Goal: Task Accomplishment & Management: Manage account settings

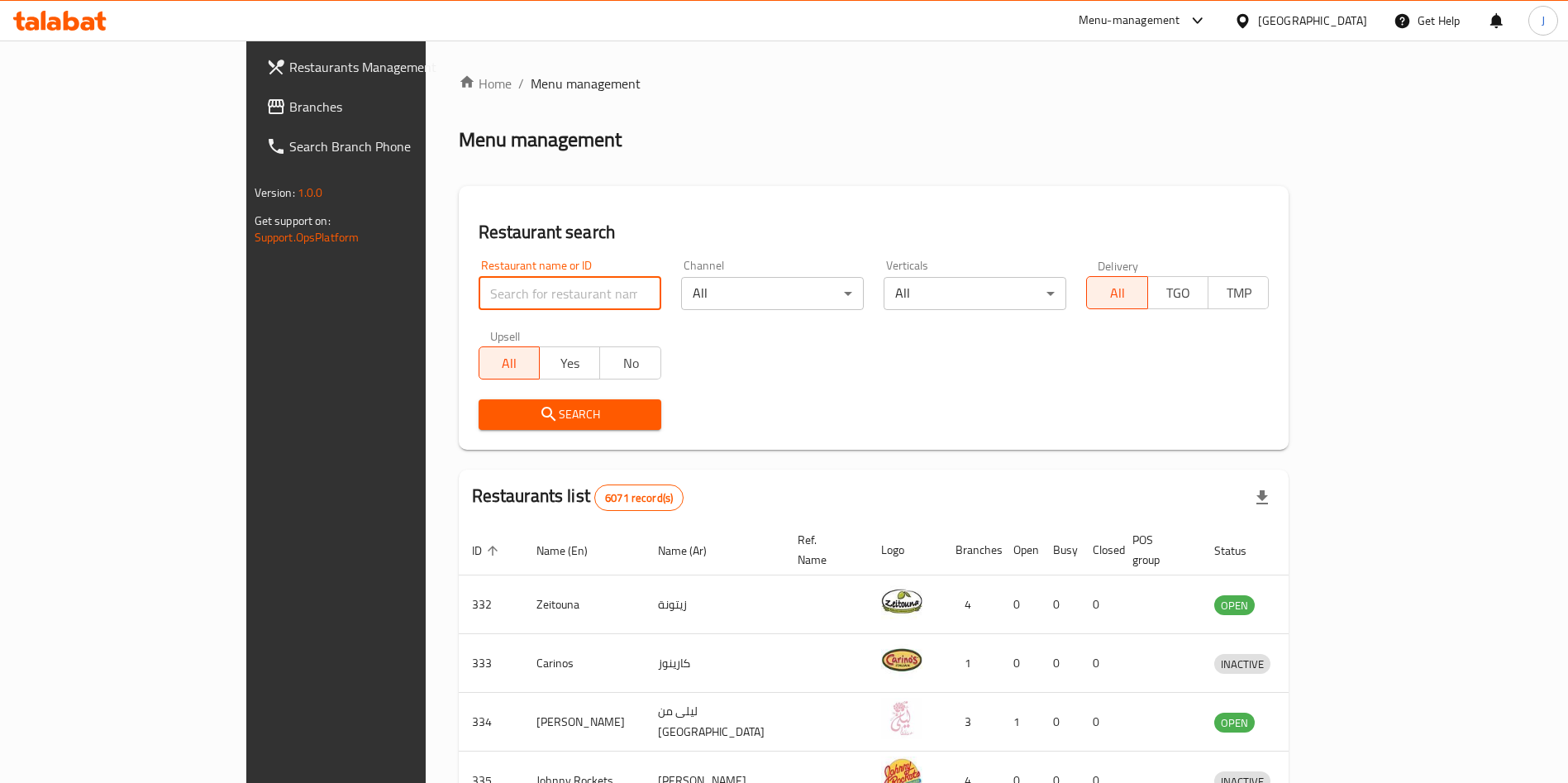
drag, startPoint x: 423, startPoint y: 288, endPoint x: 415, endPoint y: 277, distance: 13.6
click at [478, 285] on input "search" at bounding box center [570, 294] width 182 height 33
type input "popeye"
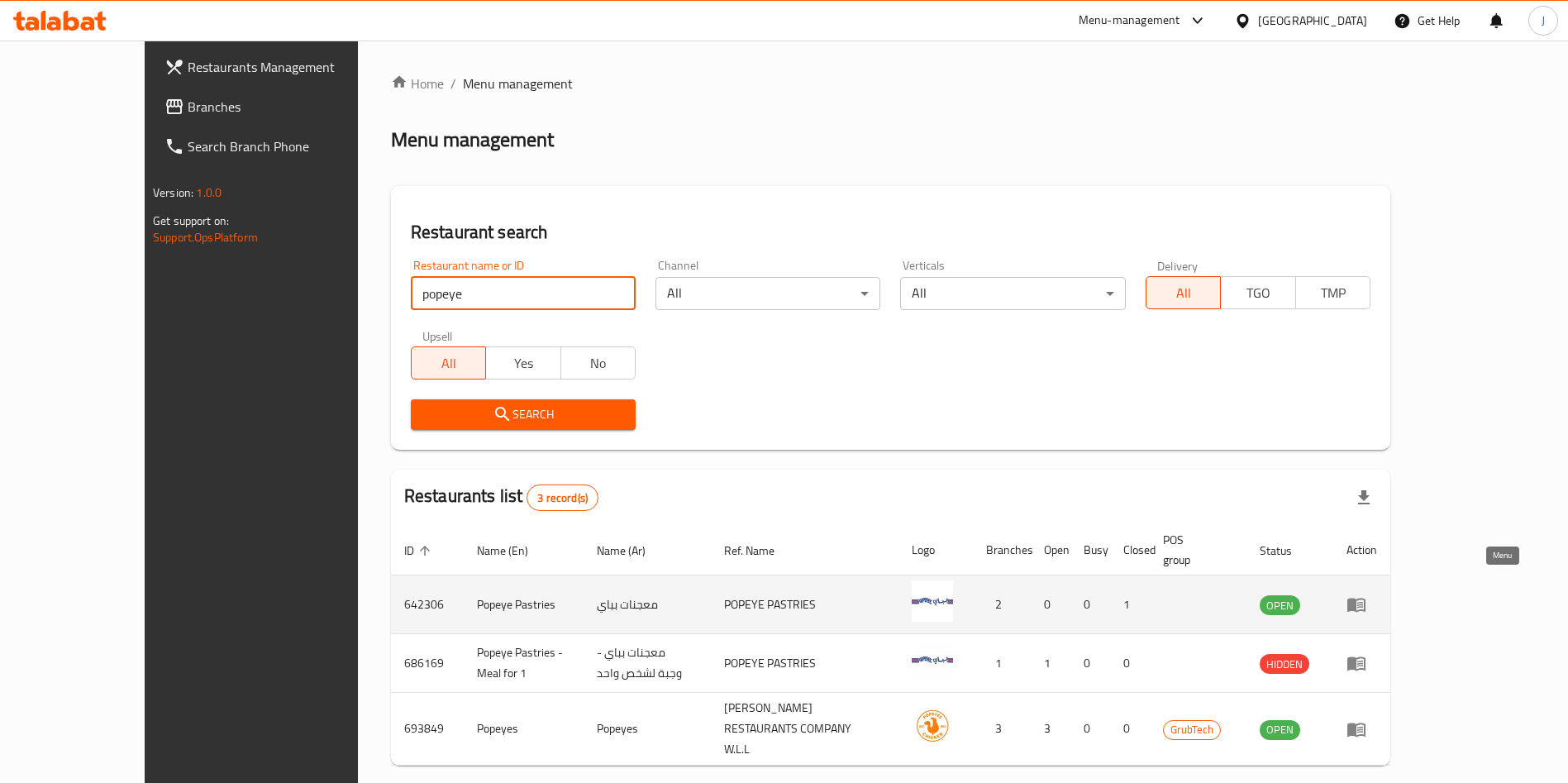
click at [1366, 599] on icon "enhanced table" at bounding box center [1357, 605] width 18 height 14
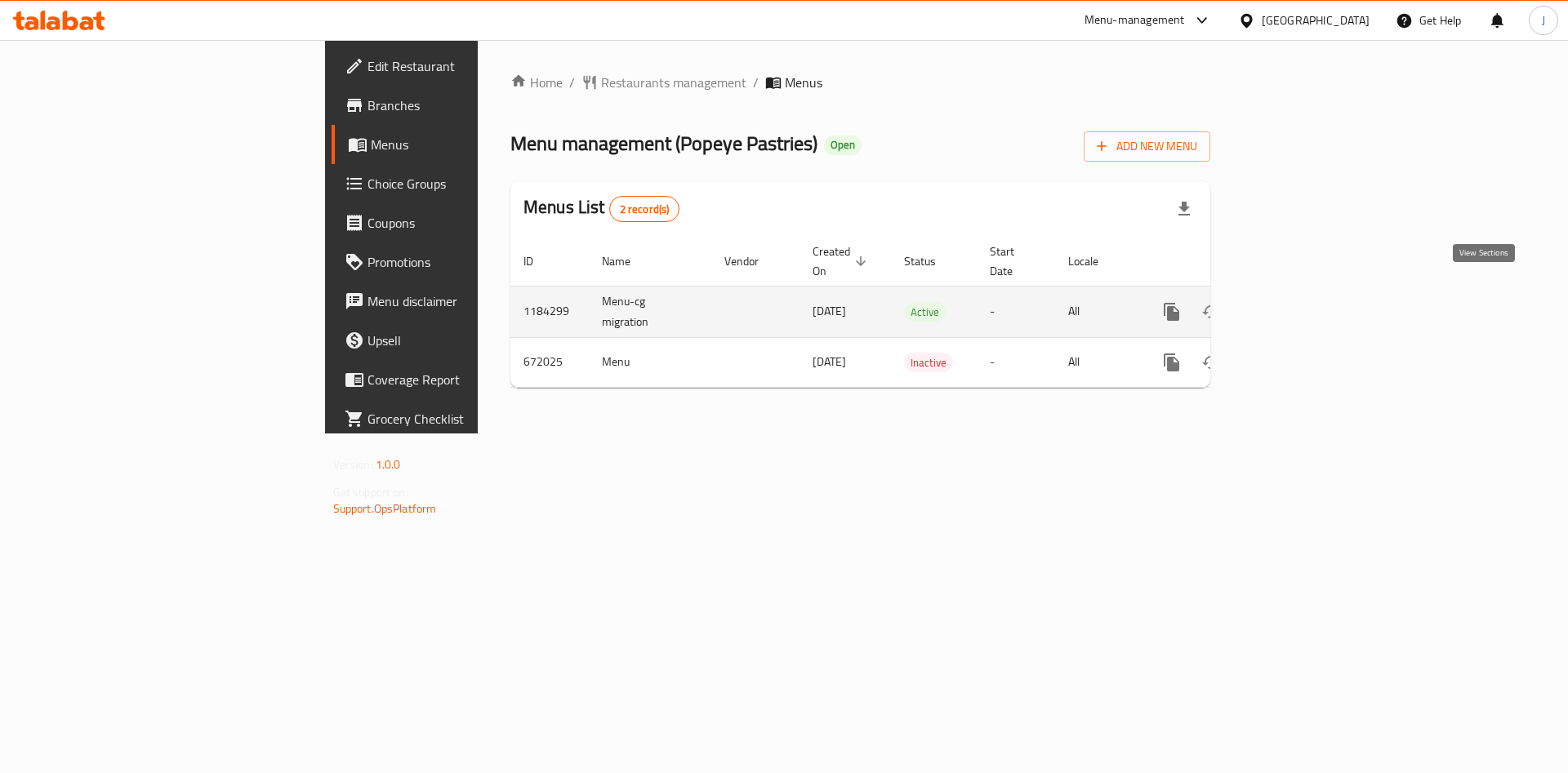
click at [1299, 302] on icon "enhanced table" at bounding box center [1289, 312] width 20 height 20
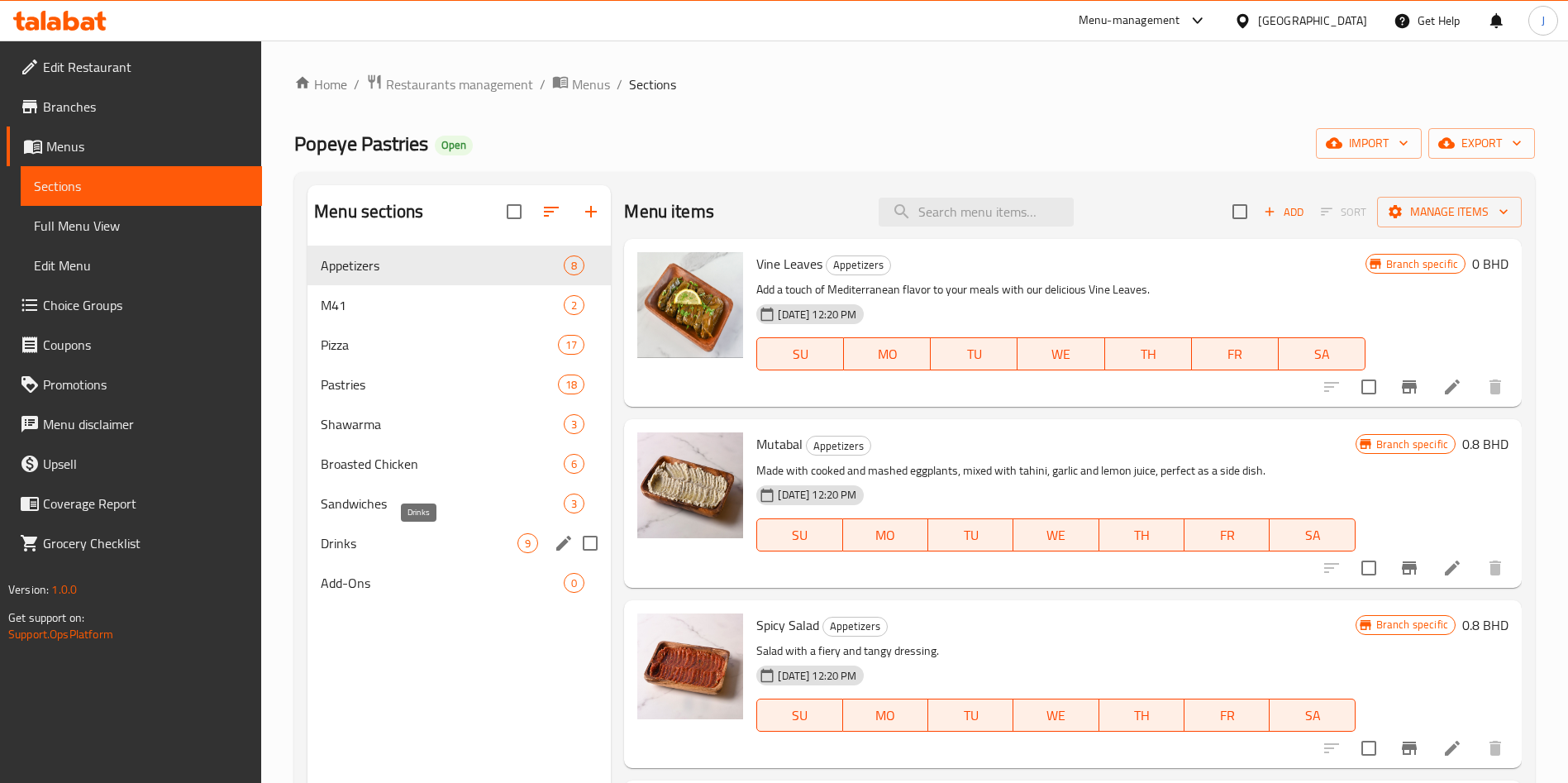
click at [379, 537] on span "Drinks" at bounding box center [419, 543] width 197 height 20
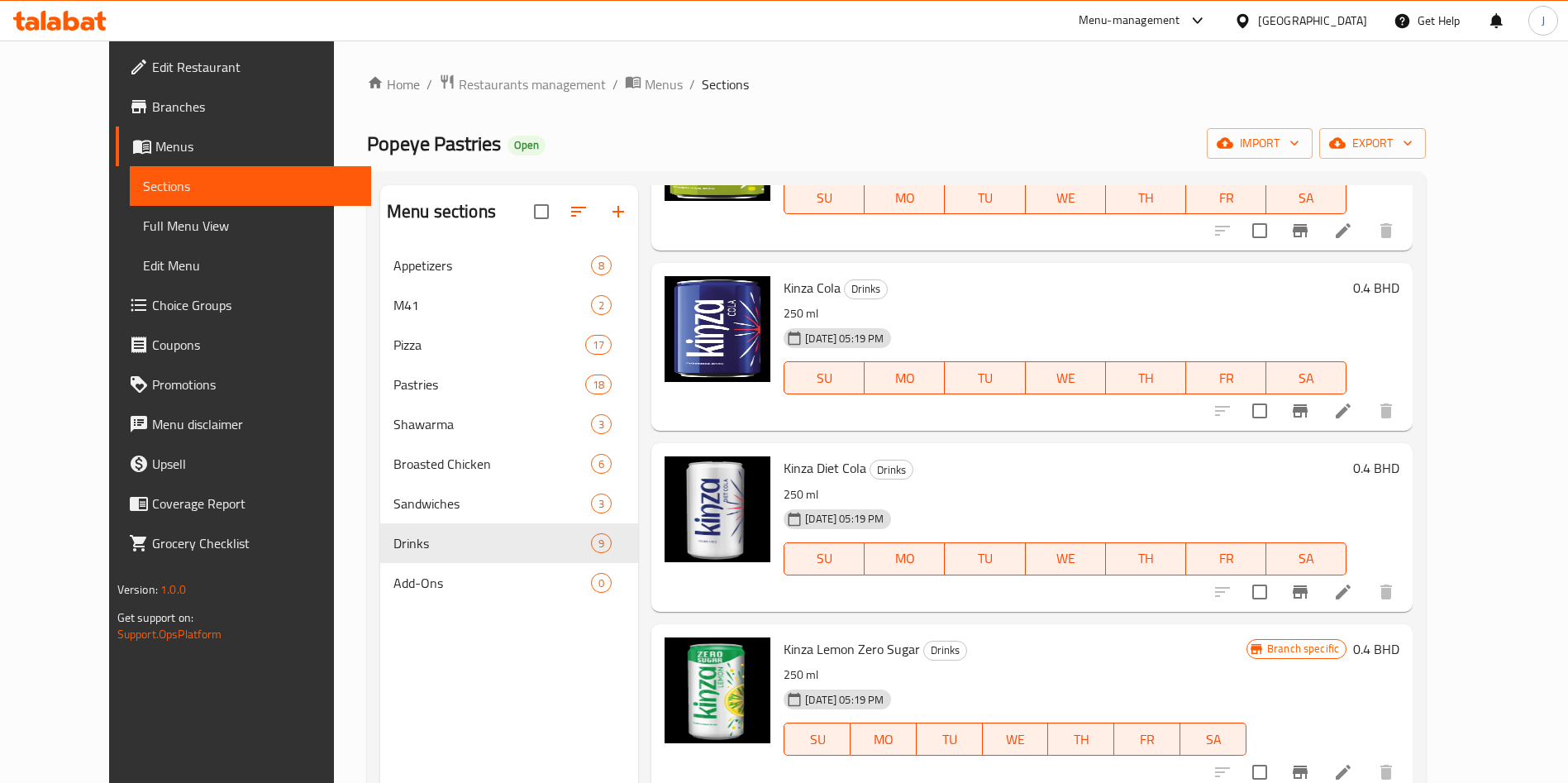
scroll to position [345, 0]
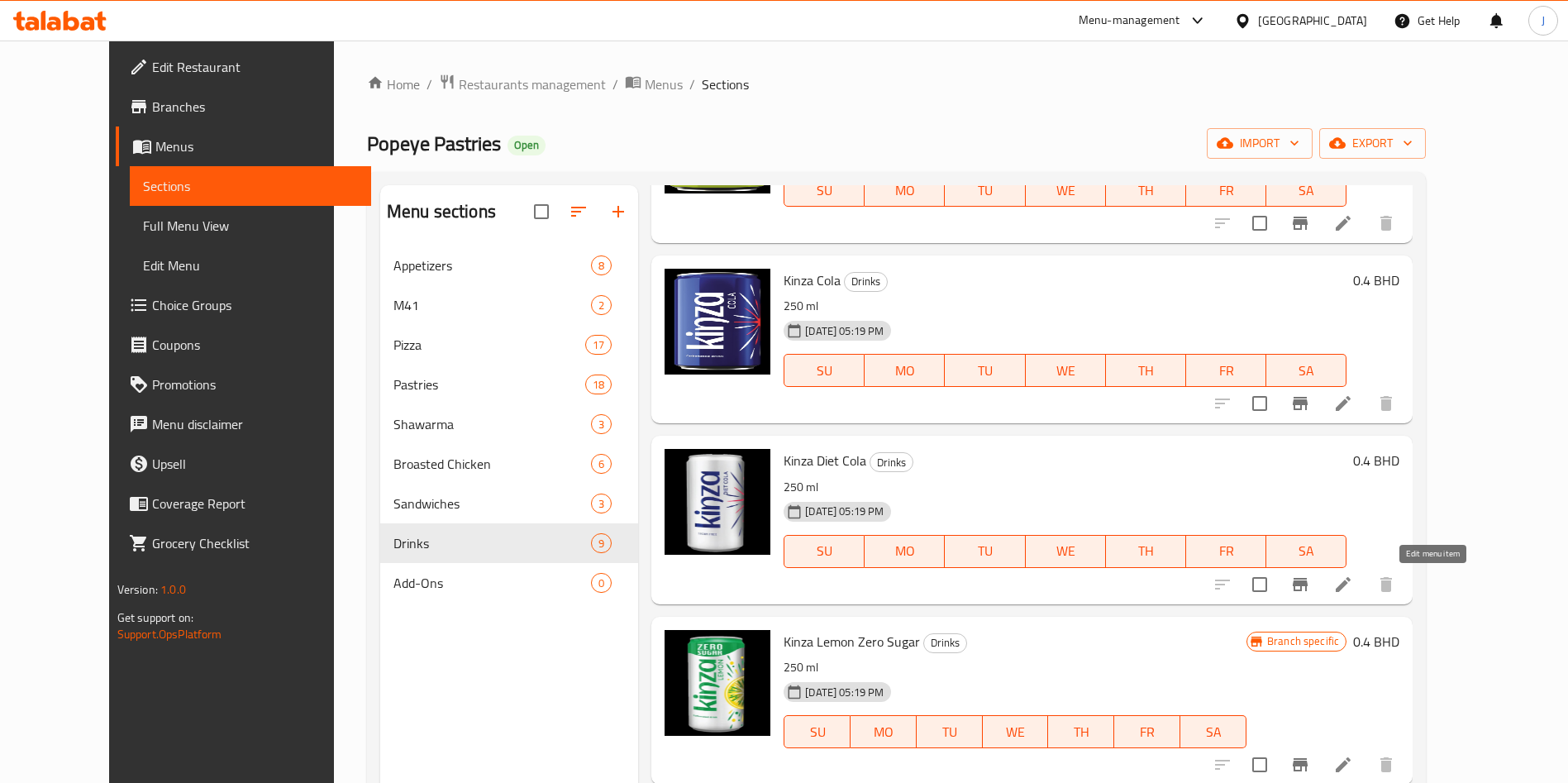
click at [1351, 586] on icon at bounding box center [1343, 585] width 15 height 15
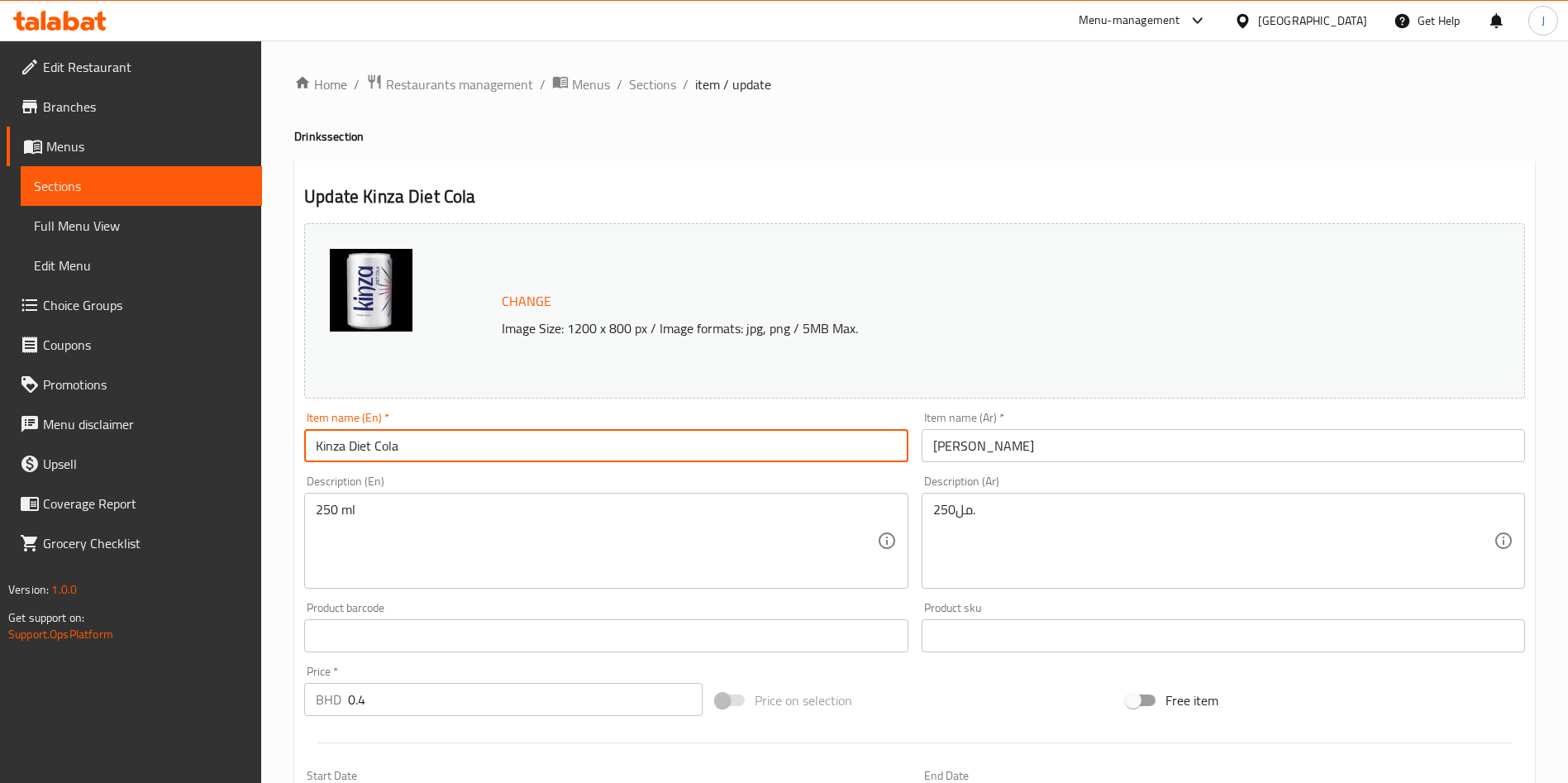
drag, startPoint x: 449, startPoint y: 438, endPoint x: 273, endPoint y: 430, distance: 176.2
click at [273, 430] on div "Home / Restaurants management / Menus / Sections / item / update Drinks section…" at bounding box center [915, 616] width 1307 height 1152
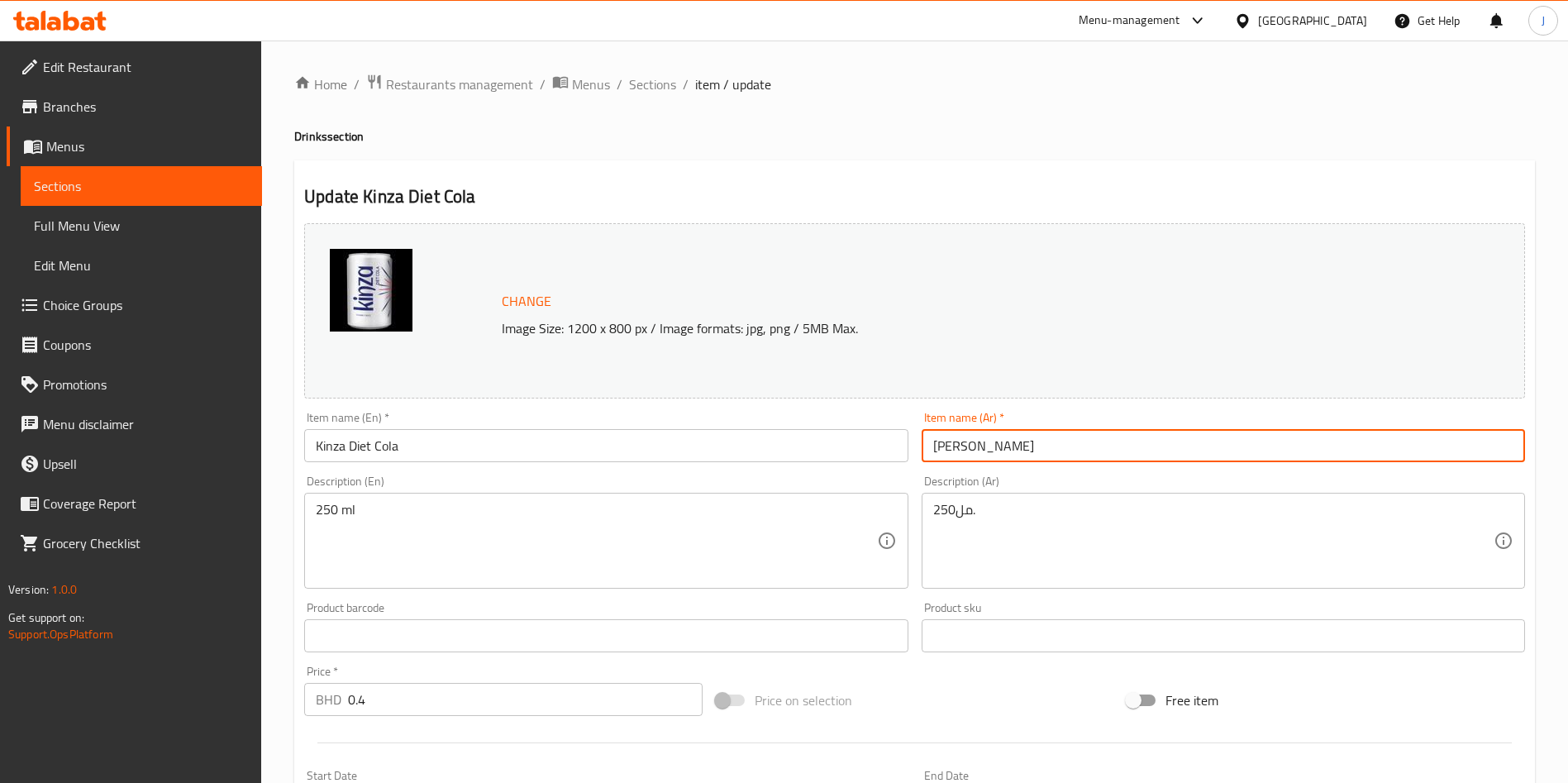
drag, startPoint x: 978, startPoint y: 445, endPoint x: 795, endPoint y: 417, distance: 185.1
click at [790, 417] on div "Change Image Size: 1200 x 800 px / Image formats: jpg, png / 5MB Max. Item name…" at bounding box center [915, 585] width 1234 height 737
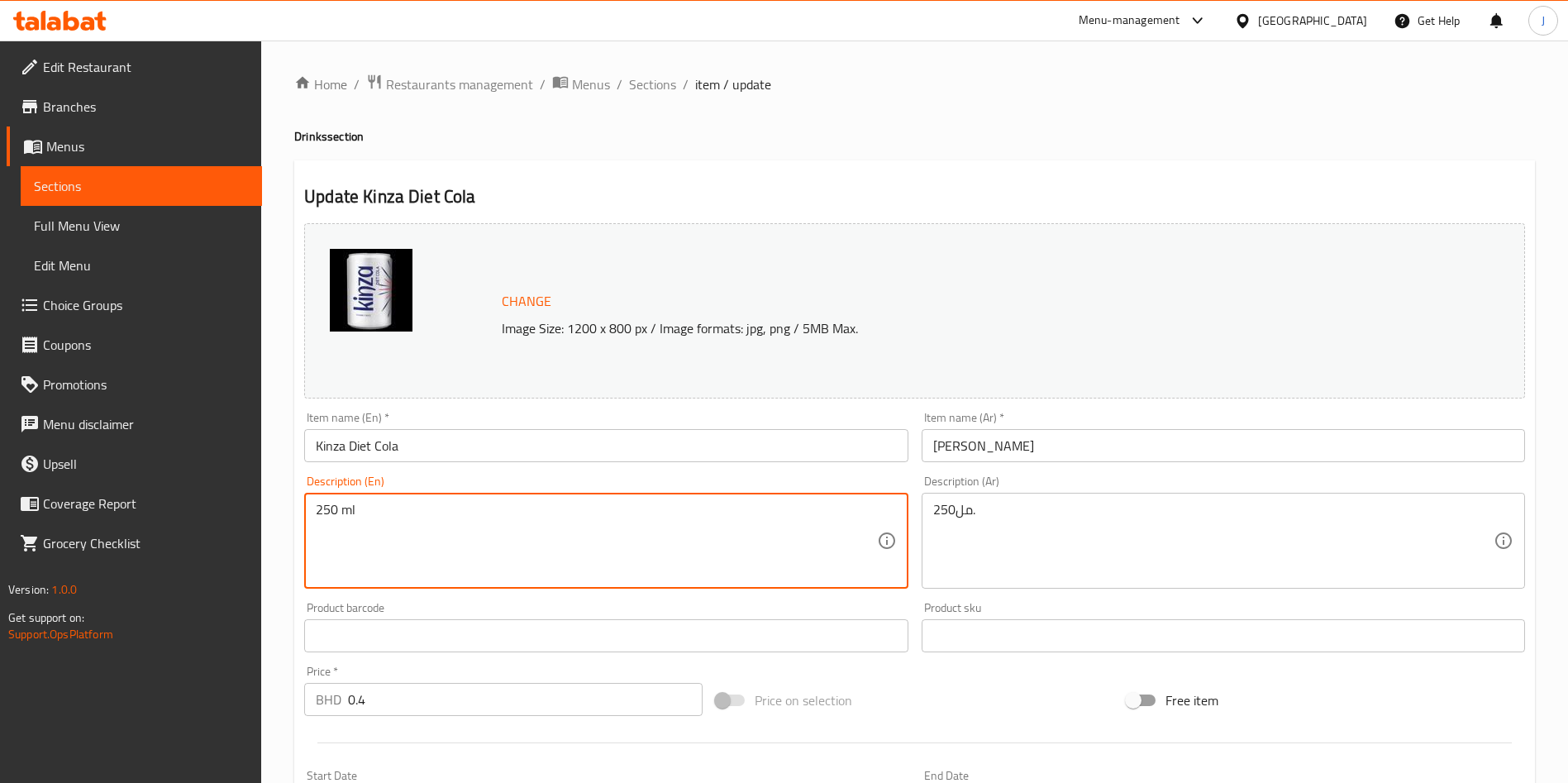
drag, startPoint x: 296, startPoint y: 511, endPoint x: 274, endPoint y: 502, distance: 23.8
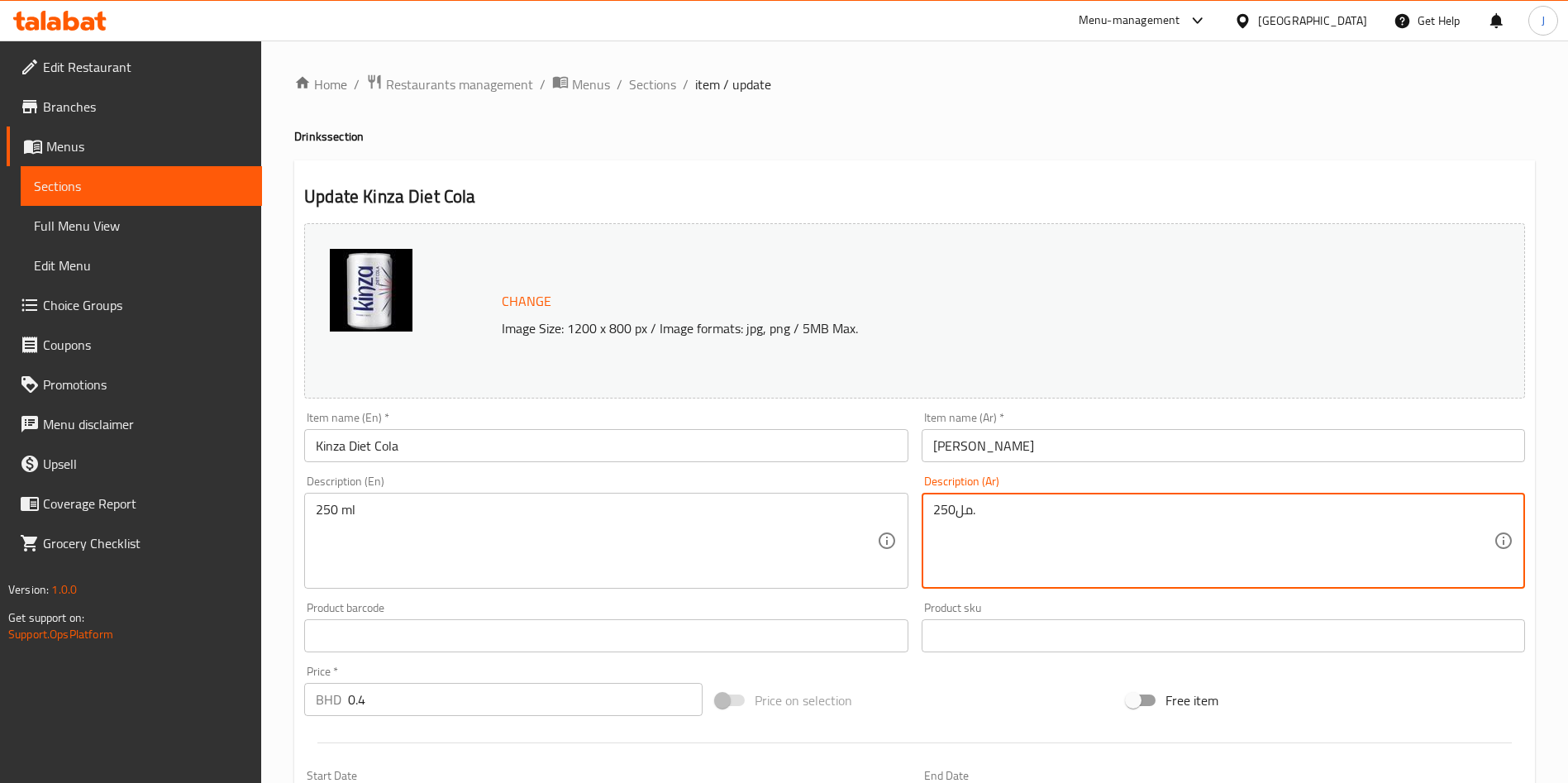
drag, startPoint x: 989, startPoint y: 513, endPoint x: 861, endPoint y: 486, distance: 130.8
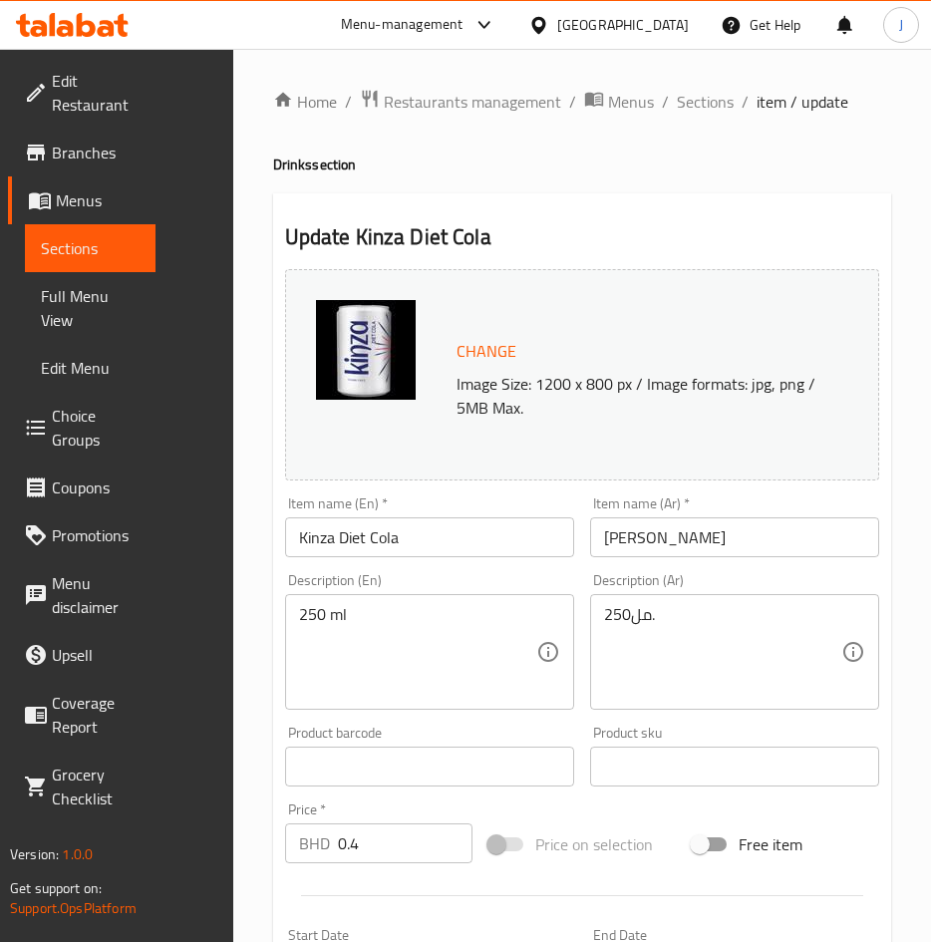
click at [108, 245] on span "Sections" at bounding box center [90, 248] width 99 height 24
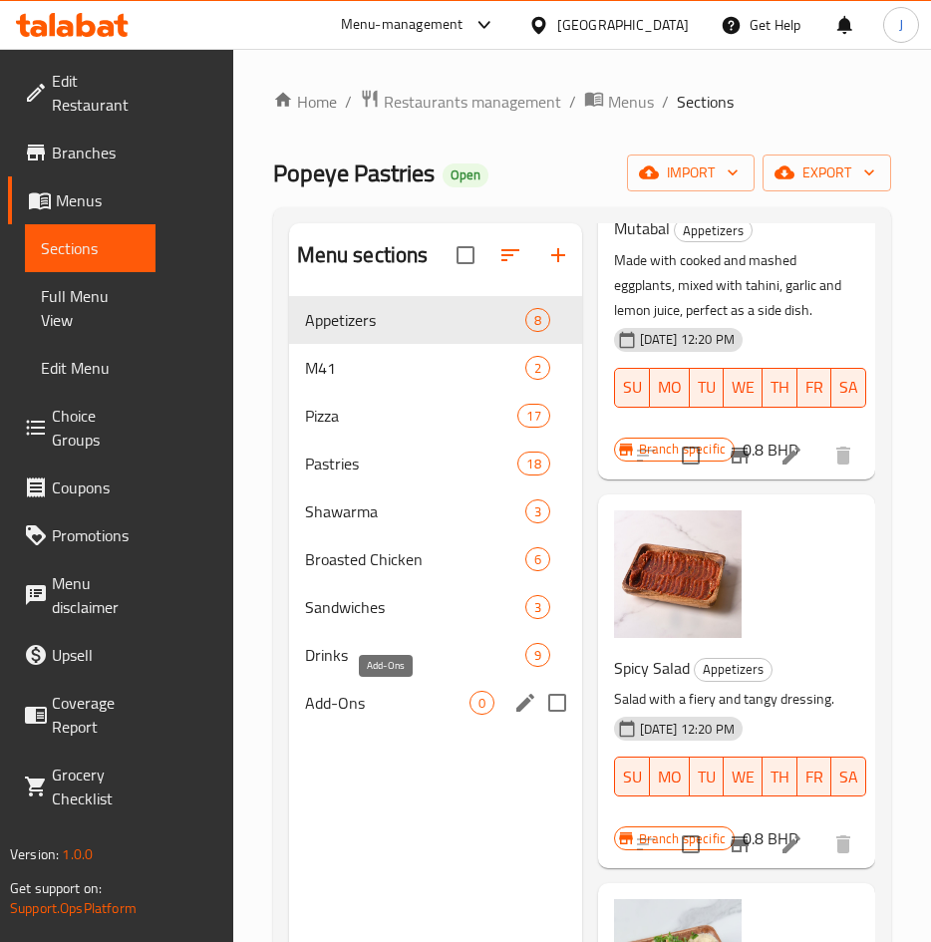
scroll to position [870, 0]
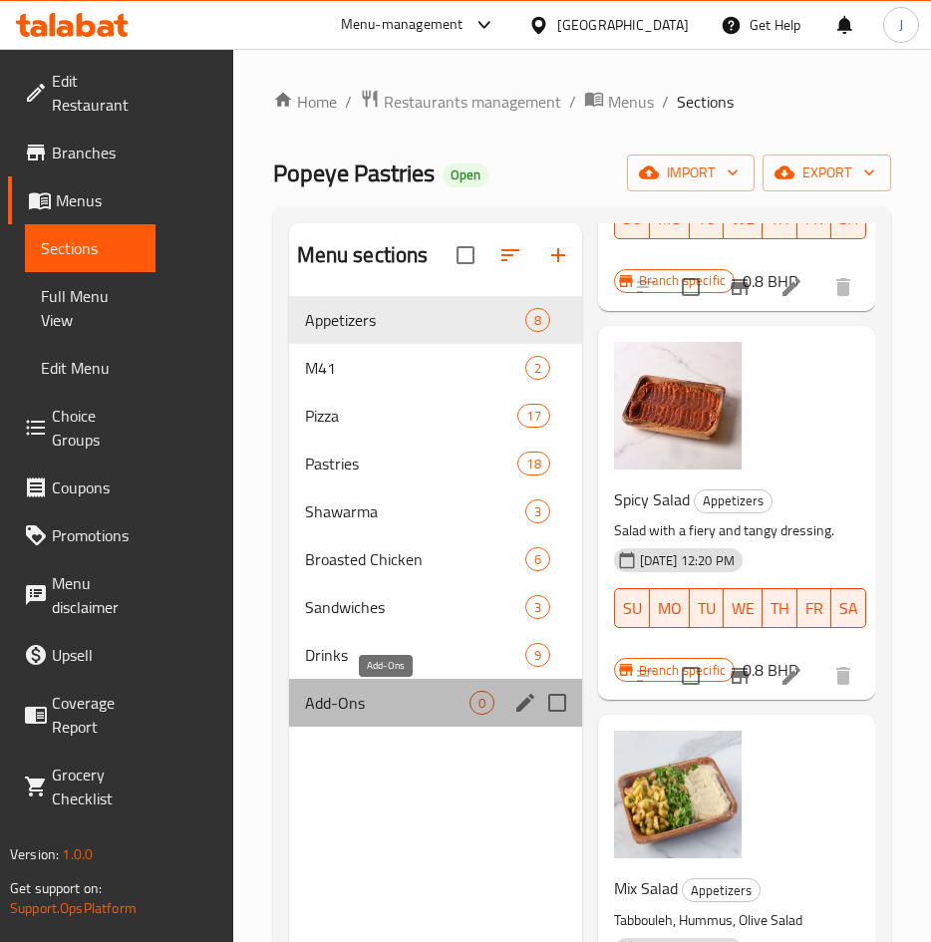
drag, startPoint x: 391, startPoint y: 704, endPoint x: 378, endPoint y: 688, distance: 20.6
click at [389, 703] on span "Add-Ons" at bounding box center [387, 703] width 164 height 24
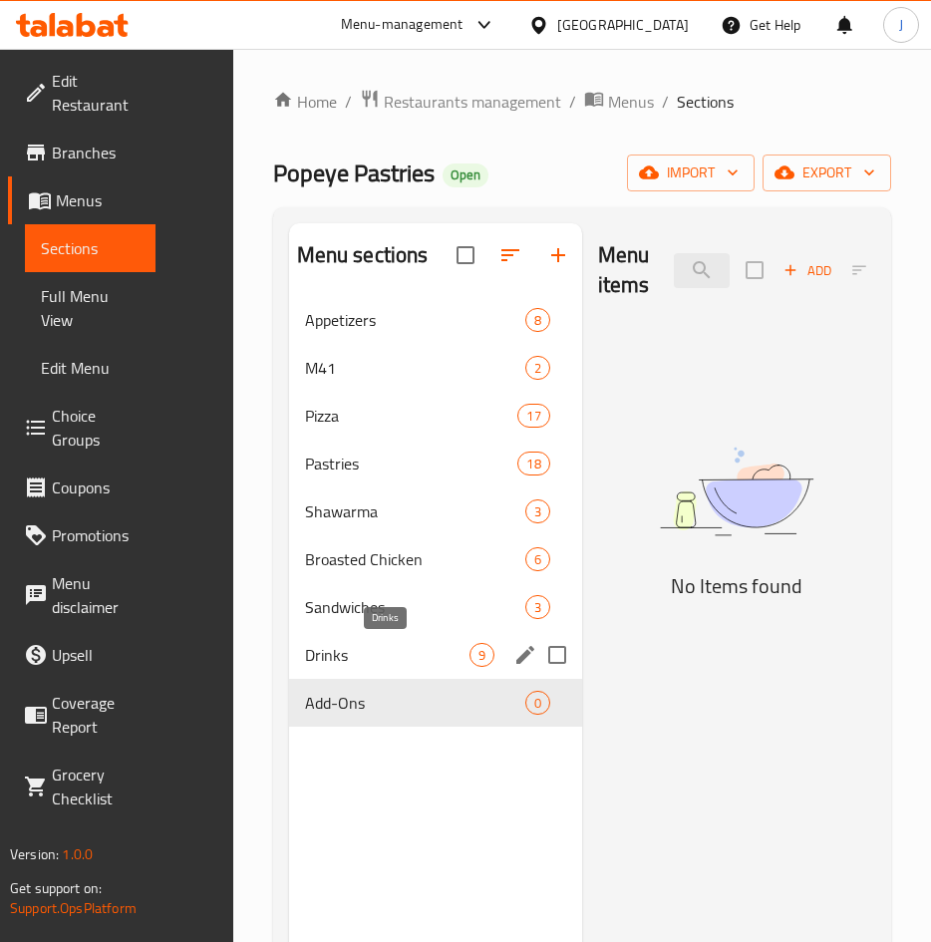
click at [364, 648] on span "Drinks" at bounding box center [387, 655] width 164 height 24
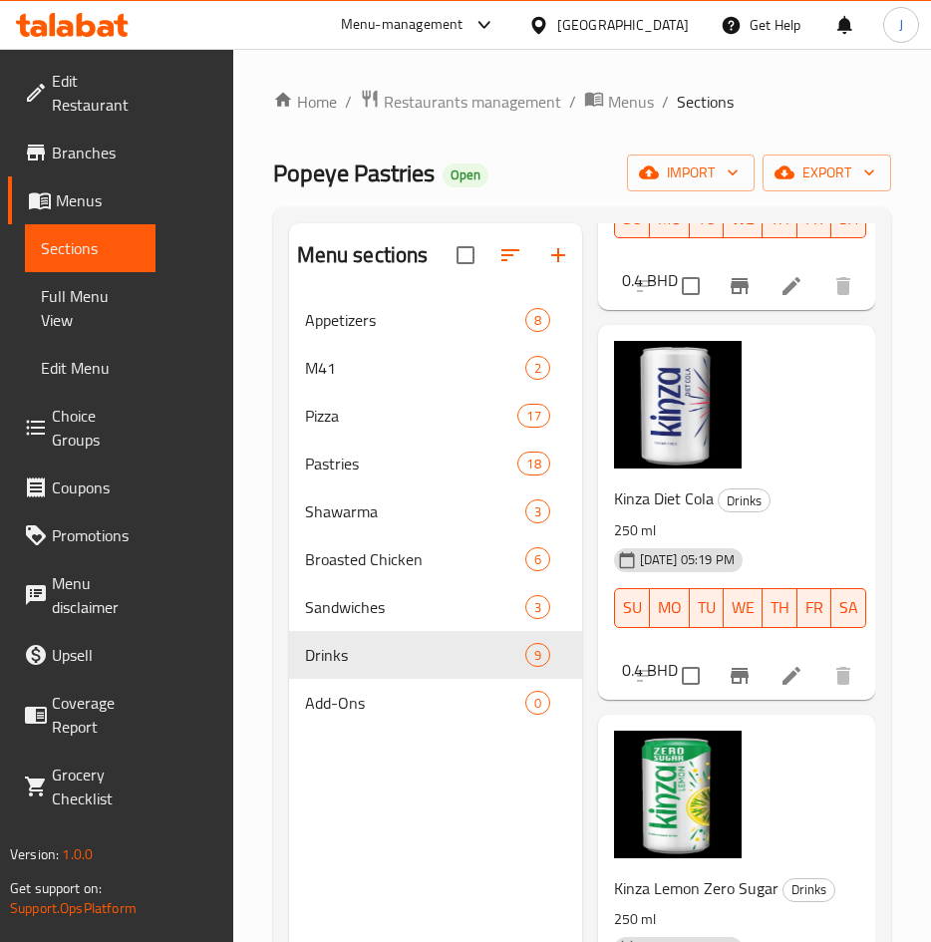
scroll to position [1423, 0]
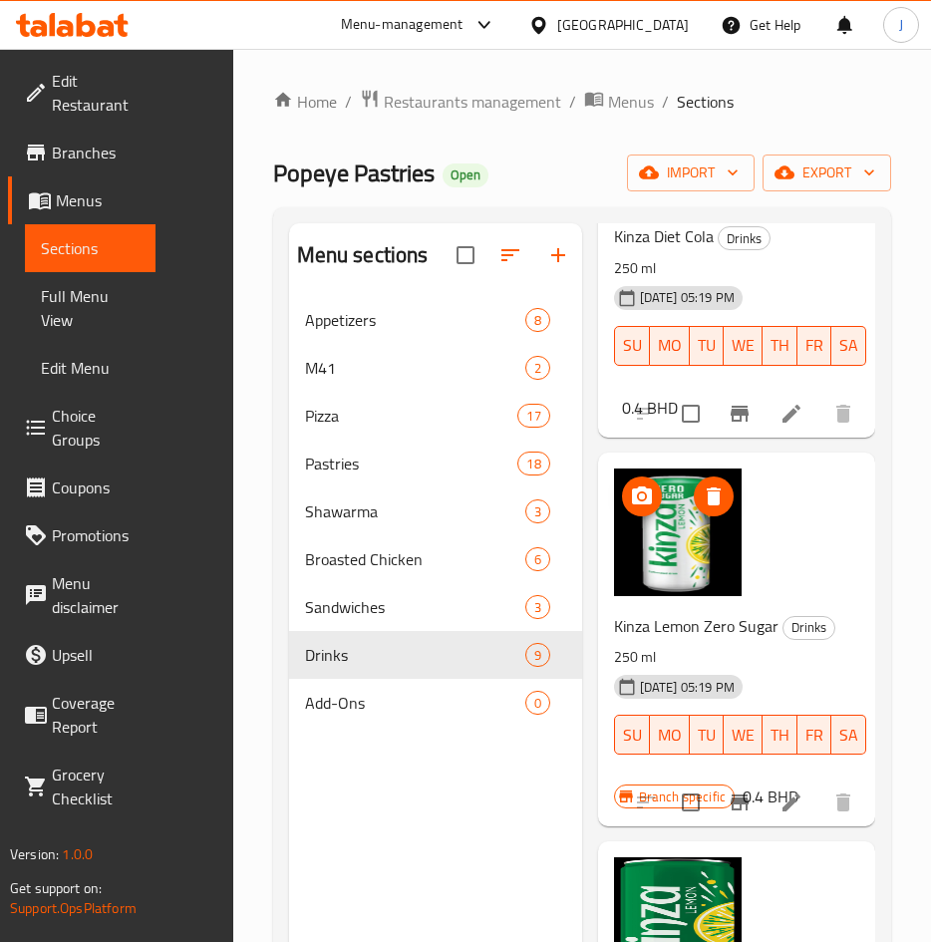
click at [676, 534] on img at bounding box center [678, 533] width 128 height 128
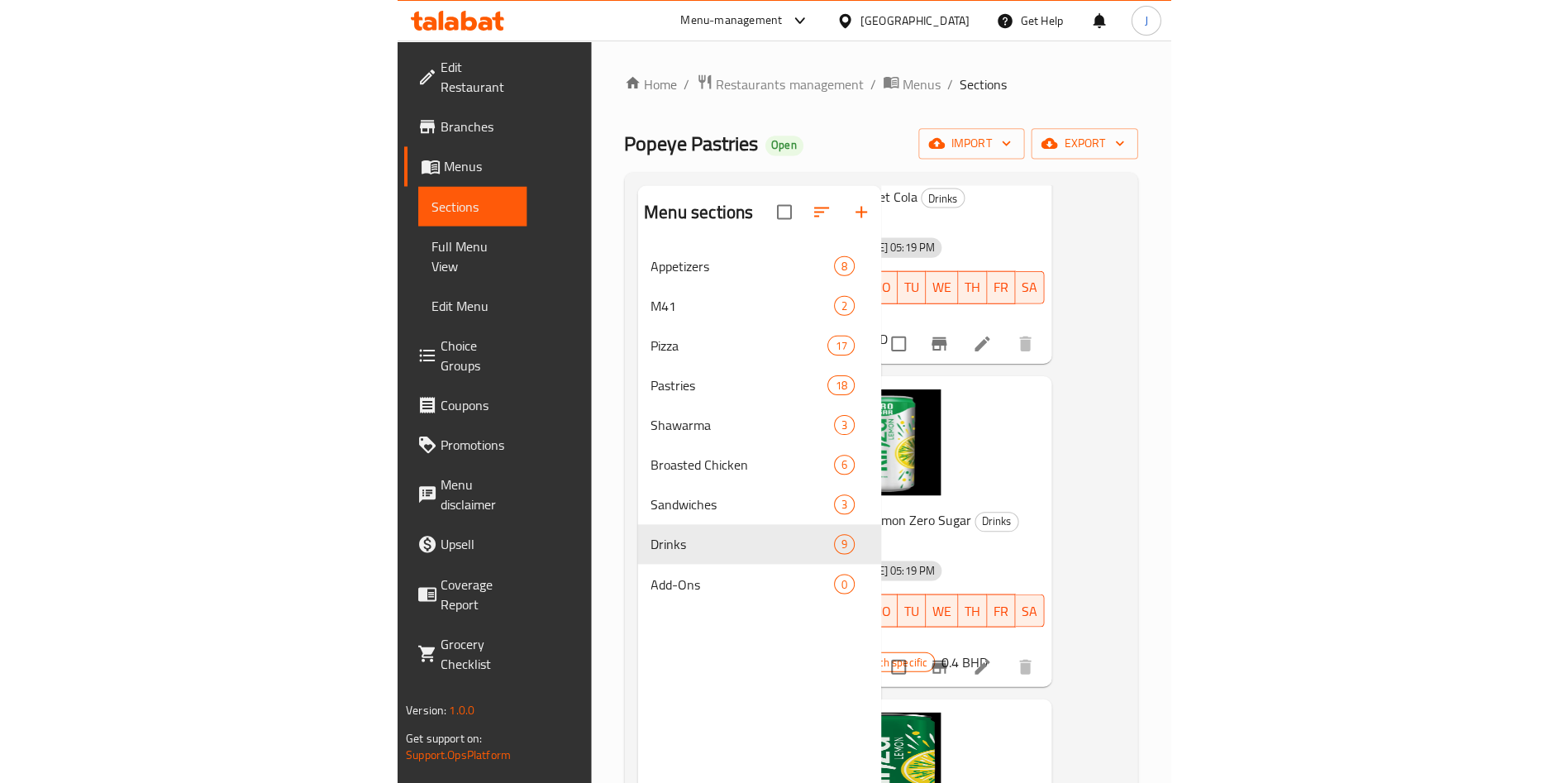
scroll to position [1180, 74]
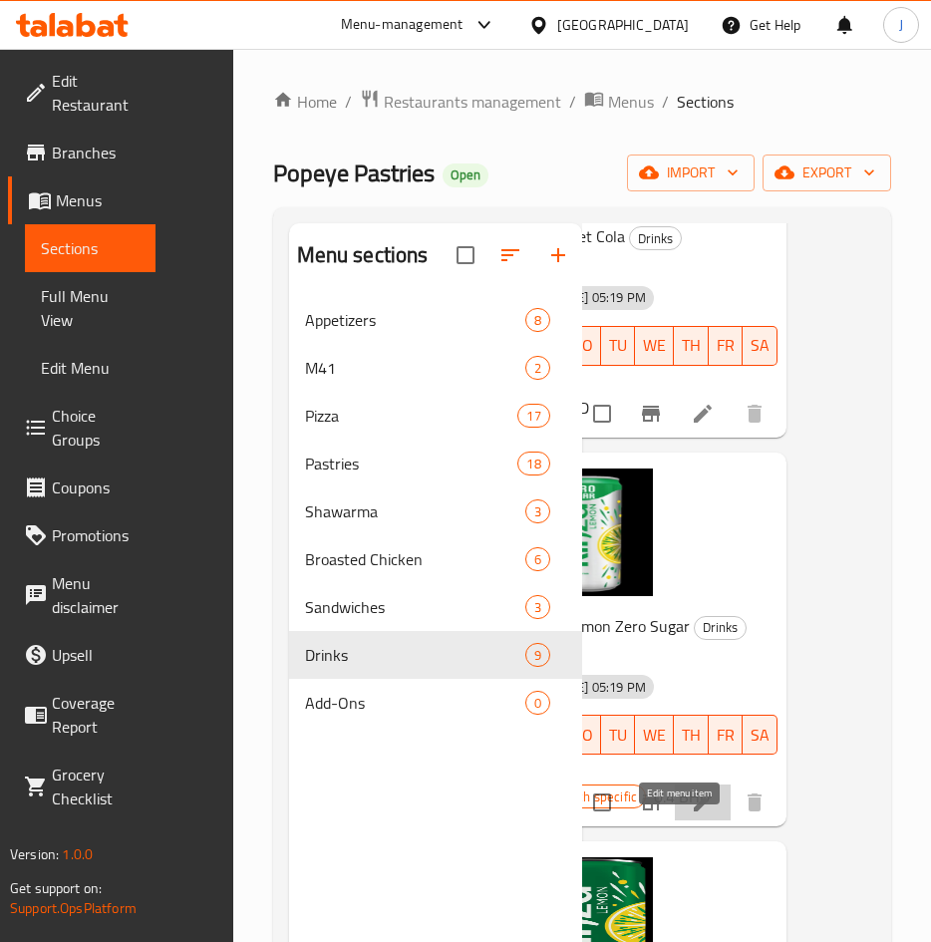
click at [691, 814] on icon at bounding box center [703, 803] width 24 height 24
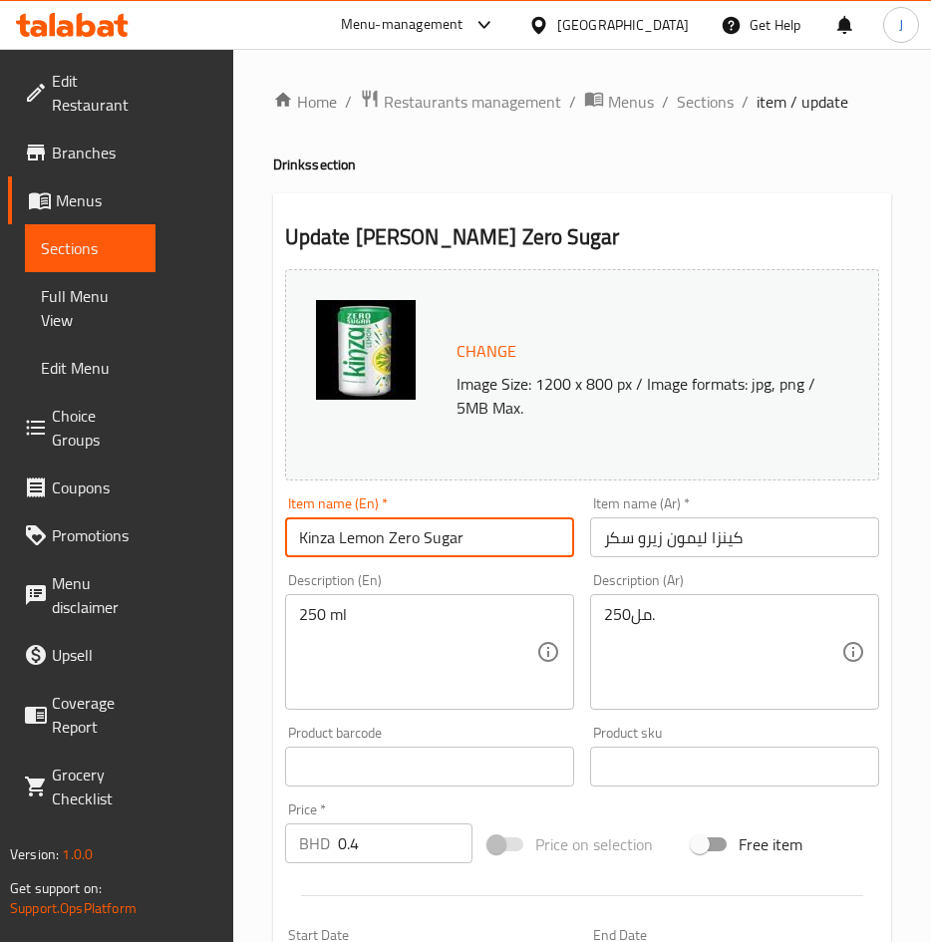
drag, startPoint x: 470, startPoint y: 543, endPoint x: 155, endPoint y: 499, distance: 318.0
click at [110, 499] on div "Edit Restaurant Branches Menus Sections Full Menu View Edit Menu Choice Groups …" at bounding box center [465, 781] width 931 height 1464
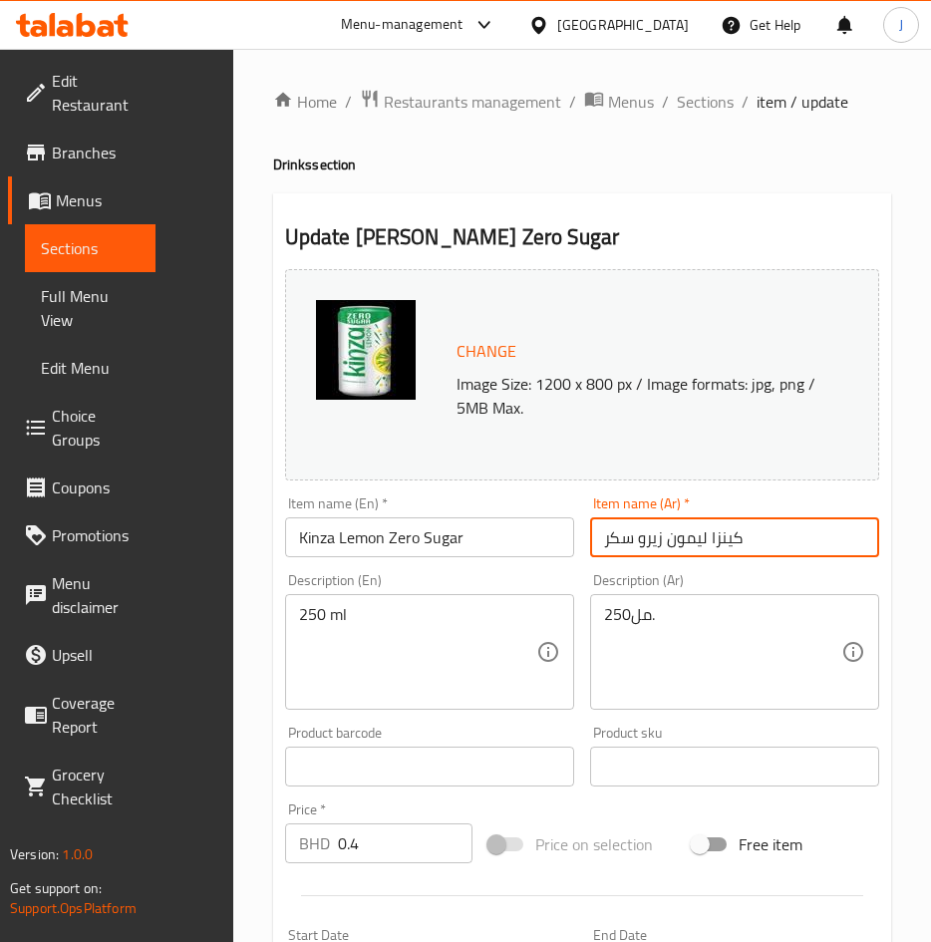
click at [781, 531] on input "كينزا ليمون زيرو سكر" at bounding box center [734, 537] width 289 height 40
drag, startPoint x: 398, startPoint y: 618, endPoint x: 240, endPoint y: 603, distance: 158.2
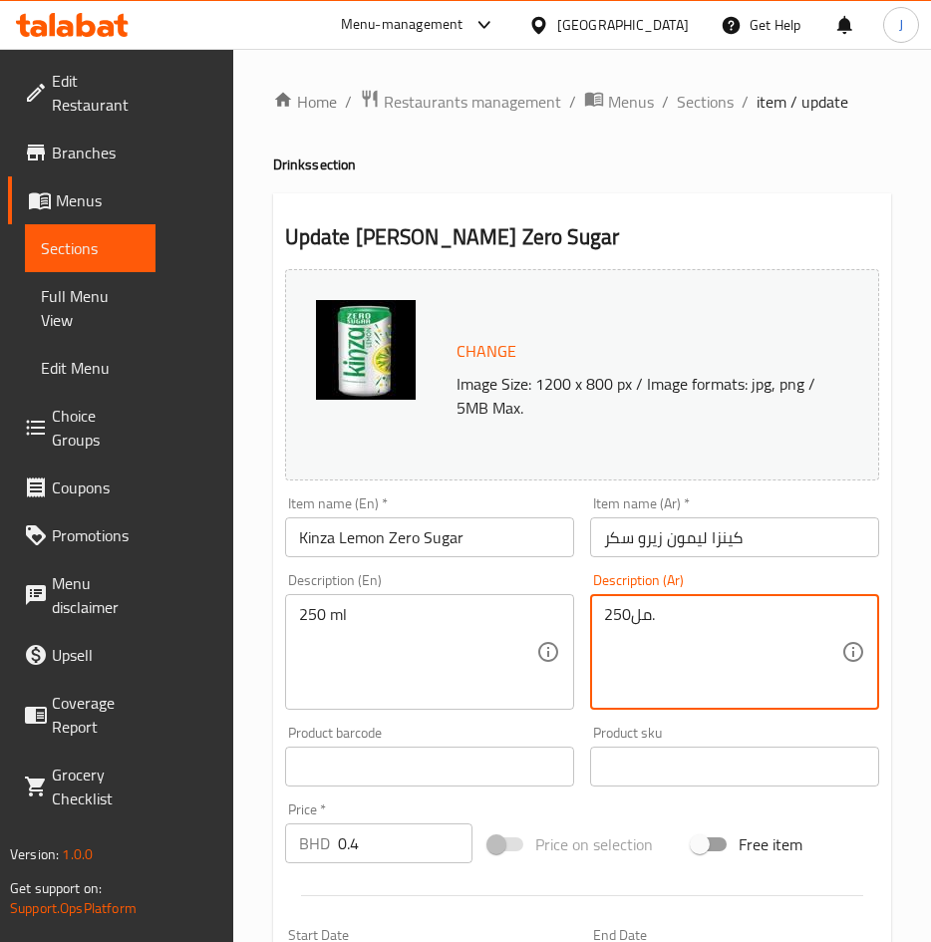
drag, startPoint x: 751, startPoint y: 618, endPoint x: 558, endPoint y: 618, distance: 192.4
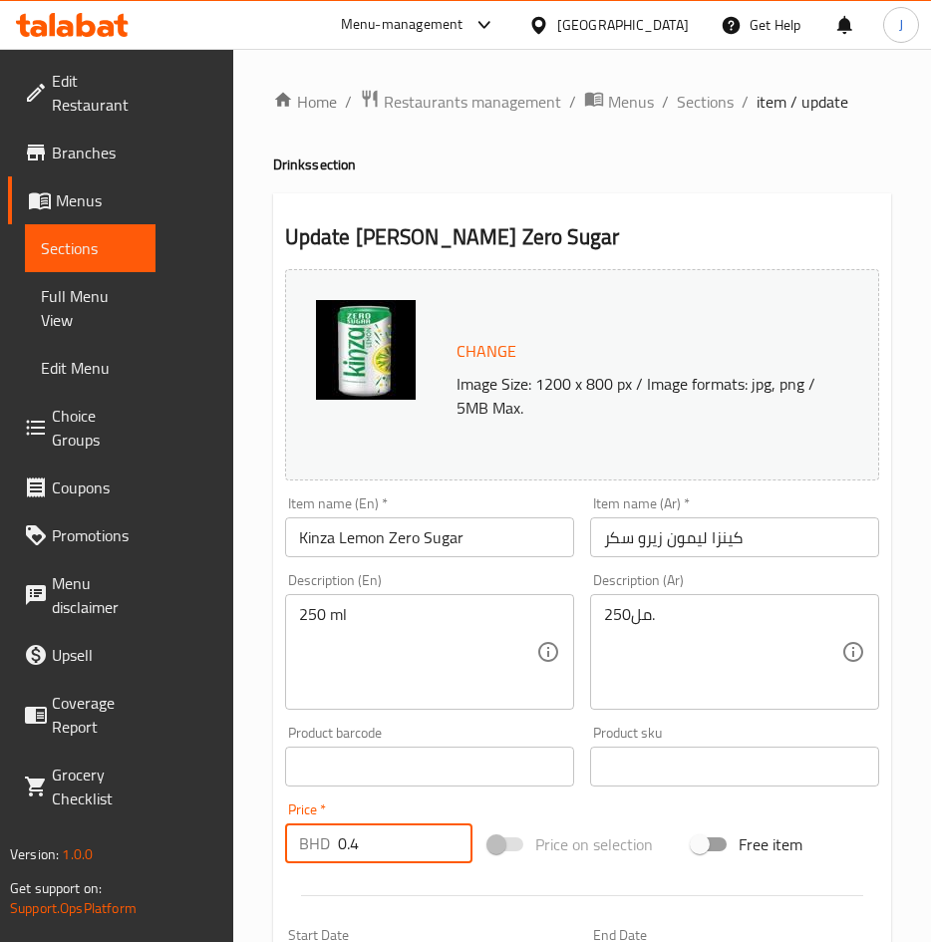
drag, startPoint x: 400, startPoint y: 831, endPoint x: 352, endPoint y: 846, distance: 50.1
click at [295, 836] on div "BHD 0.4 Price *" at bounding box center [378, 843] width 187 height 40
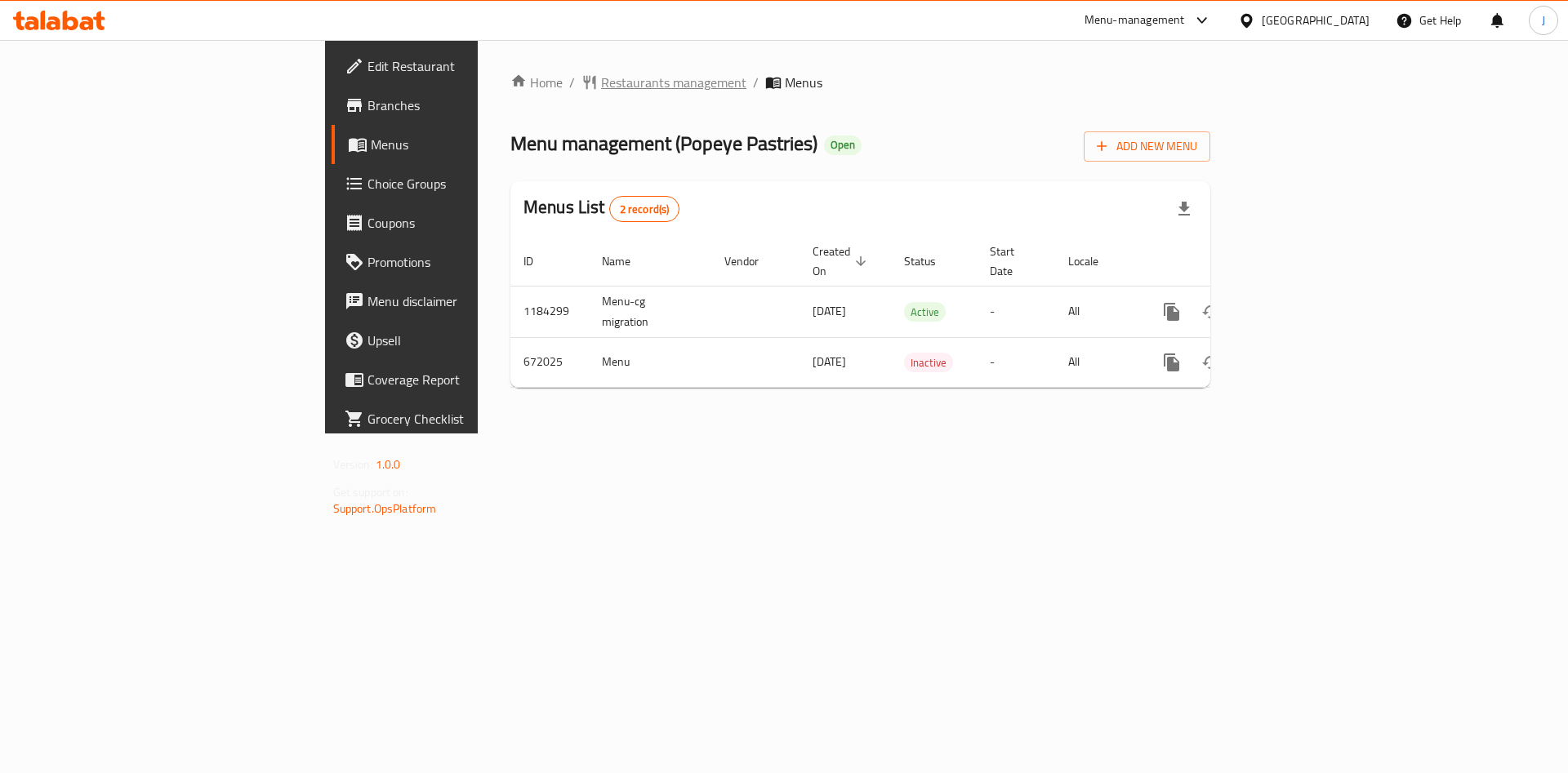
click at [601, 84] on span "Restaurants management" at bounding box center [673, 83] width 145 height 20
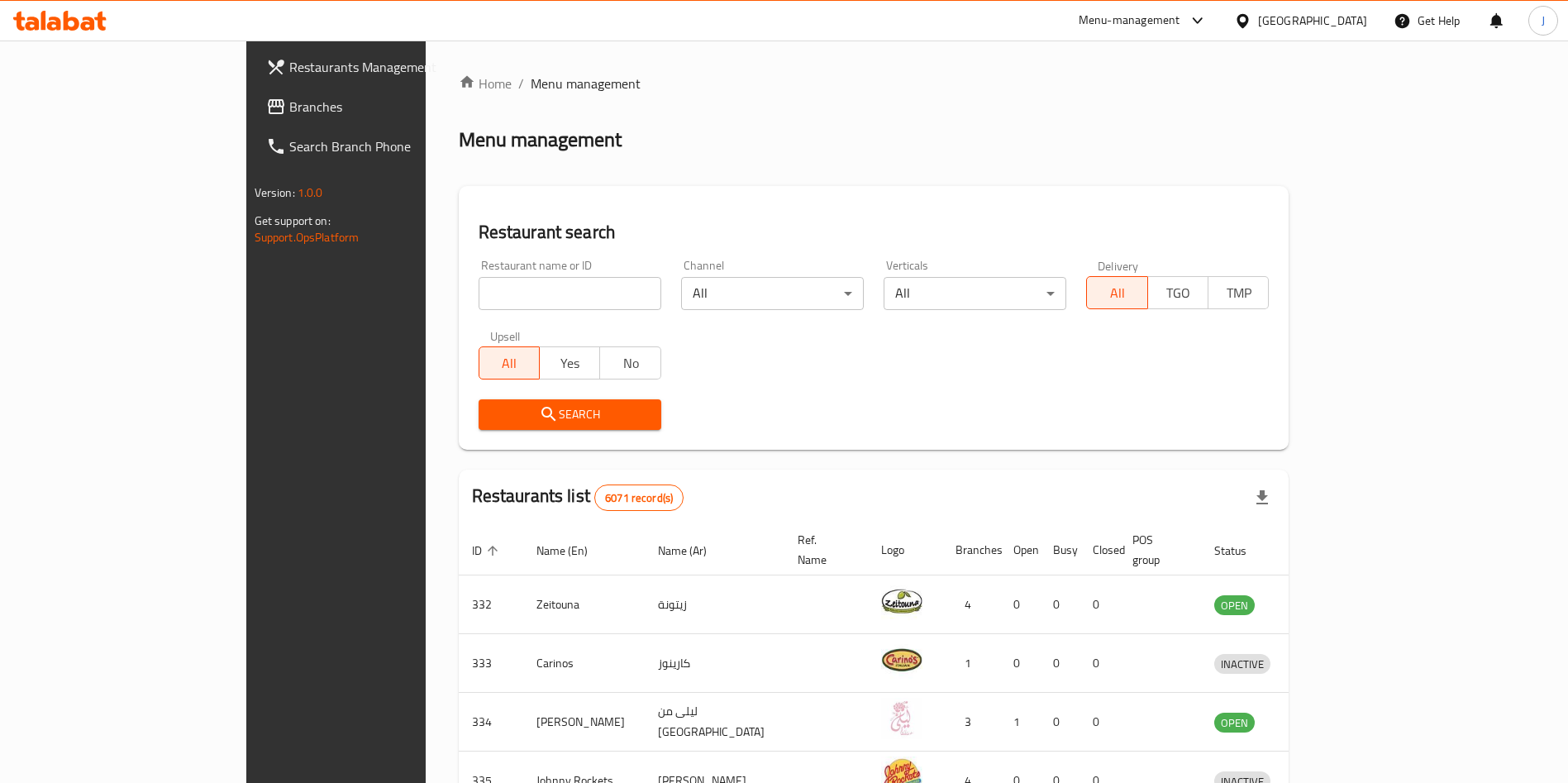
click at [498, 299] on input "search" at bounding box center [570, 294] width 182 height 33
type input "verde"
click button "Search" at bounding box center [570, 414] width 182 height 31
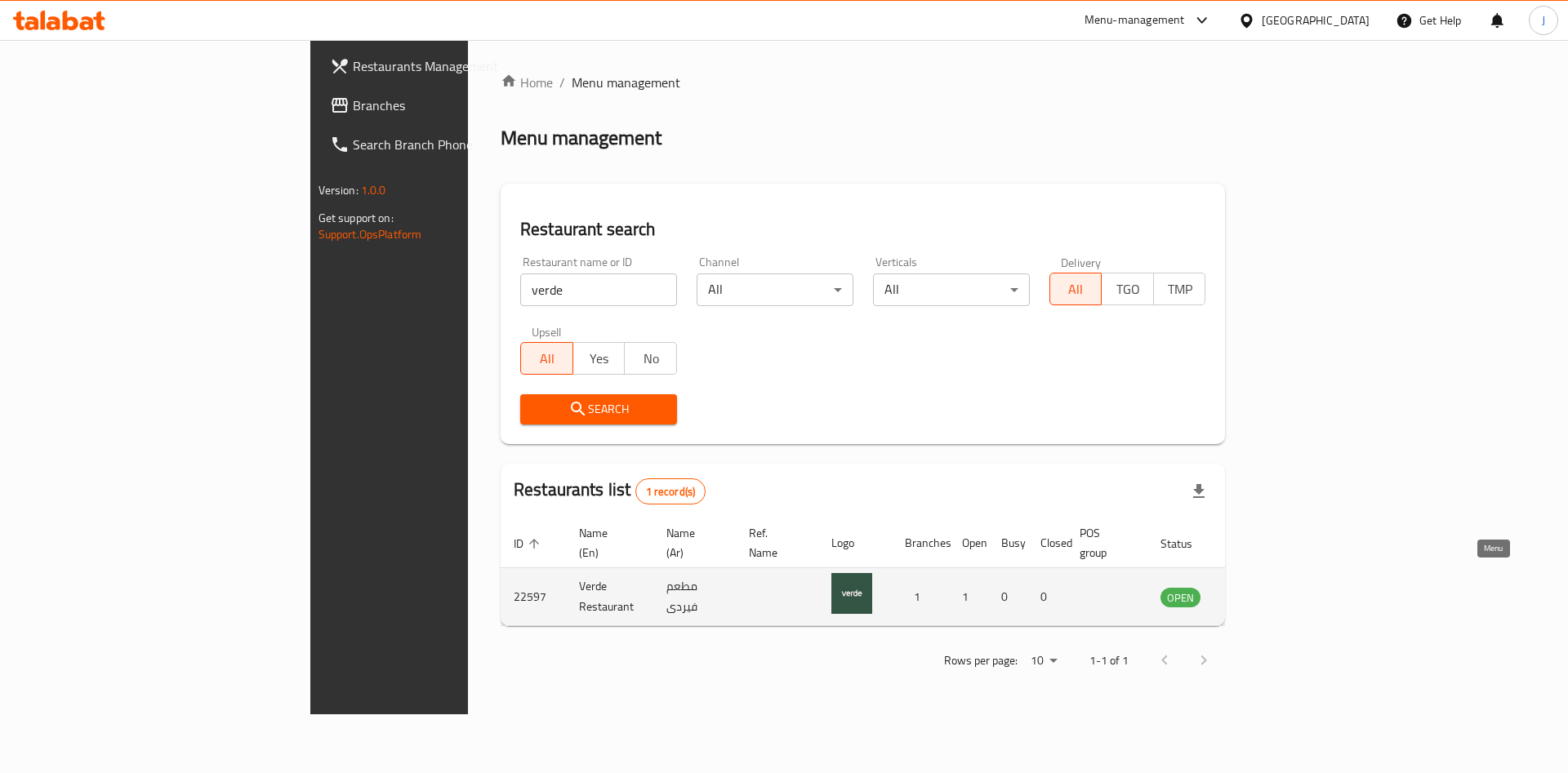
click at [1266, 587] on icon "enhanced table" at bounding box center [1256, 597] width 20 height 20
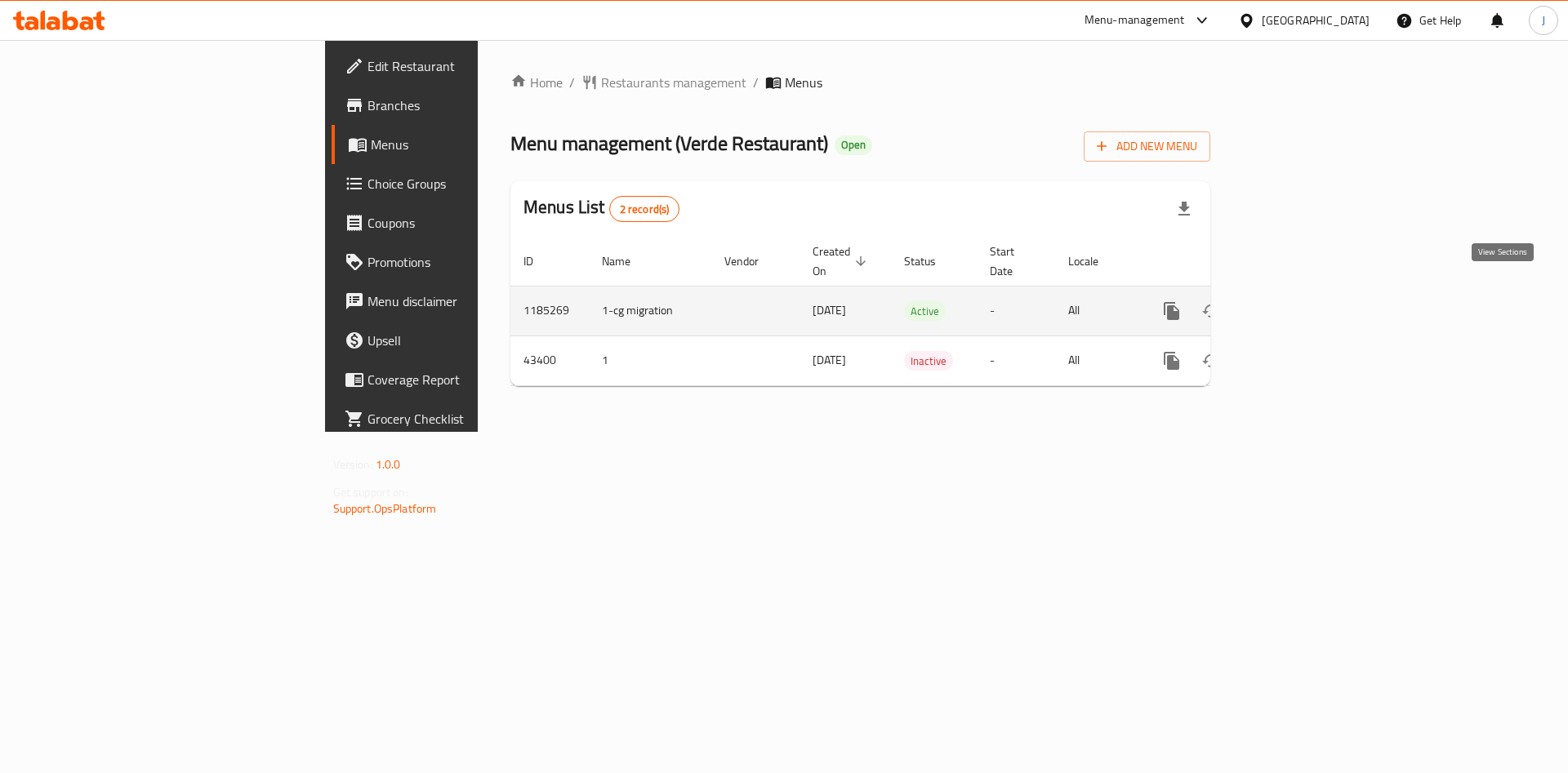
click at [1299, 301] on icon "enhanced table" at bounding box center [1289, 311] width 20 height 20
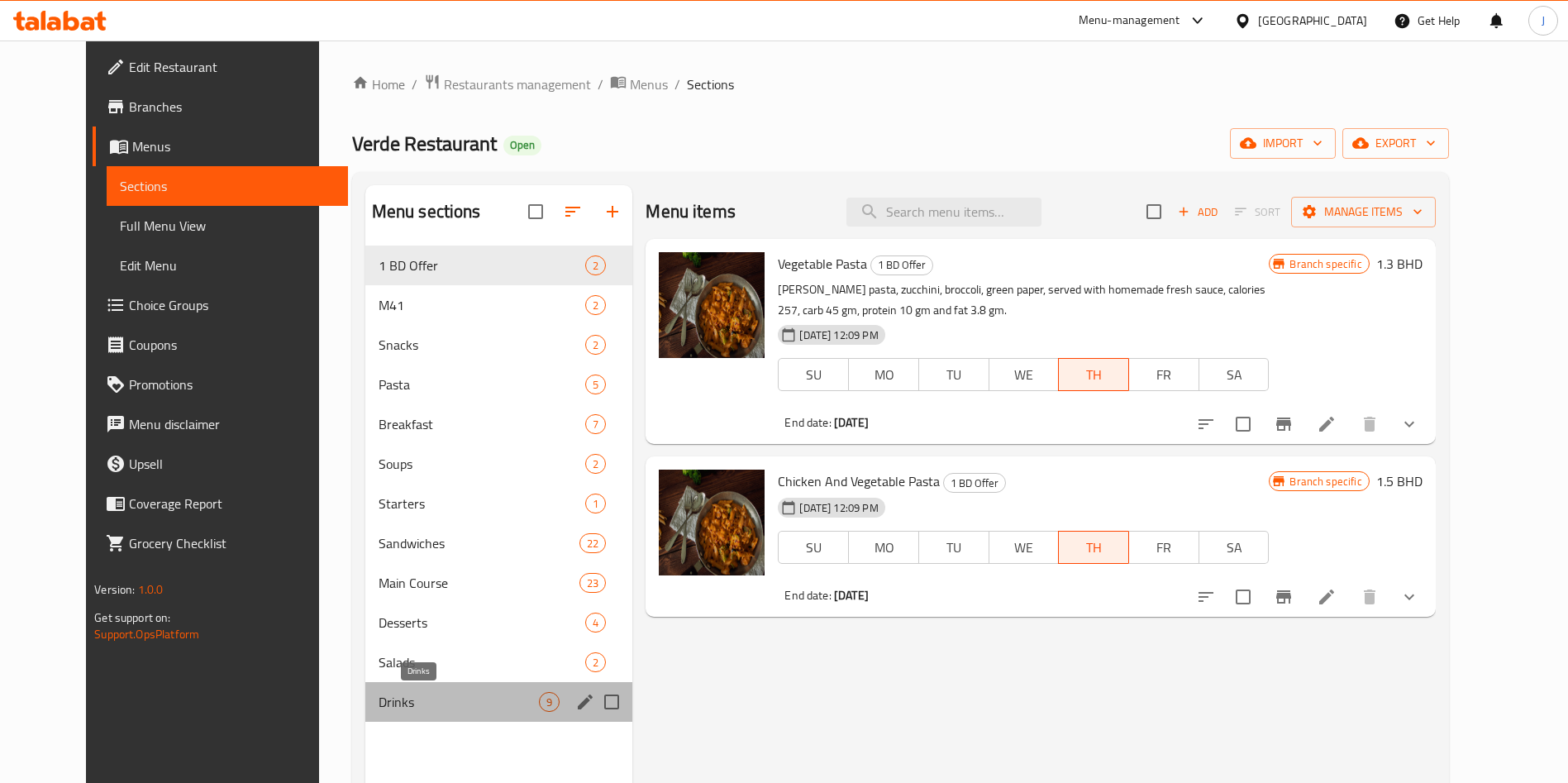
click at [392, 696] on span "Drinks" at bounding box center [459, 702] width 161 height 20
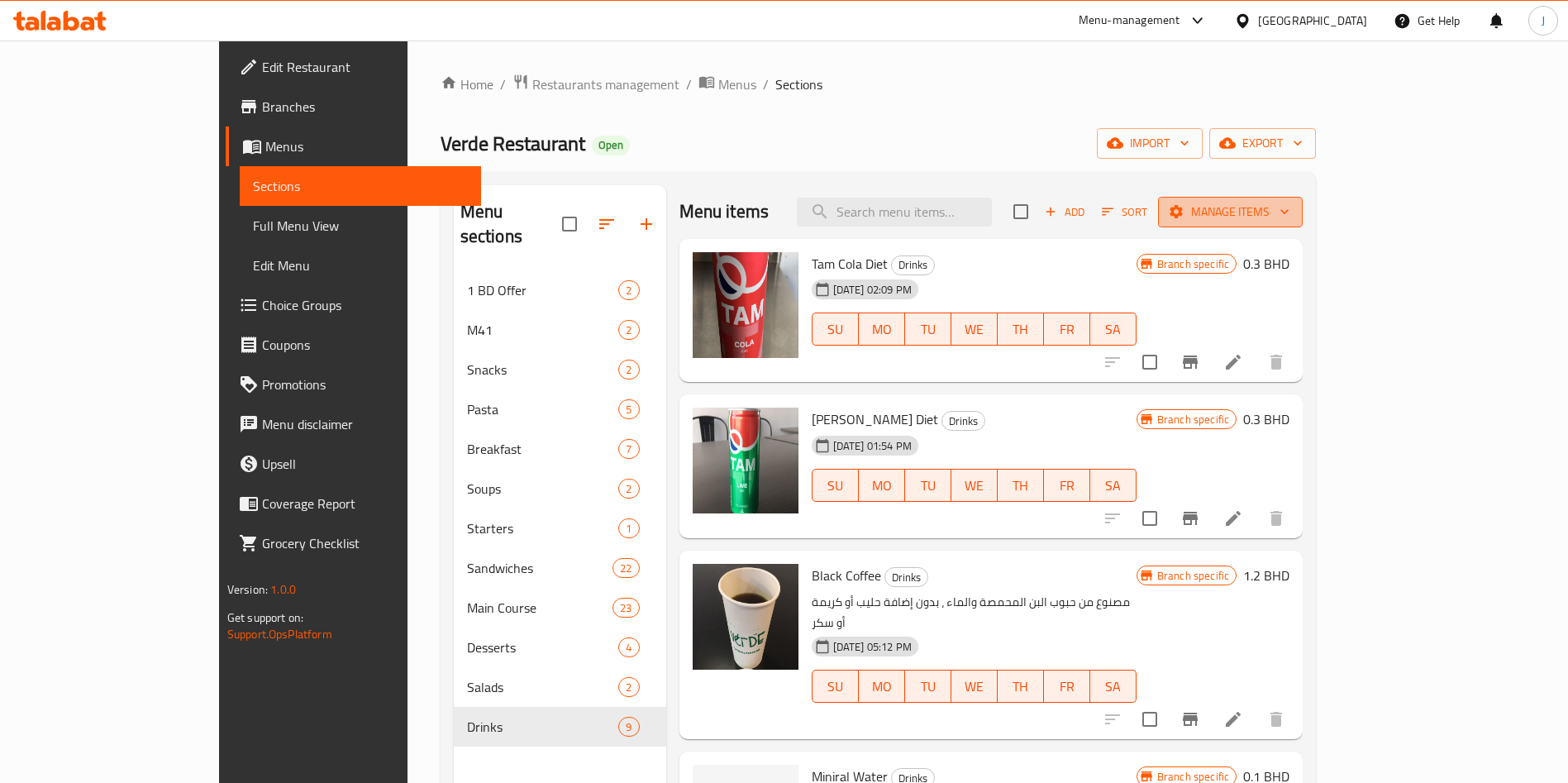
click at [1289, 210] on span "Manage items" at bounding box center [1231, 212] width 119 height 21
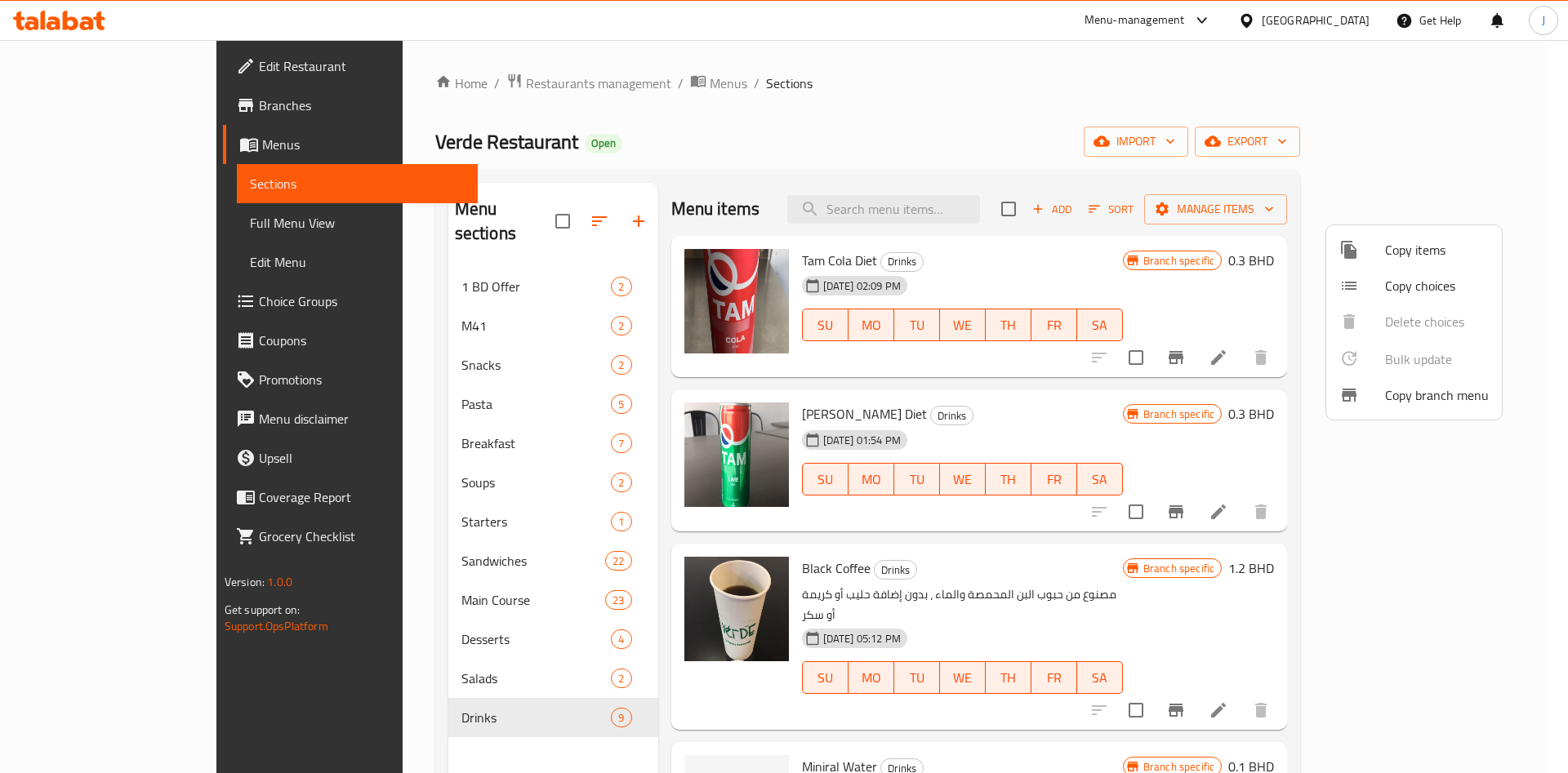
click at [1439, 248] on span "Copy items" at bounding box center [1437, 250] width 104 height 20
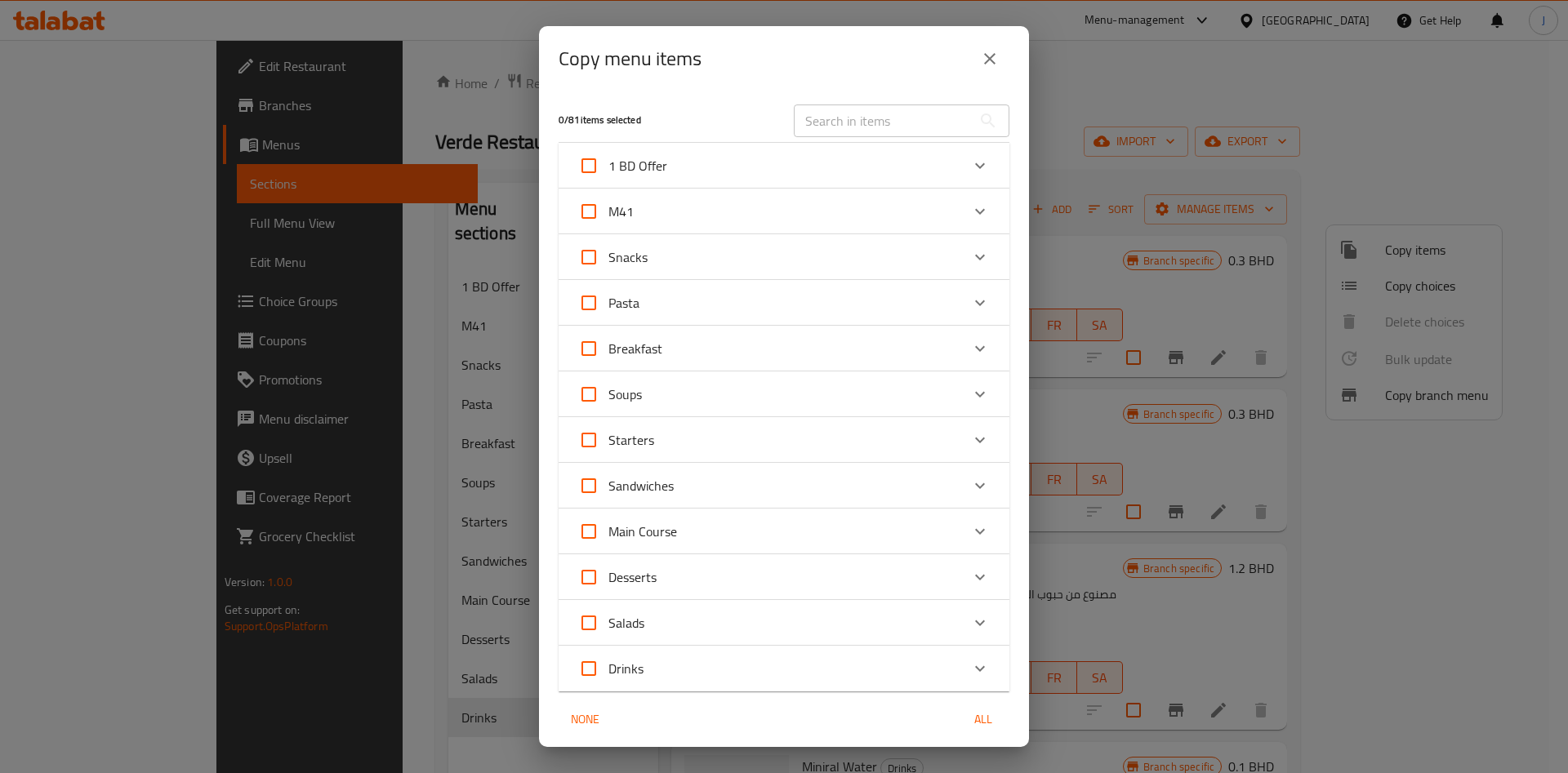
drag, startPoint x: 696, startPoint y: 655, endPoint x: 705, endPoint y: 657, distance: 9.2
click at [697, 657] on div "Drinks" at bounding box center [769, 669] width 383 height 39
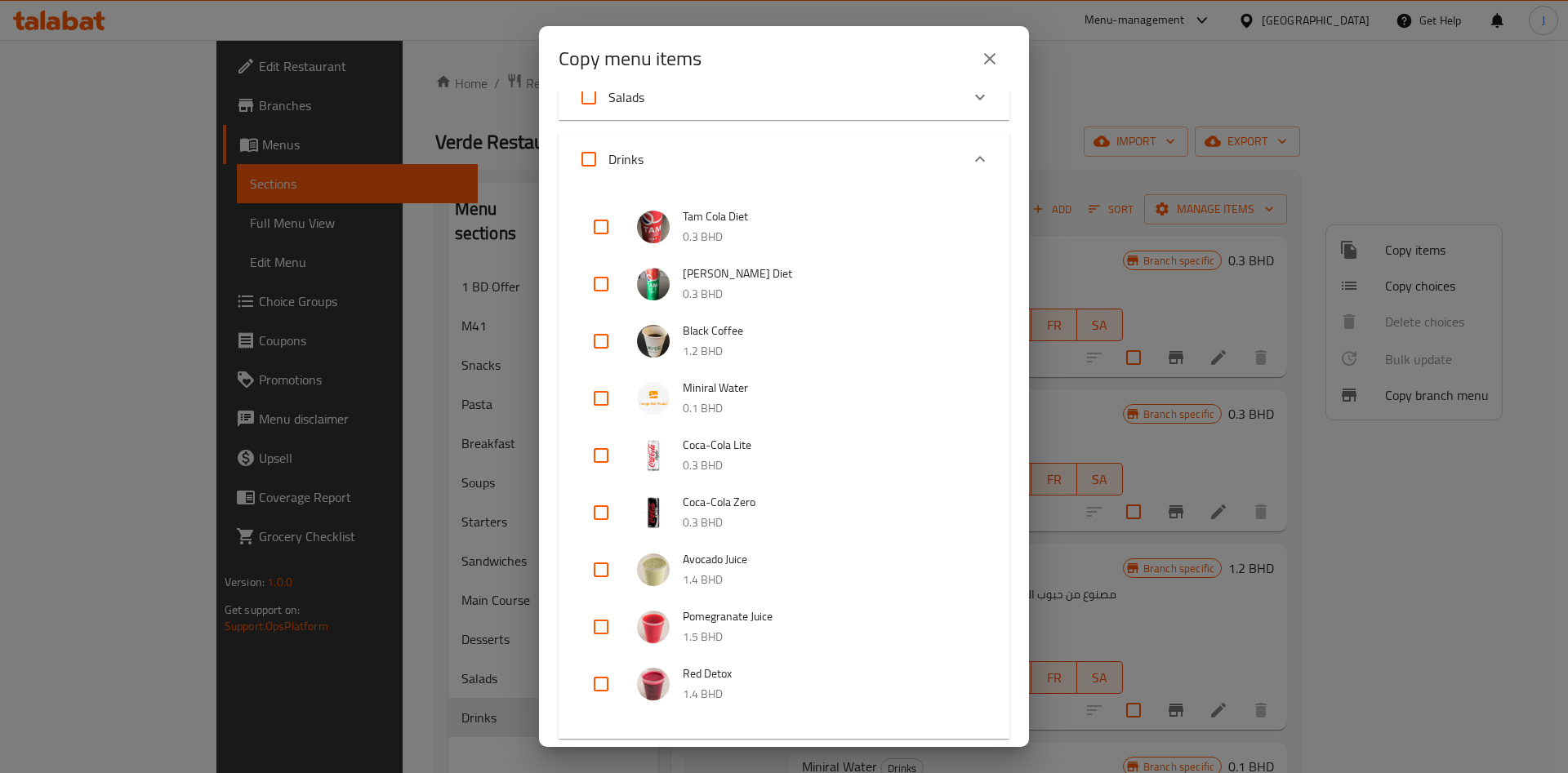
scroll to position [527, 0]
click at [602, 229] on input "checkbox" at bounding box center [601, 226] width 39 height 39
checkbox input "true"
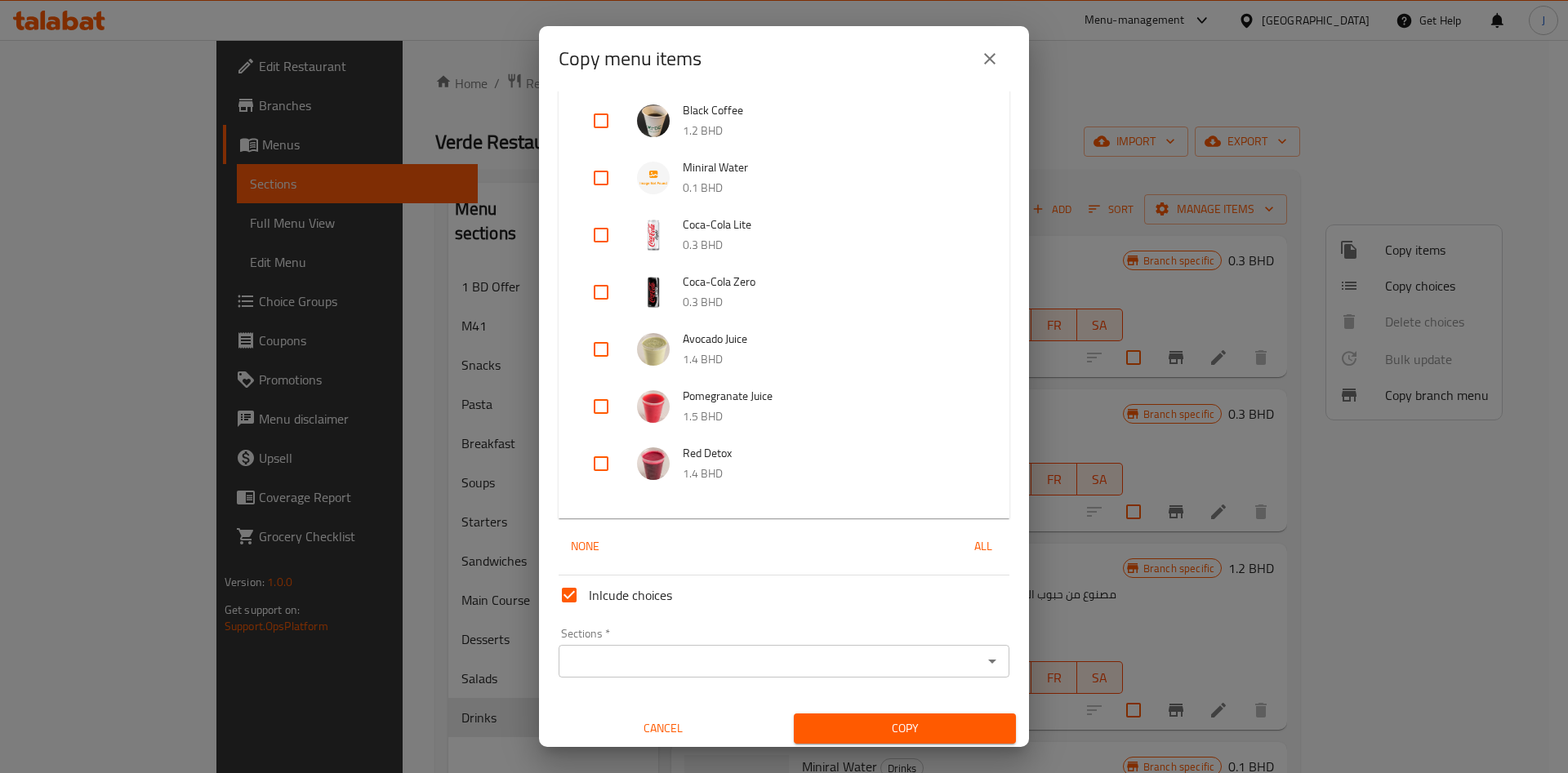
scroll to position [753, 0]
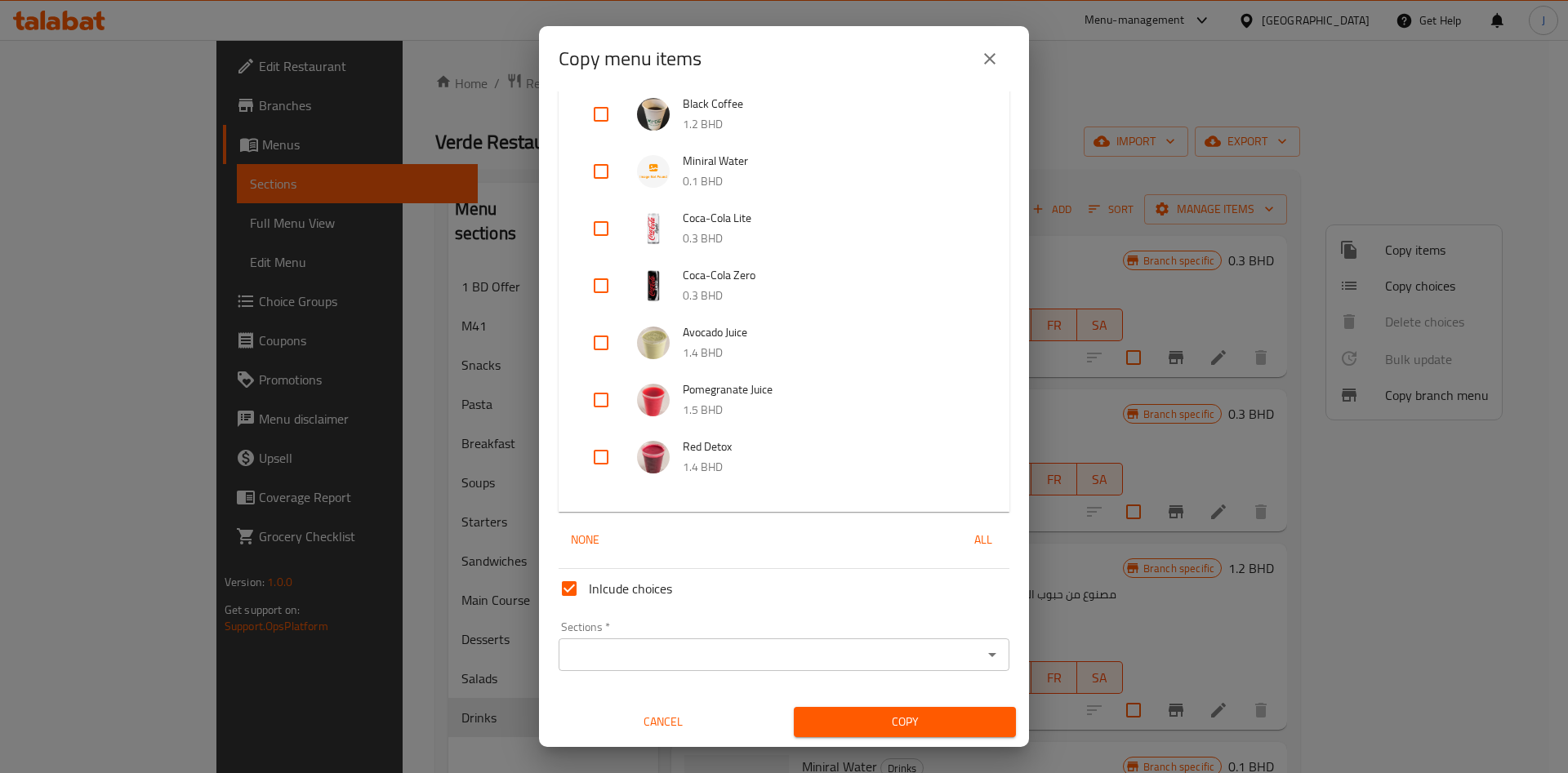
drag, startPoint x: 576, startPoint y: 590, endPoint x: 642, endPoint y: 598, distance: 66.5
click at [577, 590] on input "Inlcude choices" at bounding box center [569, 589] width 39 height 39
checkbox input "false"
click at [982, 655] on icon "Open" at bounding box center [992, 655] width 20 height 20
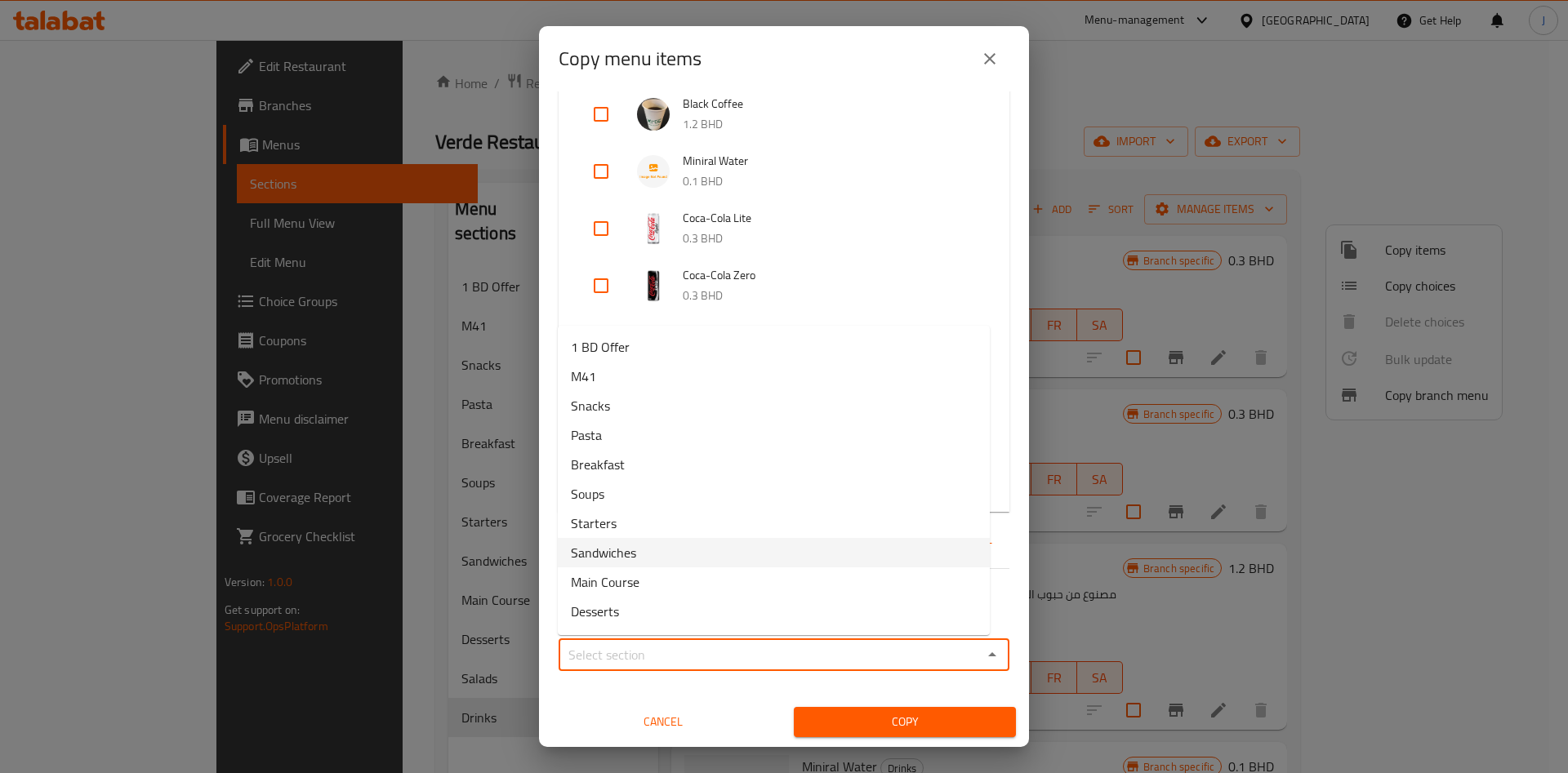
scroll to position [57, 0]
click at [736, 608] on li "Drinks" at bounding box center [773, 614] width 432 height 29
type input "Drinks"
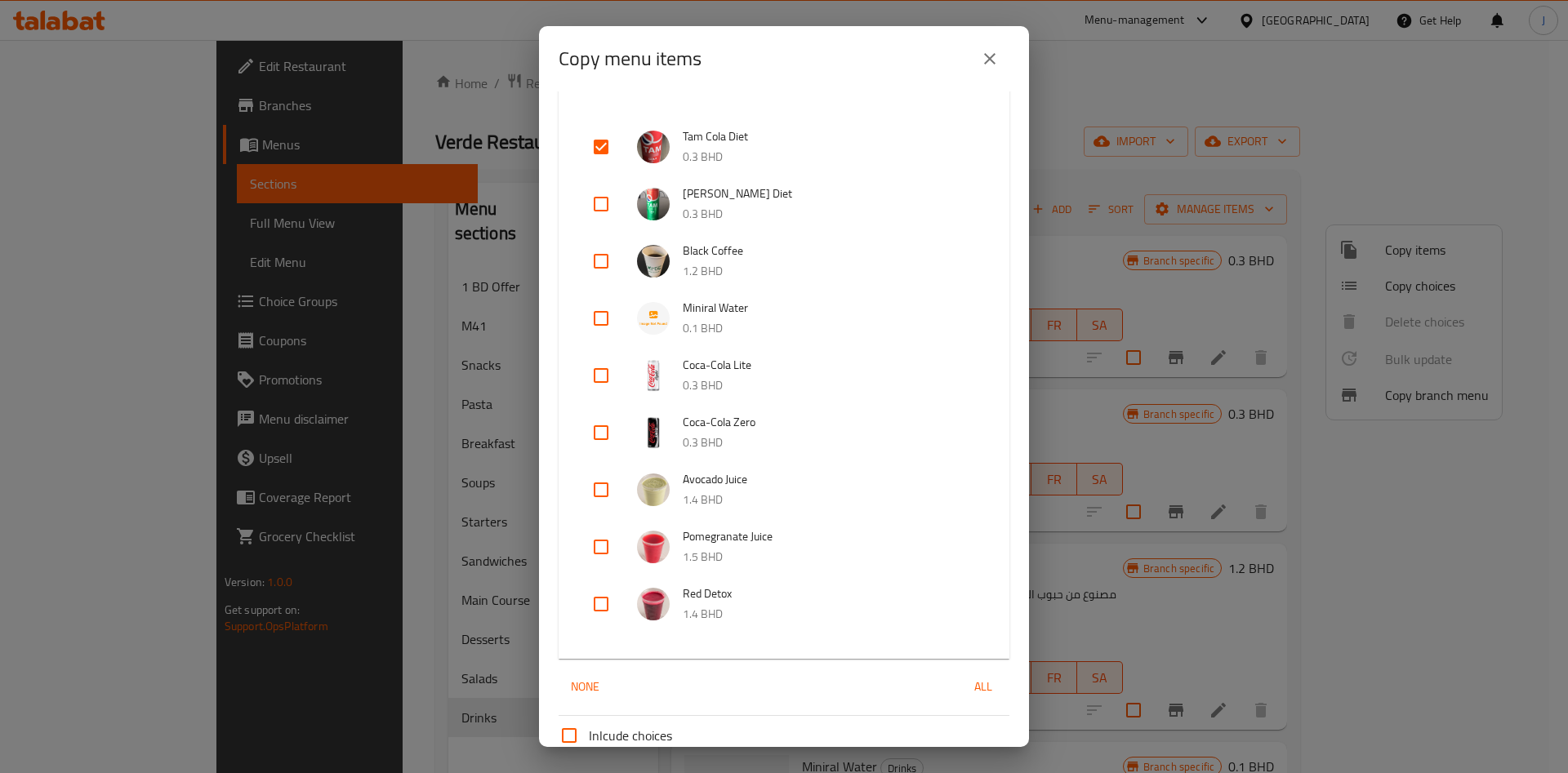
click at [596, 207] on input "checkbox" at bounding box center [601, 204] width 39 height 39
checkbox input "true"
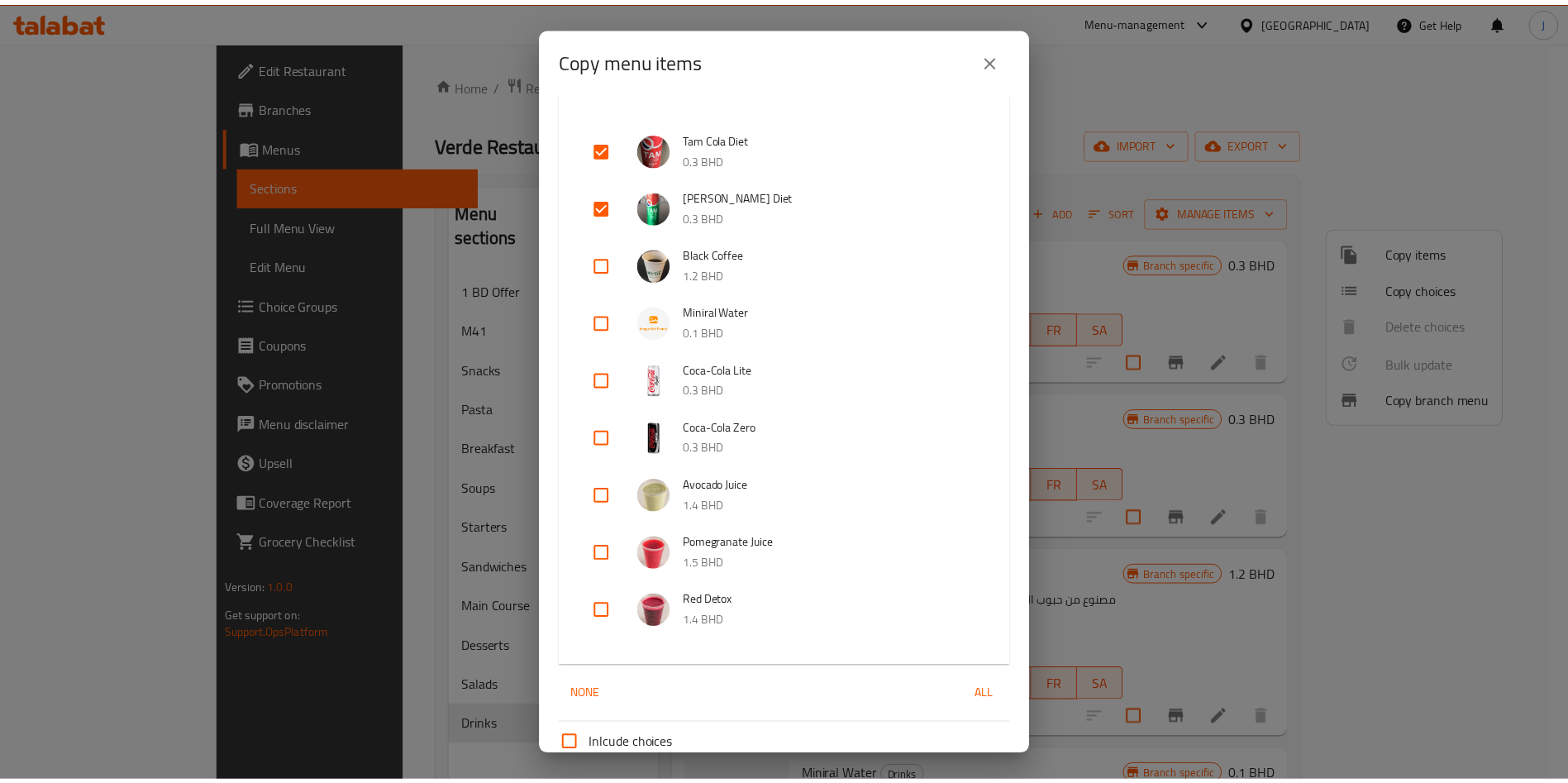
scroll to position [762, 0]
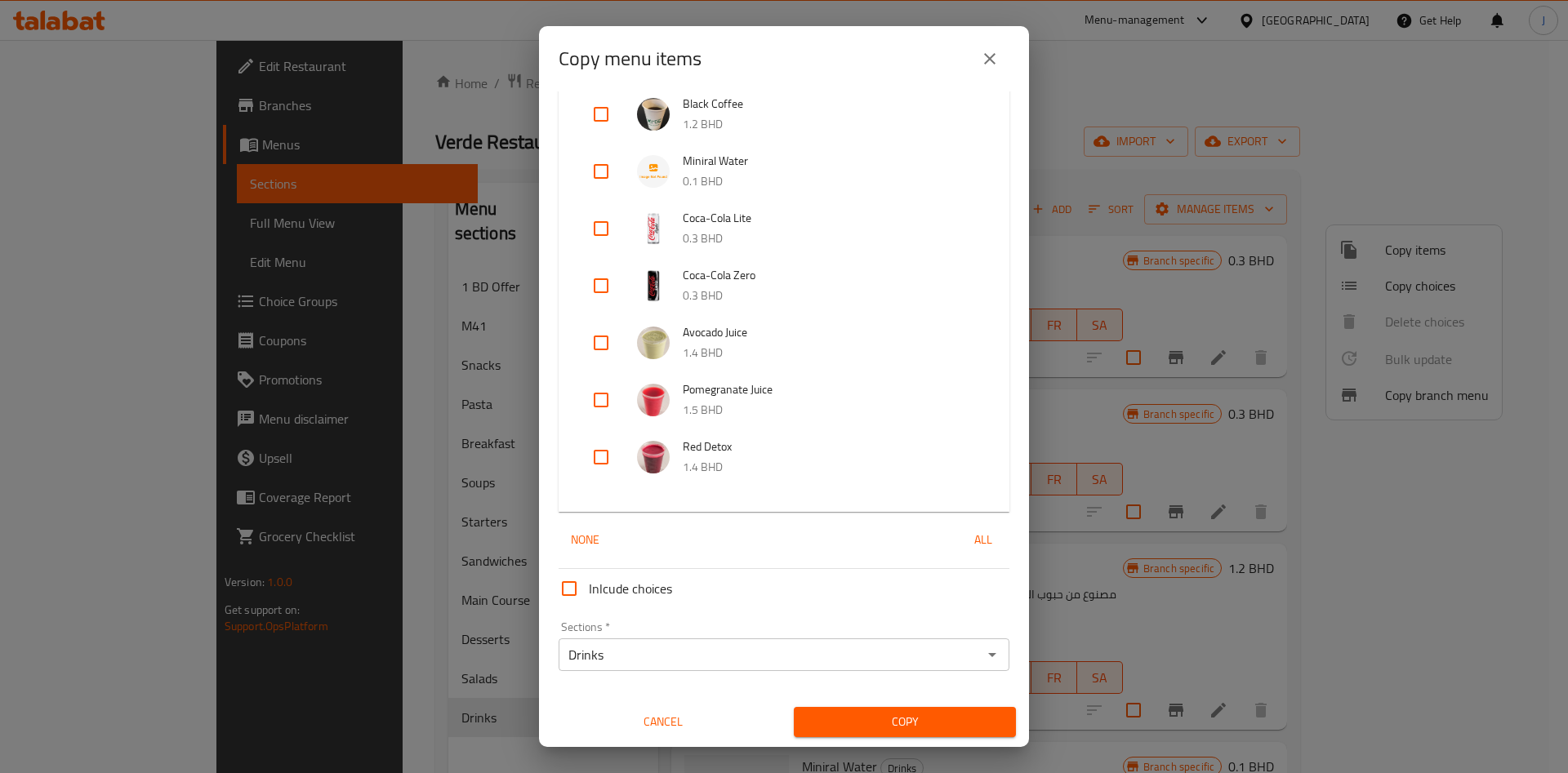
click at [931, 712] on span "Copy" at bounding box center [904, 721] width 196 height 20
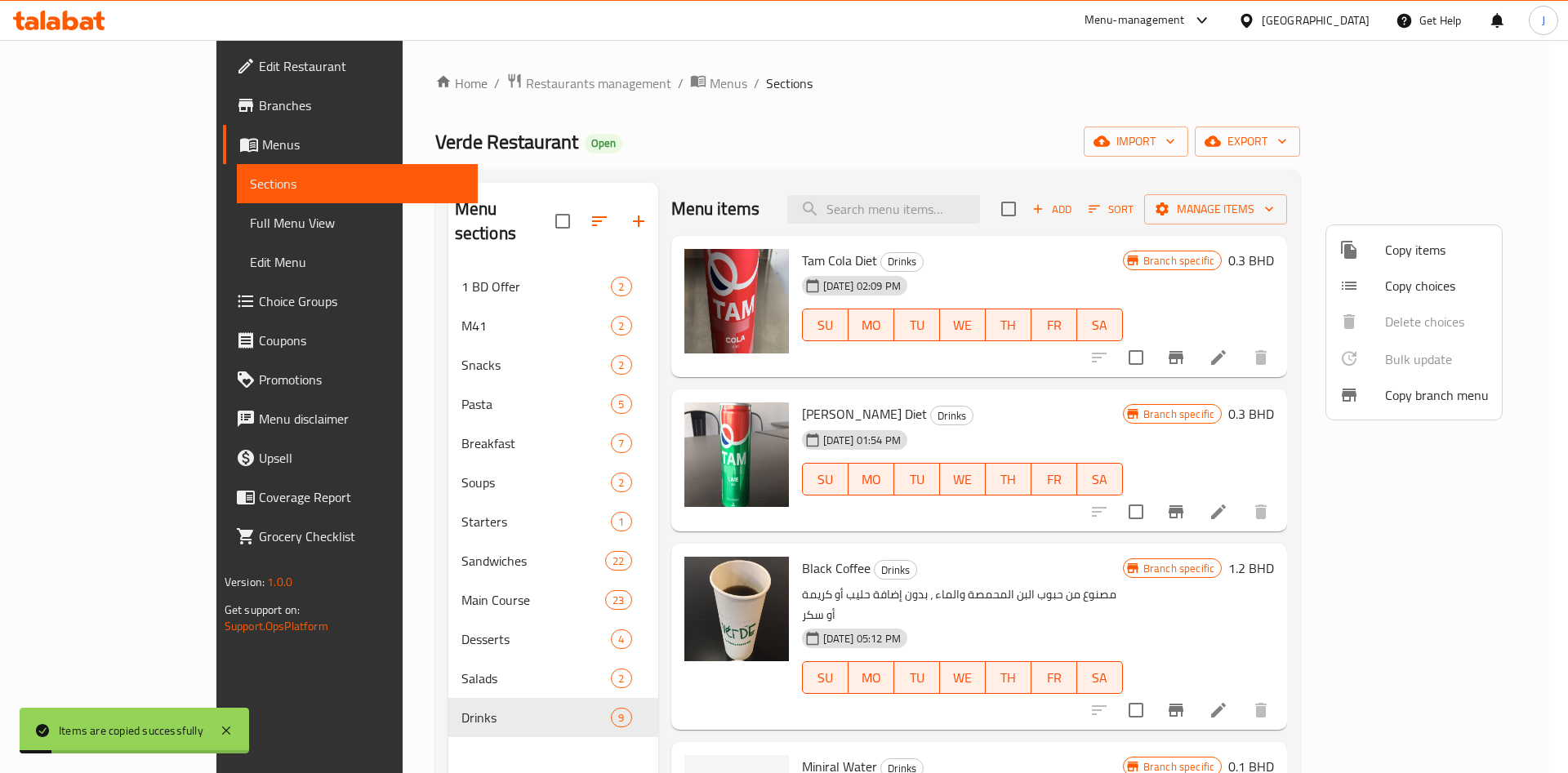
click at [1026, 136] on div at bounding box center [784, 386] width 1568 height 773
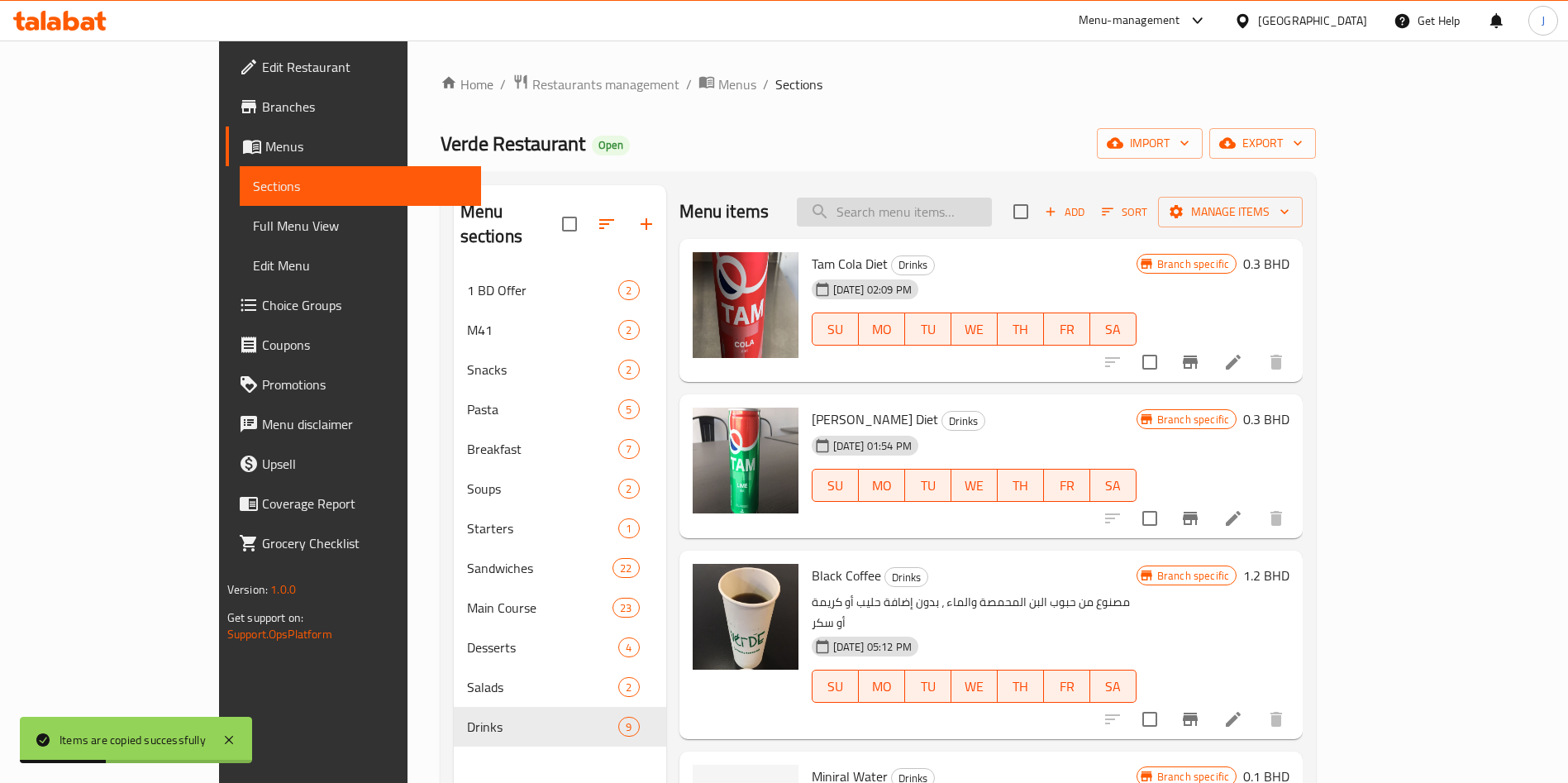
click at [992, 214] on input "search" at bounding box center [894, 212] width 195 height 29
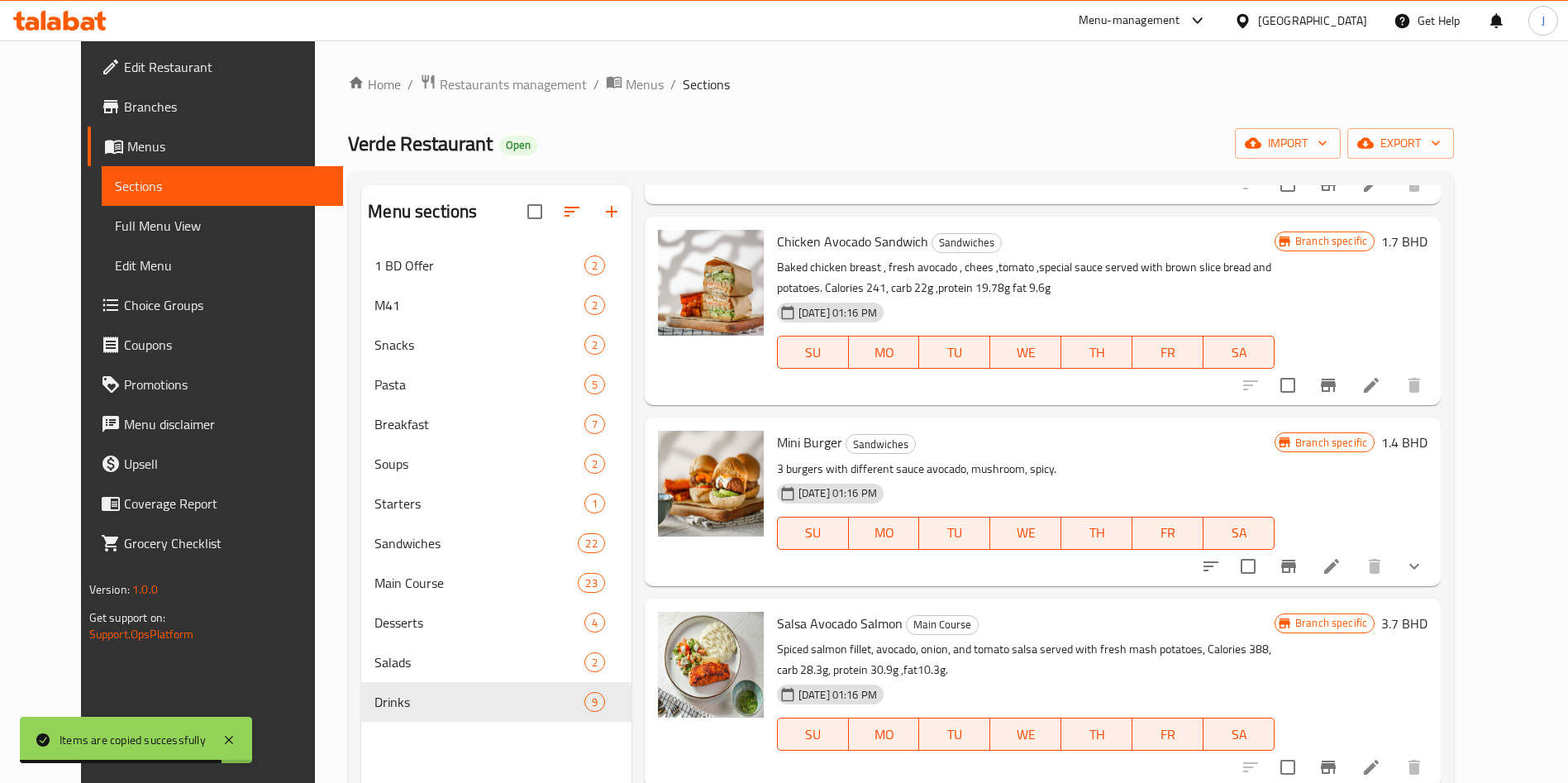
scroll to position [231, 0]
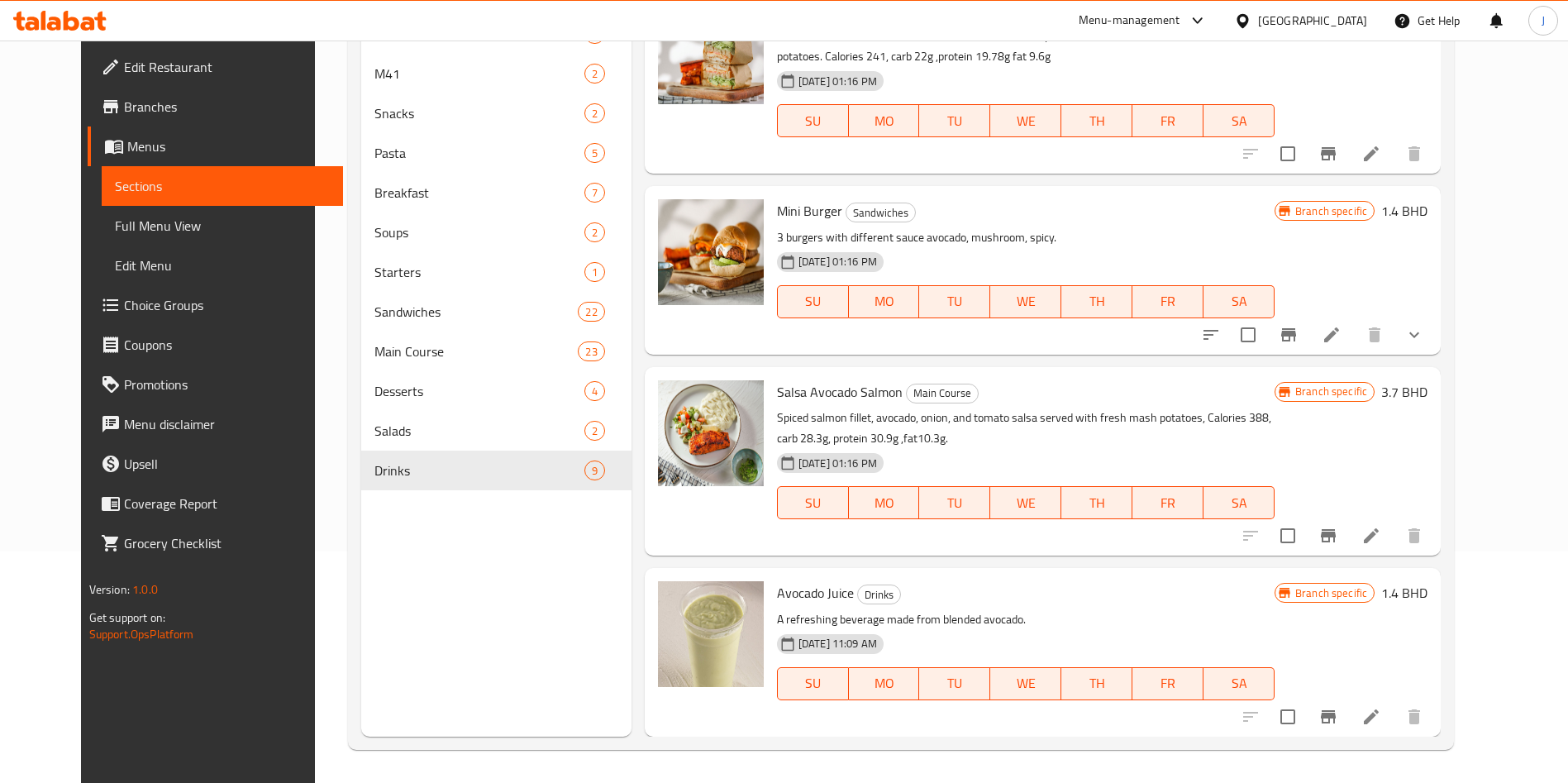
type input "avocado"
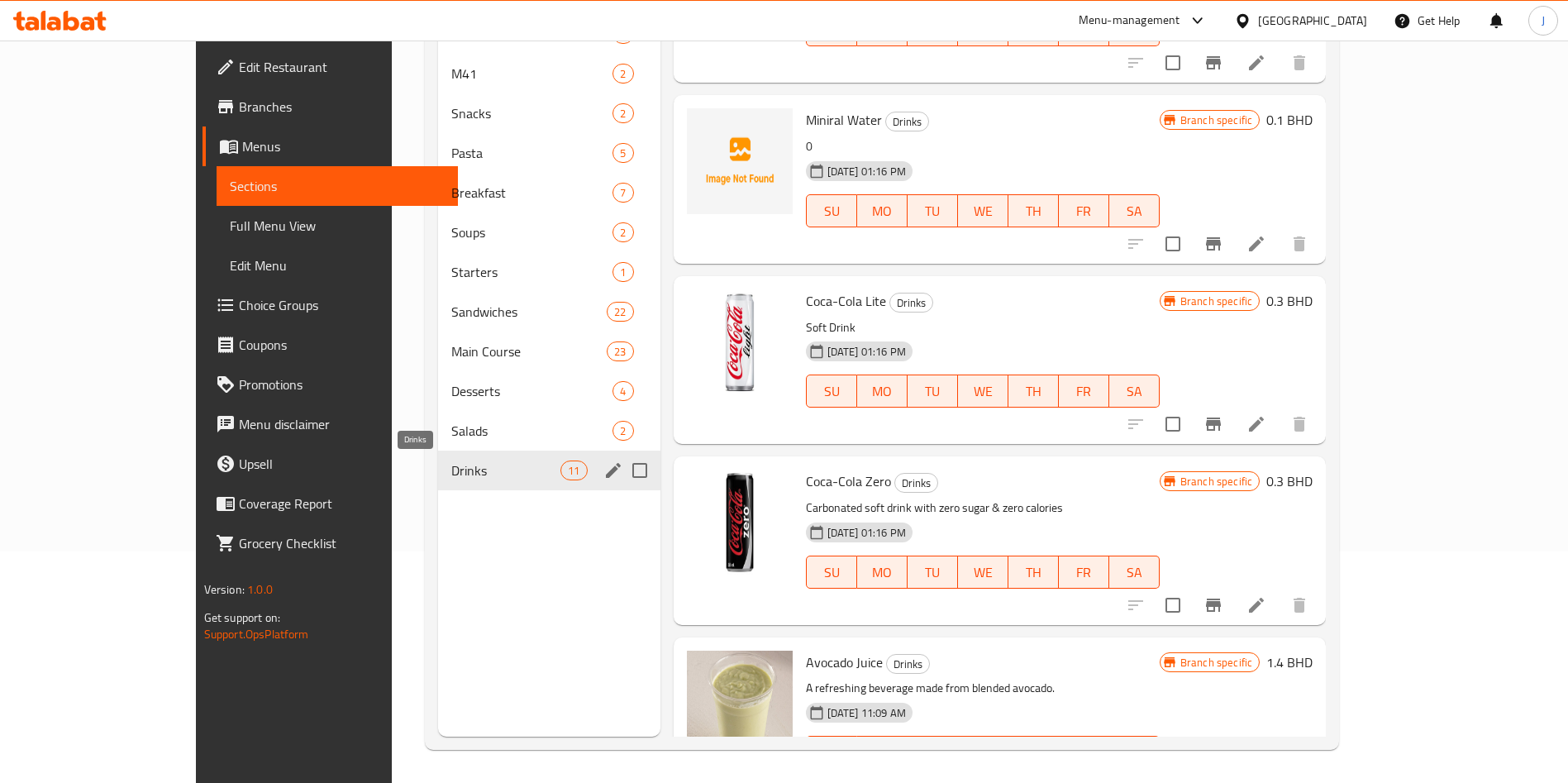
click at [451, 474] on span "Drinks" at bounding box center [506, 470] width 109 height 20
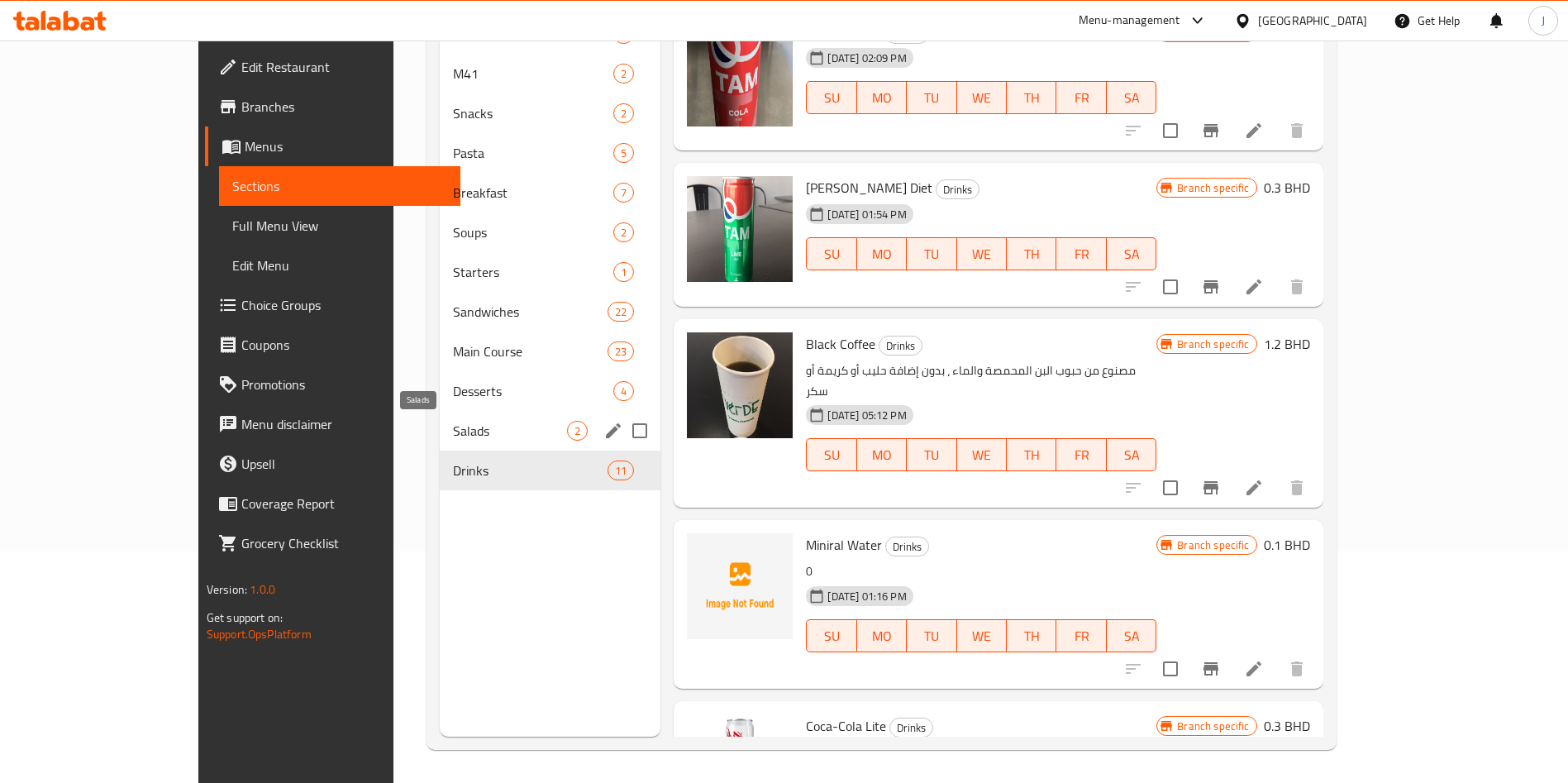
click at [453, 430] on span "Salads" at bounding box center [510, 430] width 114 height 20
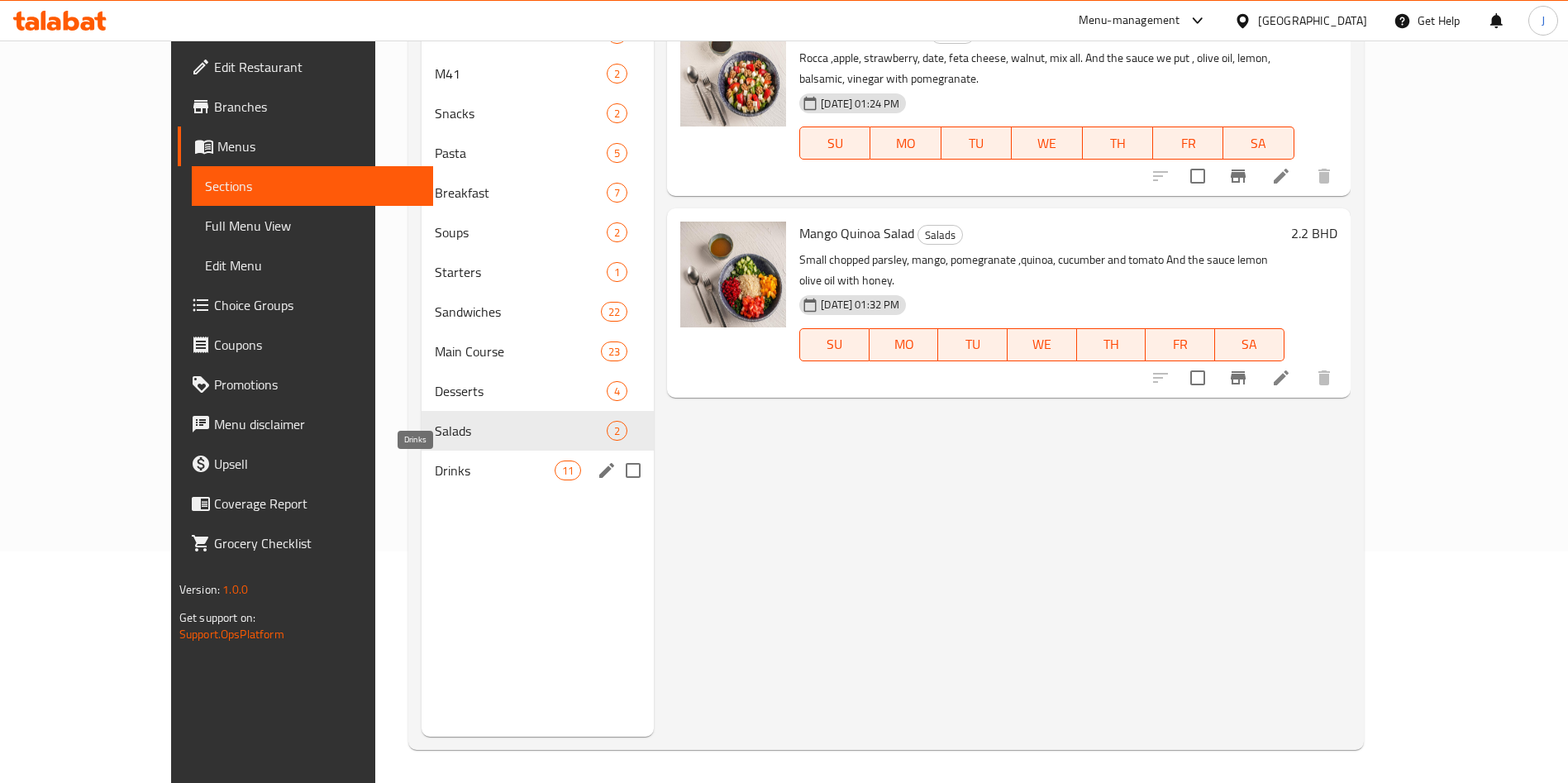
click at [461, 482] on div "Drinks 11" at bounding box center [537, 470] width 232 height 40
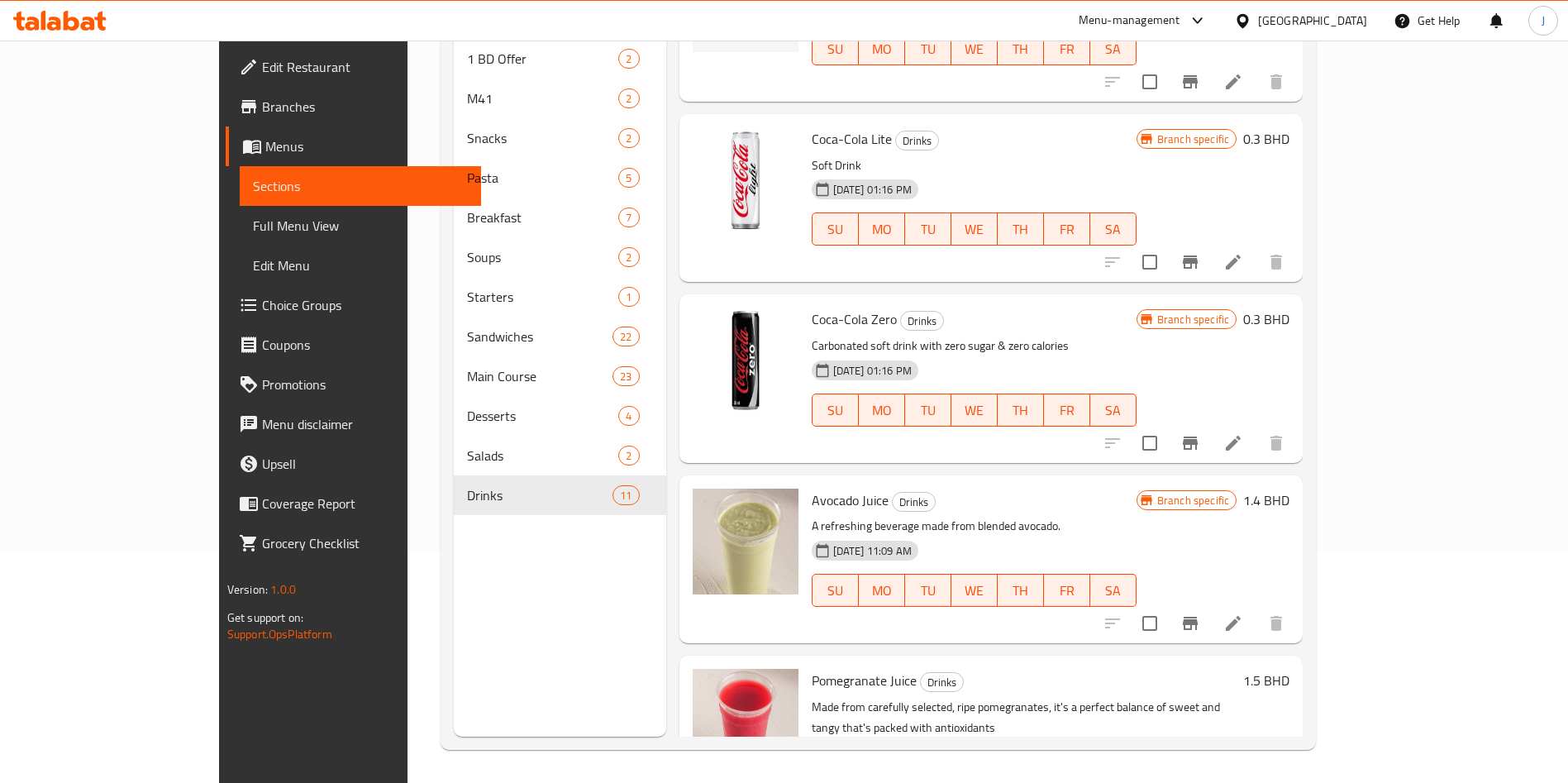
scroll to position [1147, 0]
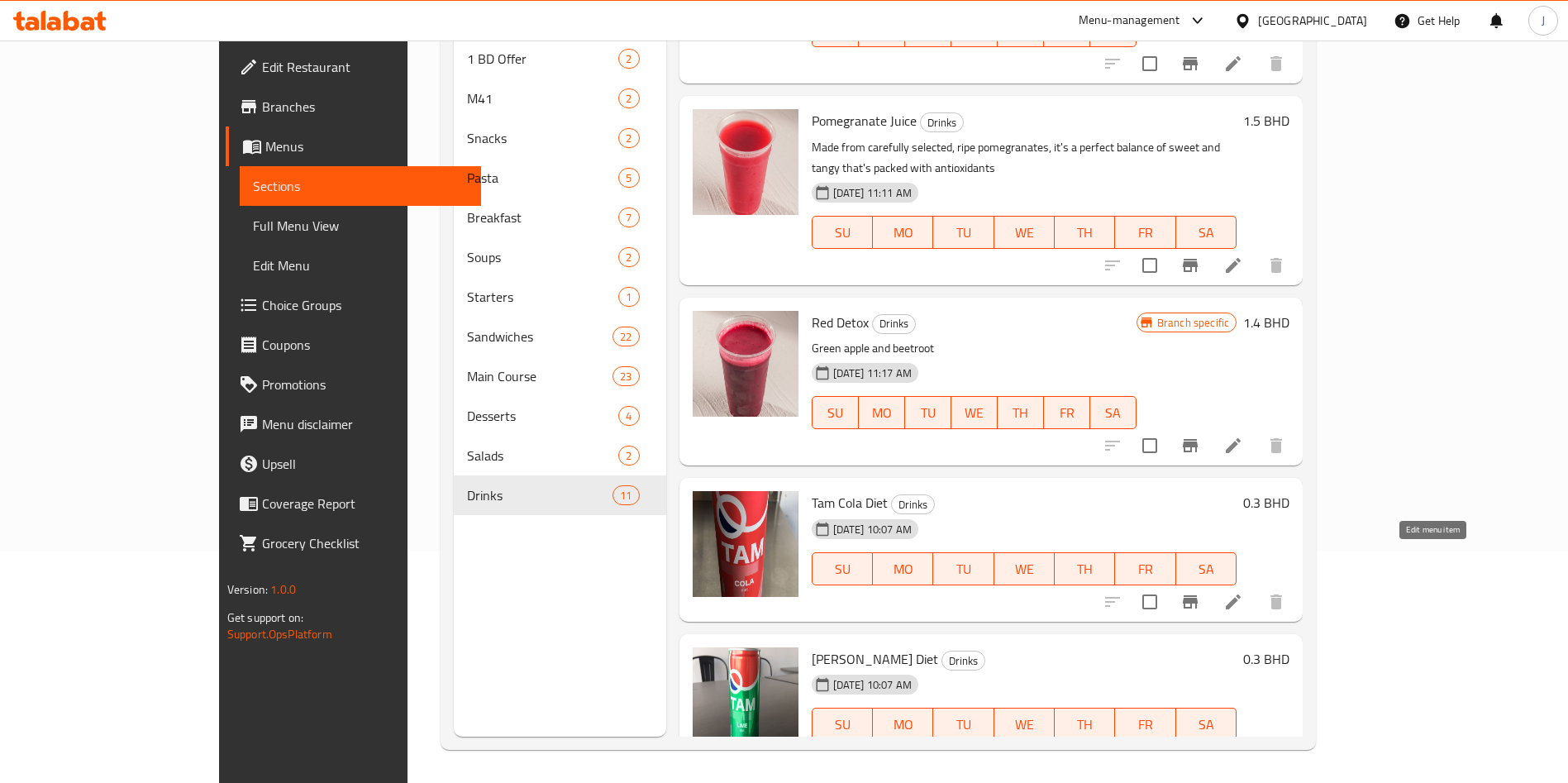
click at [1243, 592] on icon at bounding box center [1233, 602] width 20 height 20
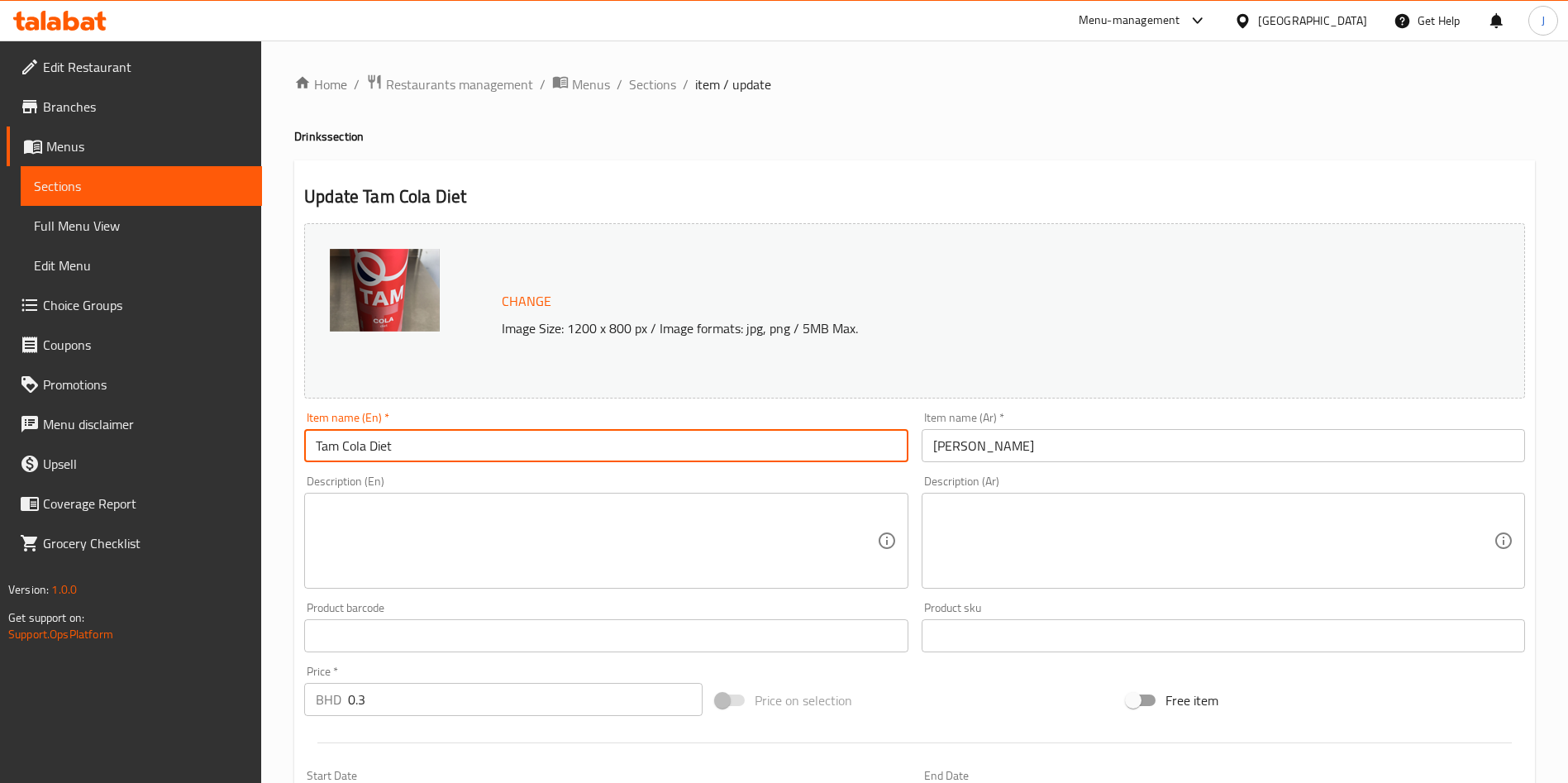
drag, startPoint x: 476, startPoint y: 430, endPoint x: 272, endPoint y: 422, distance: 204.2
click at [272, 422] on div "Home / Restaurants management / Menus / Sections / item / update Drinks section…" at bounding box center [915, 616] width 1307 height 1152
paste input "Kinza Diet Cola"
type input "Kinza Diet Cola"
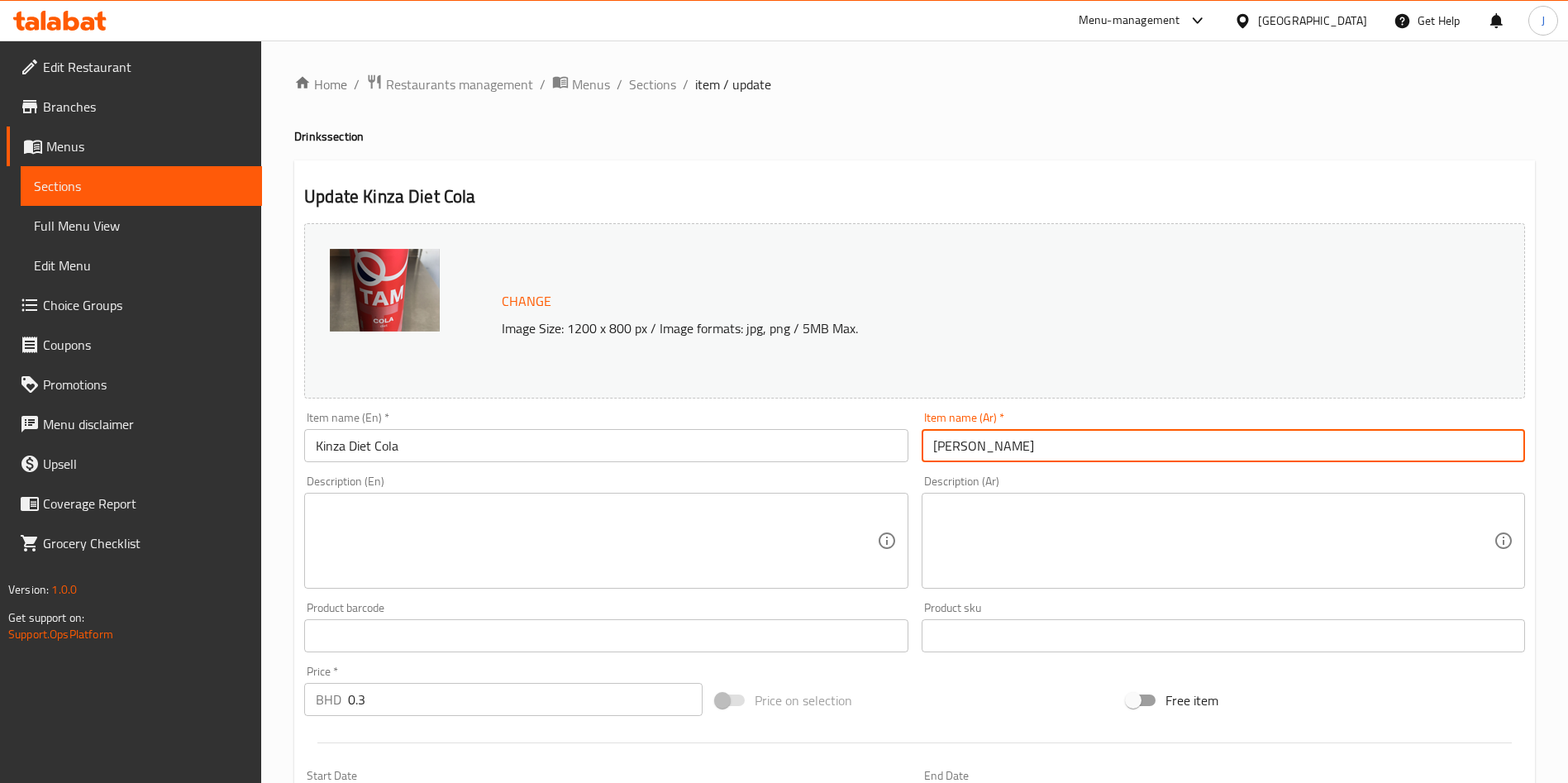
drag, startPoint x: 988, startPoint y: 439, endPoint x: 838, endPoint y: 417, distance: 151.6
click at [838, 417] on div "Change Image Size: 1200 x 800 px / Image formats: jpg, png / 5MB Max. Item name…" at bounding box center [915, 585] width 1234 height 737
paste input "[PERSON_NAME]"
type input "[PERSON_NAME]"
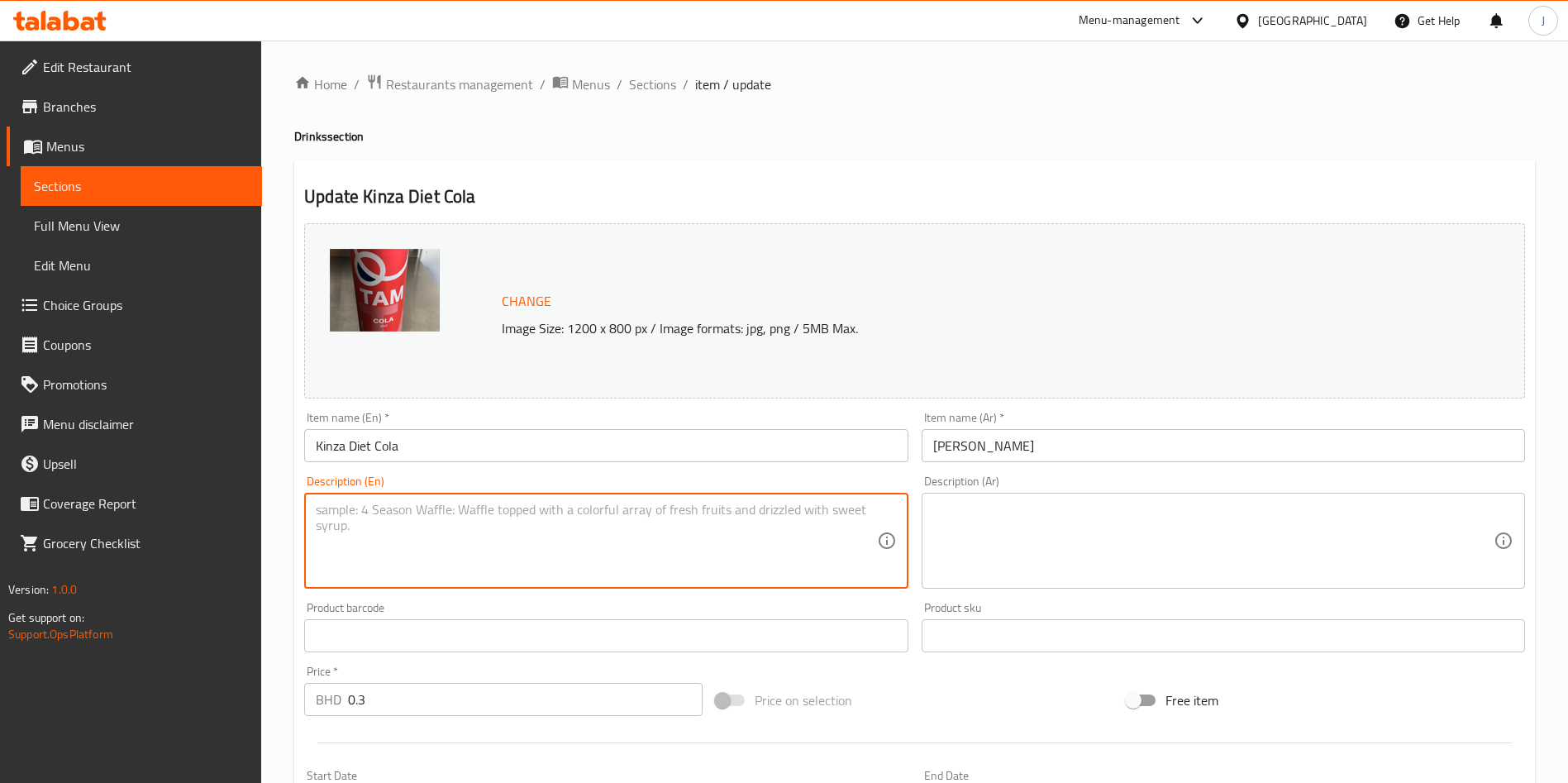
click at [437, 541] on textarea at bounding box center [596, 541] width 561 height 79
paste textarea "250 ml"
type textarea "250 ml"
click at [1060, 525] on textarea at bounding box center [1213, 541] width 561 height 79
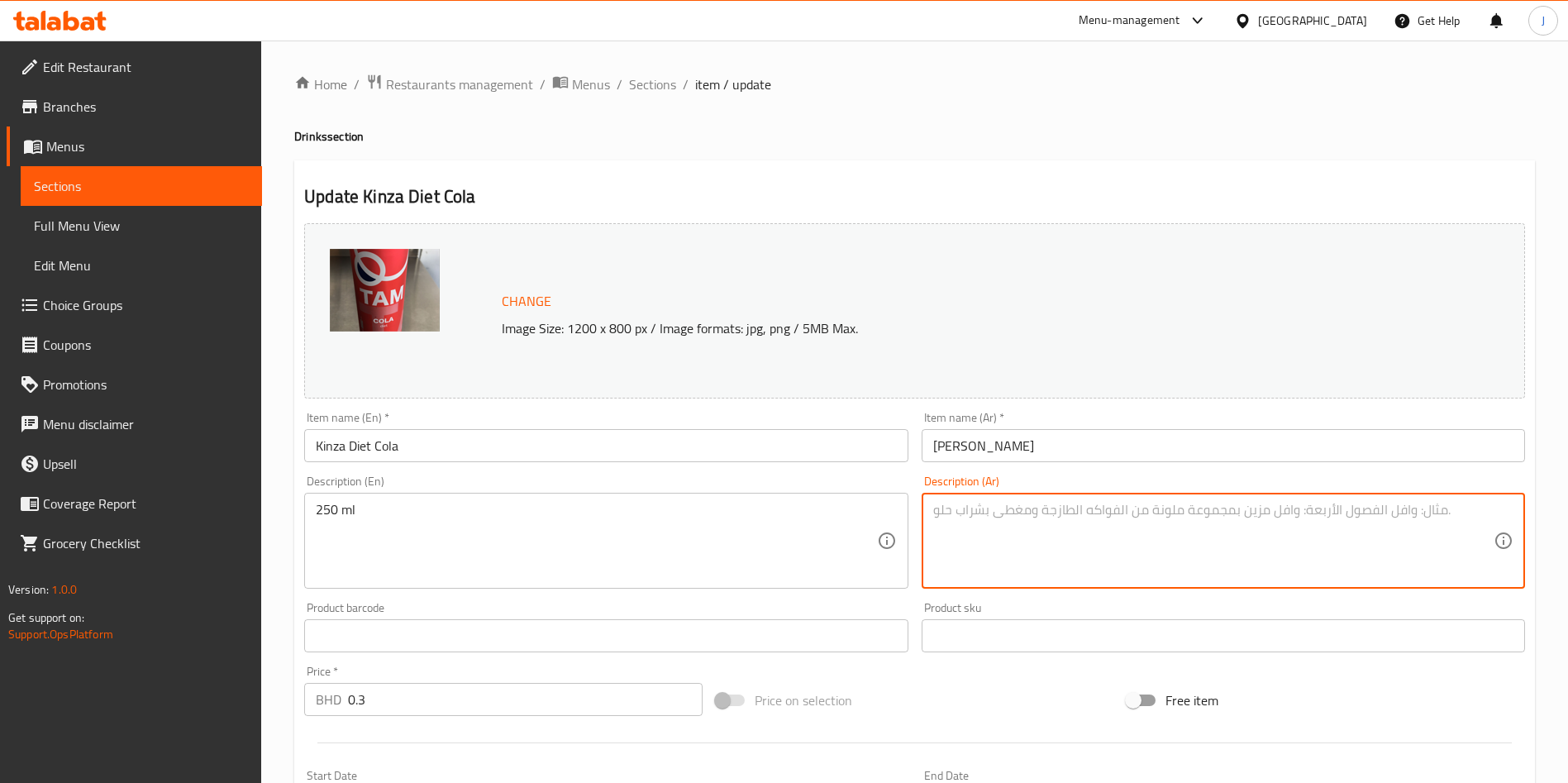
paste textarea "250مل."
type textarea "250مل."
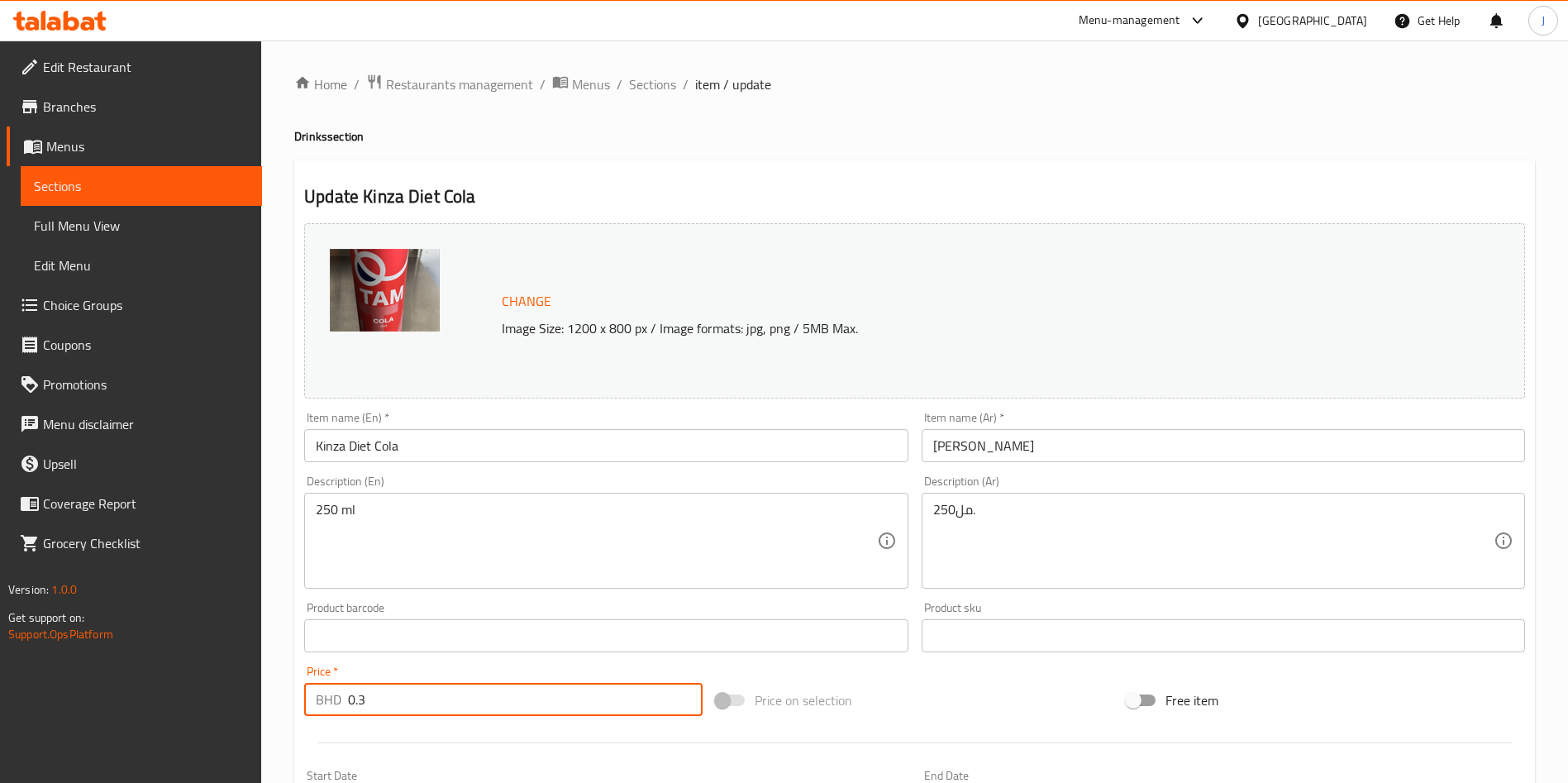
drag, startPoint x: 435, startPoint y: 697, endPoint x: 342, endPoint y: 688, distance: 93.4
click at [342, 688] on div "BHD 0.3 Price *" at bounding box center [503, 699] width 398 height 33
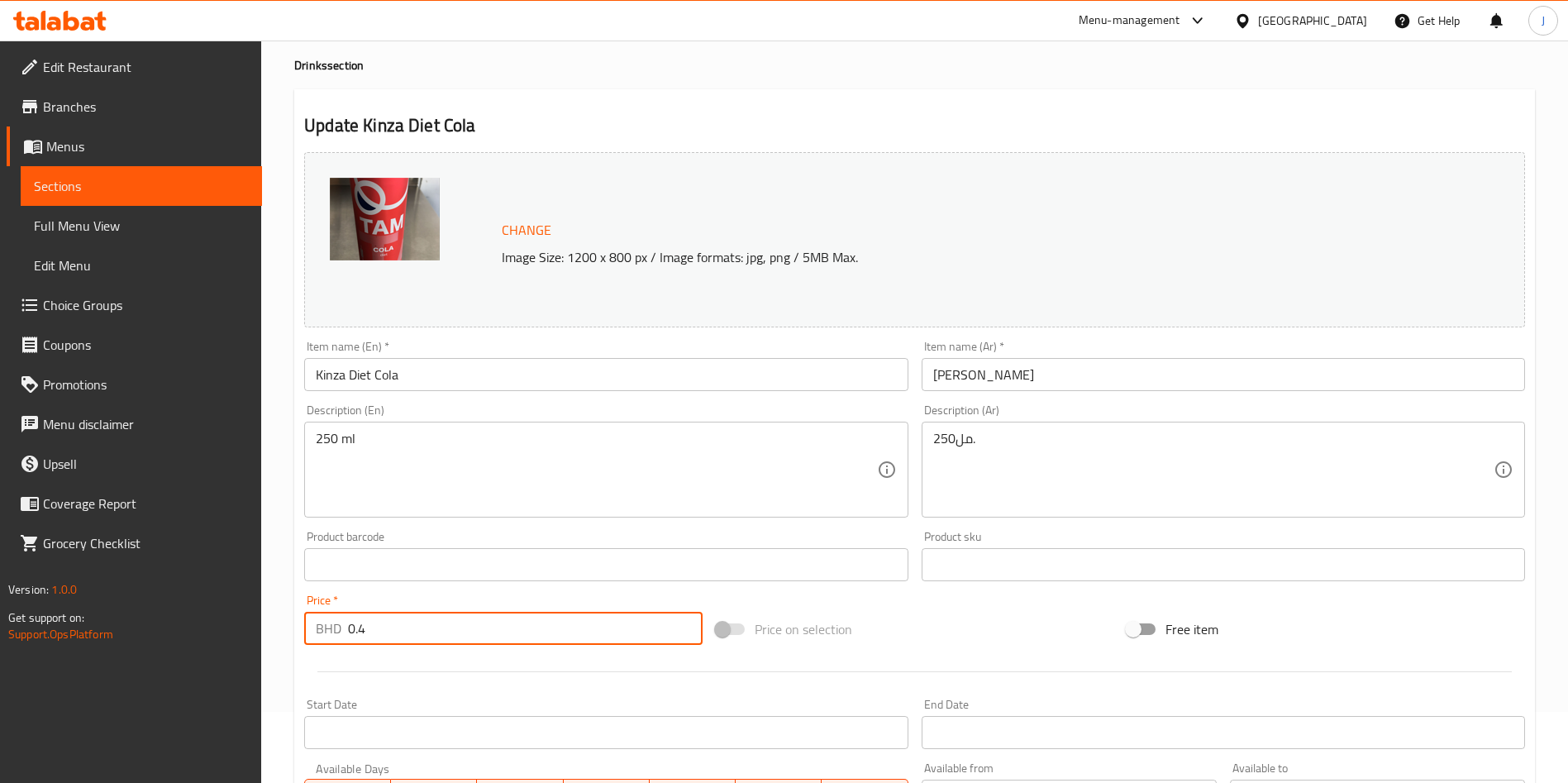
scroll to position [409, 0]
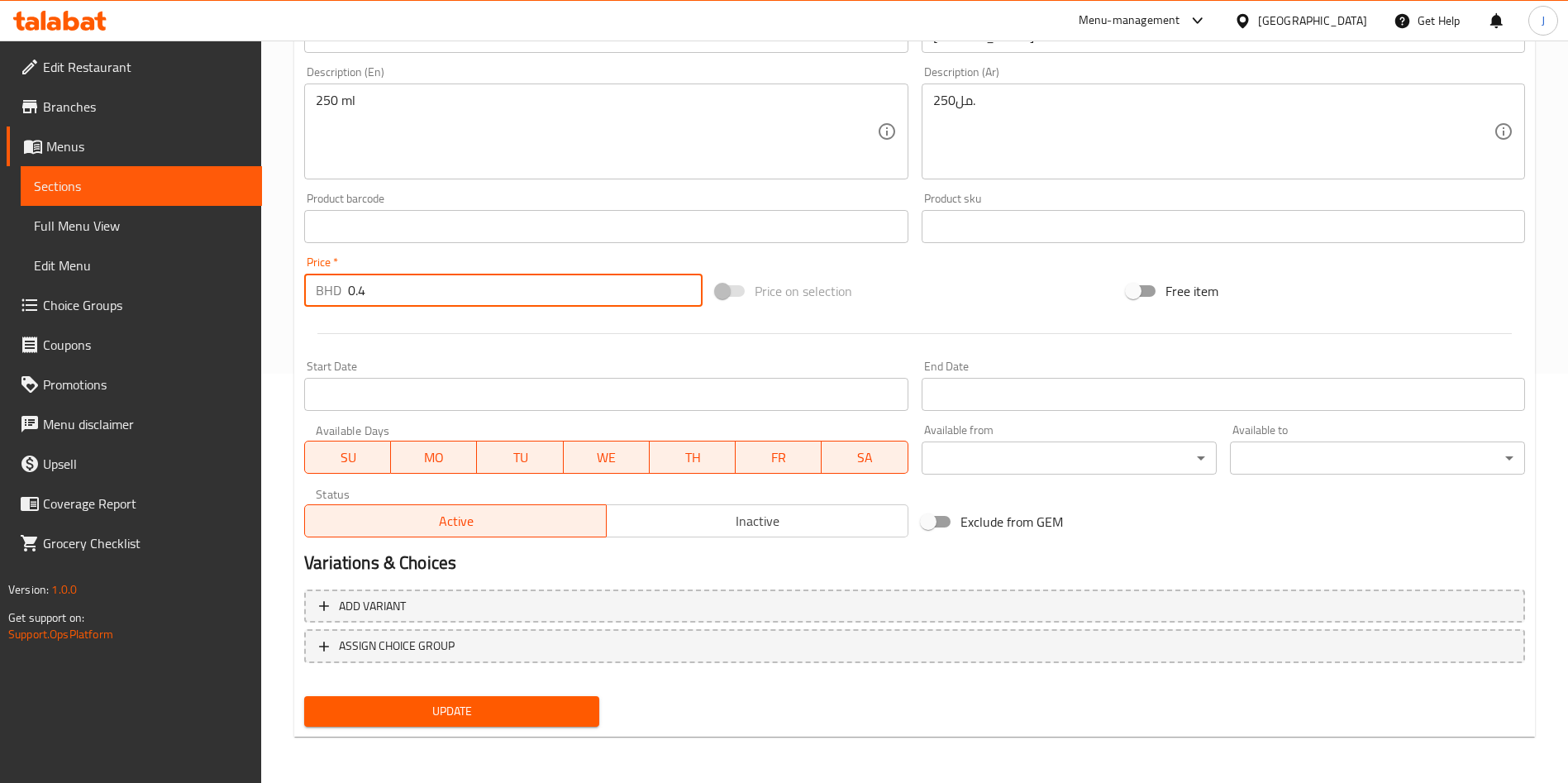
type input "0.4"
click at [458, 708] on span "Update" at bounding box center [452, 711] width 269 height 21
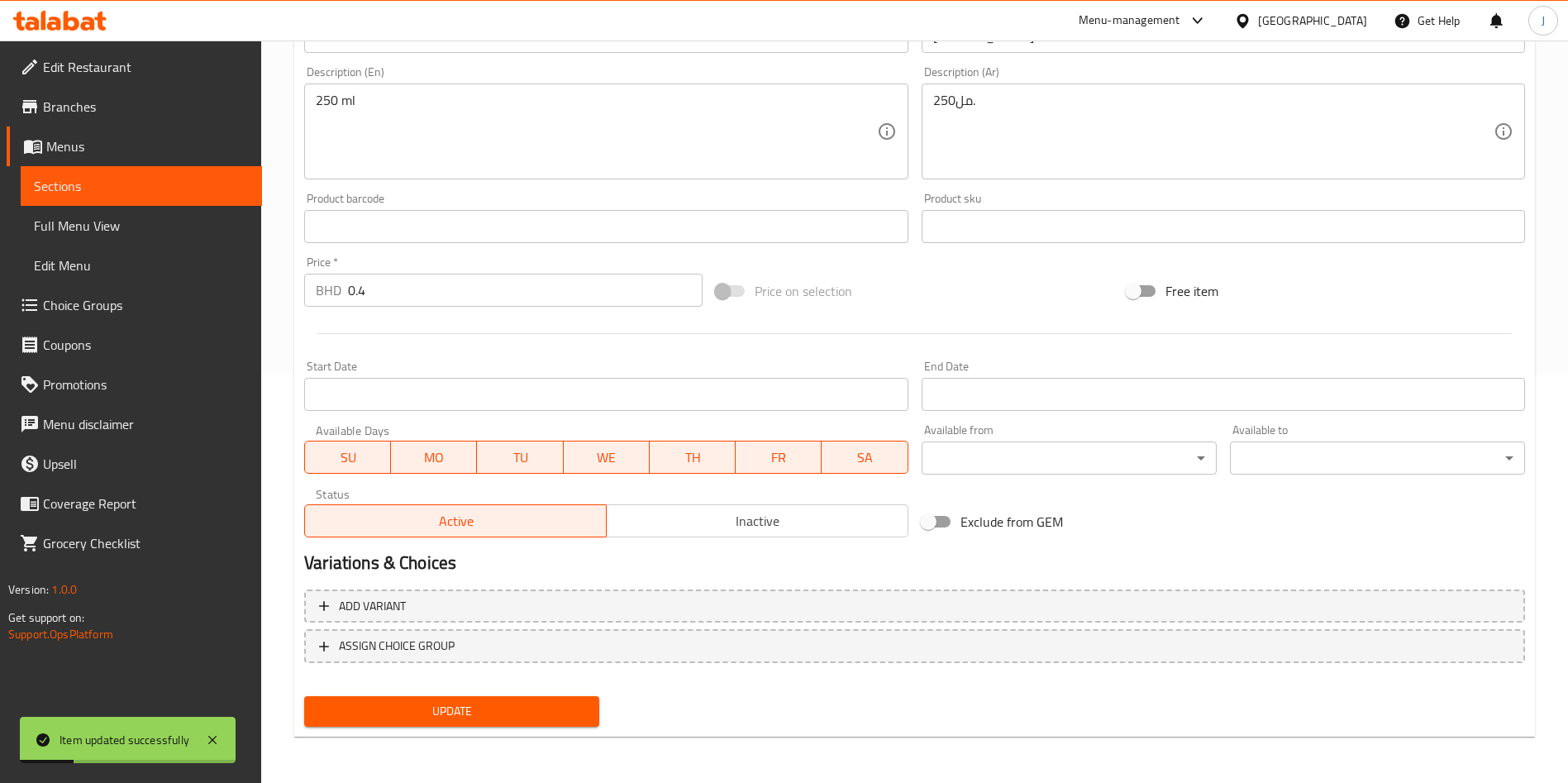
scroll to position [0, 0]
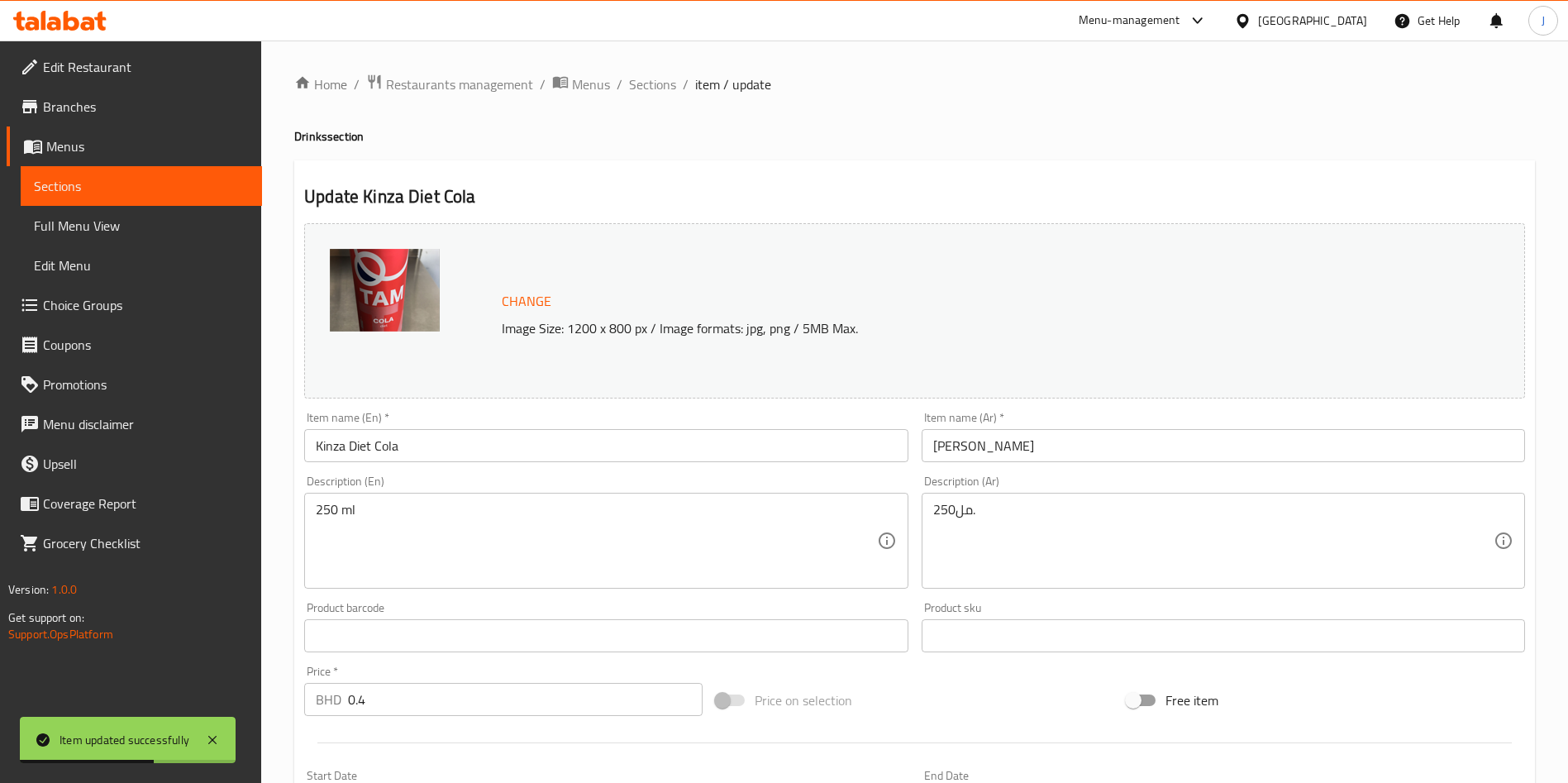
click at [80, 194] on span "Sections" at bounding box center [141, 186] width 215 height 20
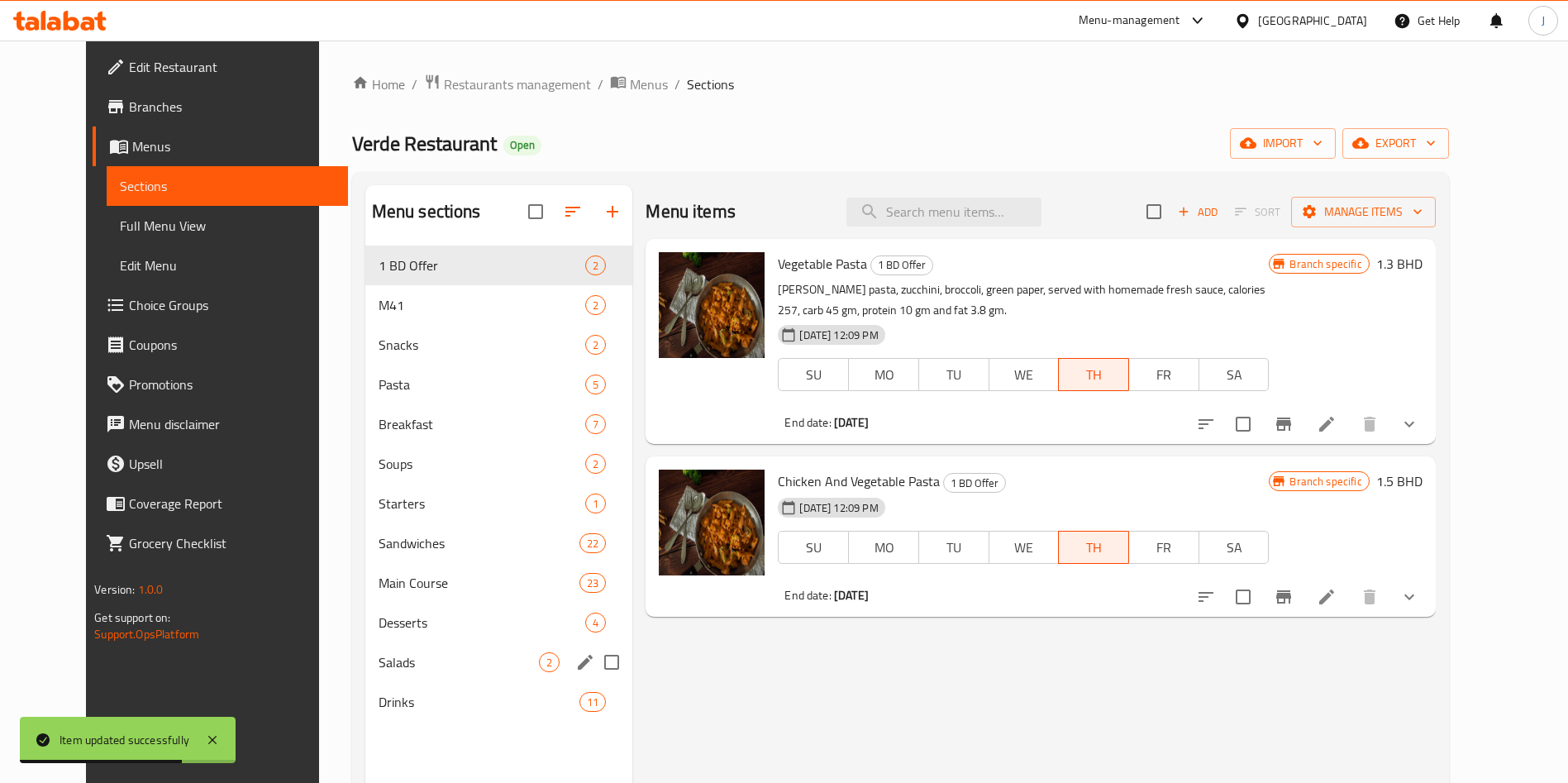
scroll to position [231, 0]
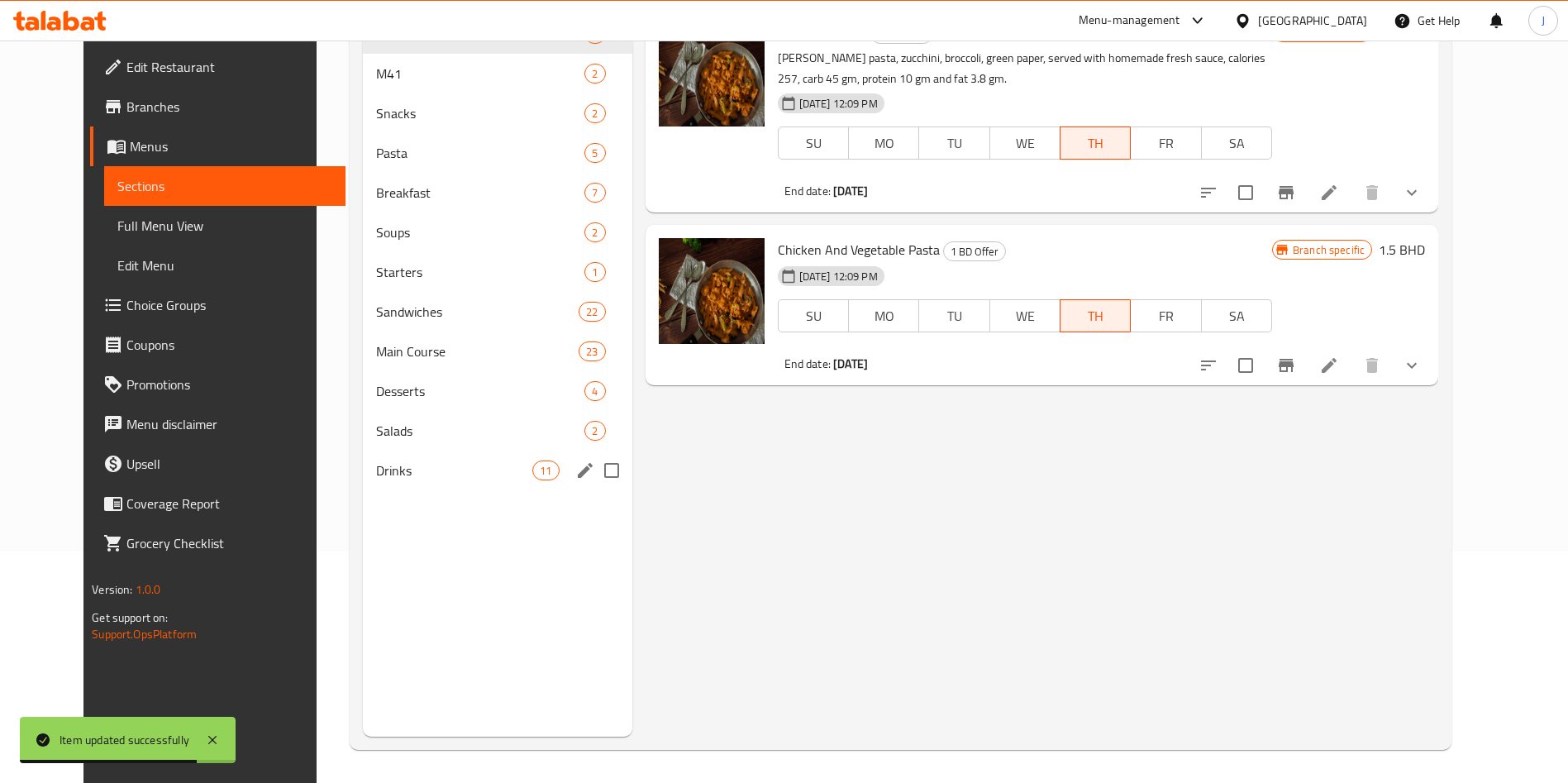
click at [376, 481] on div "Drinks 11" at bounding box center [498, 470] width 269 height 40
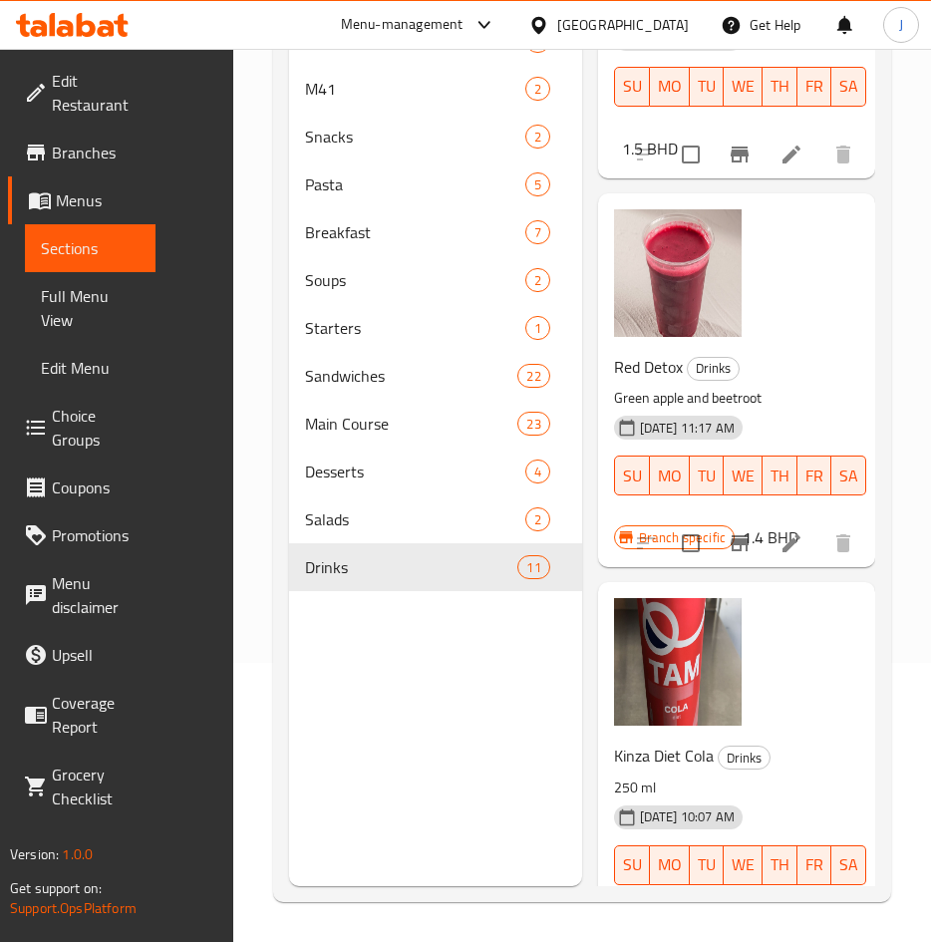
scroll to position [3527, 0]
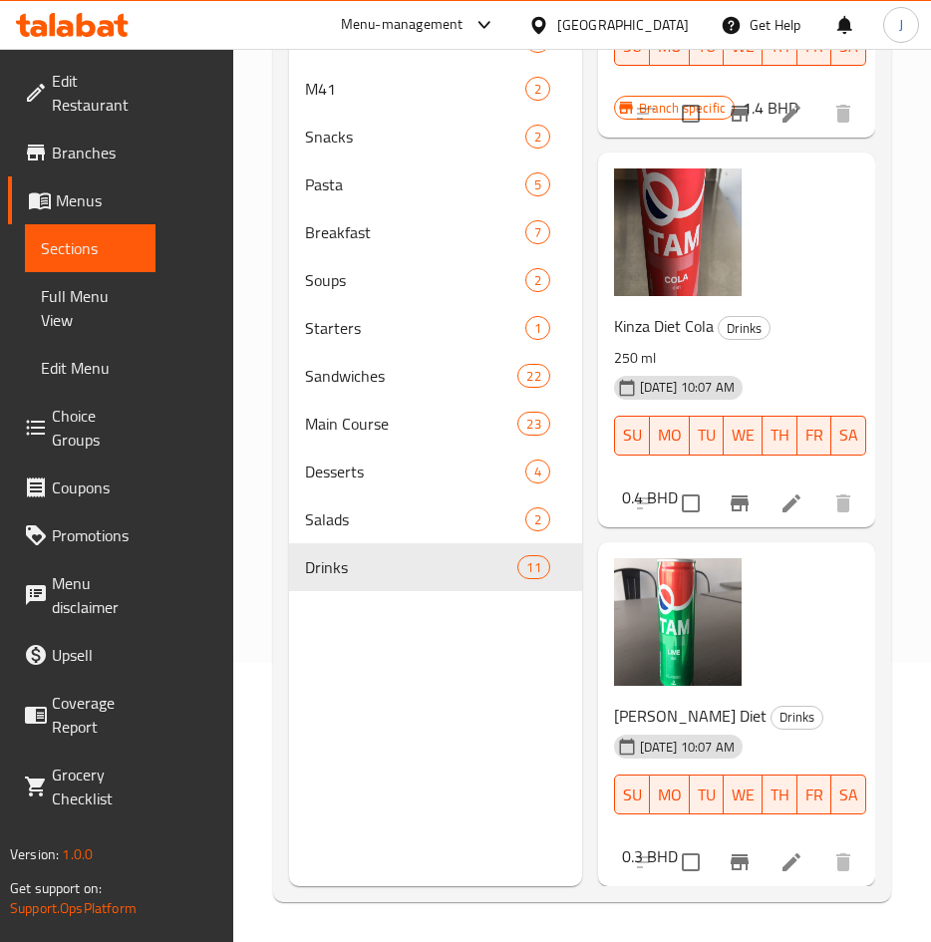
click at [471, 690] on div "Menu sections 1 BD Offer 2 M41 2 Snacks 2 Pasta 5 Breakfast 7 Soups 2 Starters …" at bounding box center [435, 415] width 293 height 942
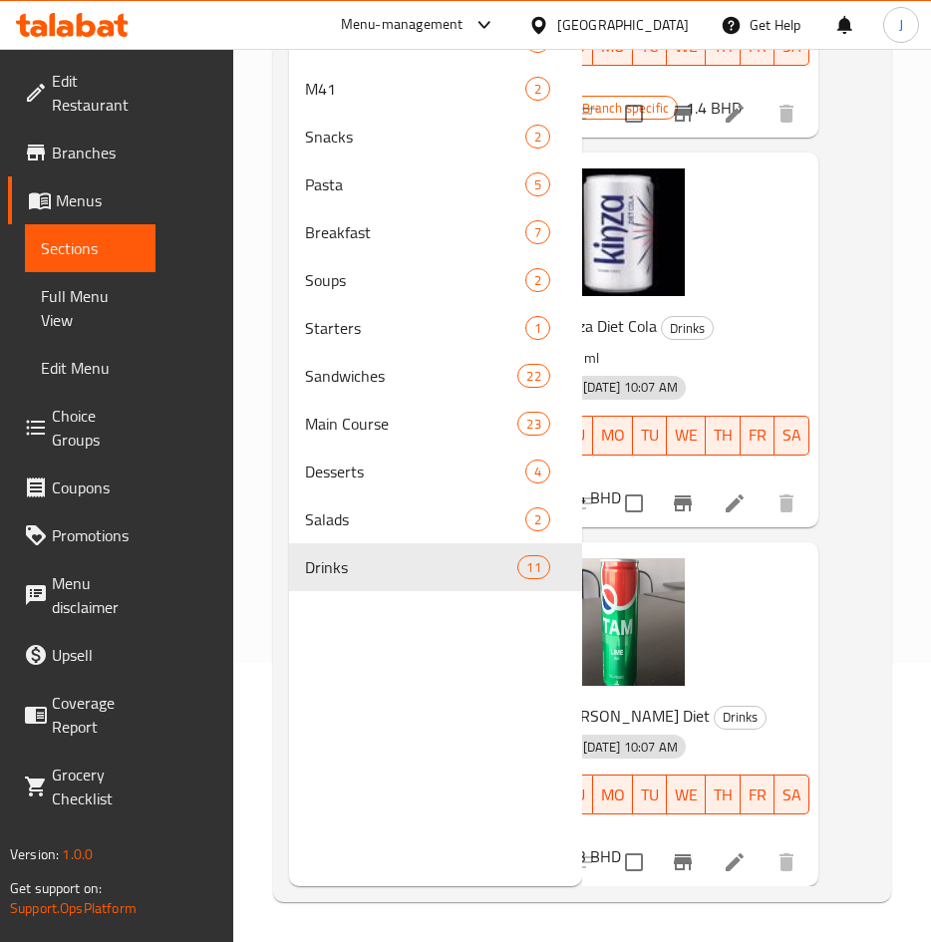
scroll to position [3527, 59]
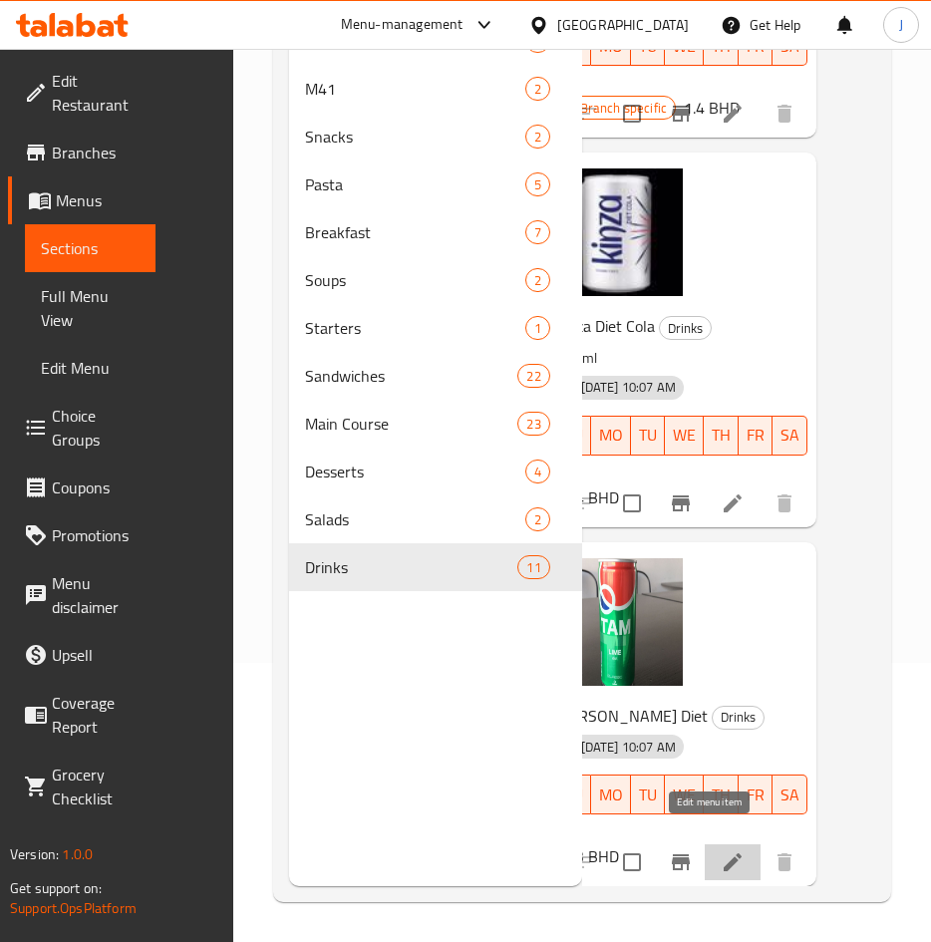
click at [724, 853] on icon at bounding box center [733, 862] width 18 height 18
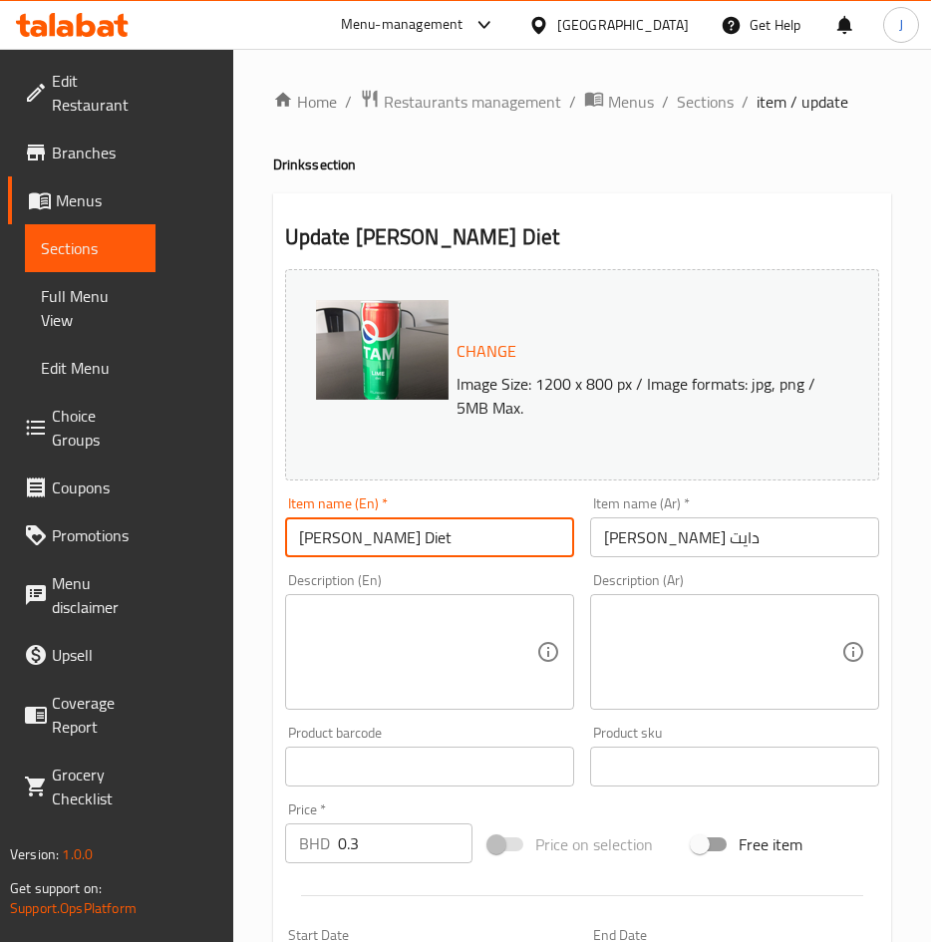
drag, startPoint x: 447, startPoint y: 542, endPoint x: 204, endPoint y: 531, distance: 242.5
click at [204, 532] on div "Edit Restaurant Branches Menus Sections Full Menu View Edit Menu Choice Groups …" at bounding box center [465, 781] width 931 height 1464
paste input "Kinza Lemon Zero Sugar"
type input "Kinza Lemon Zero Sugar"
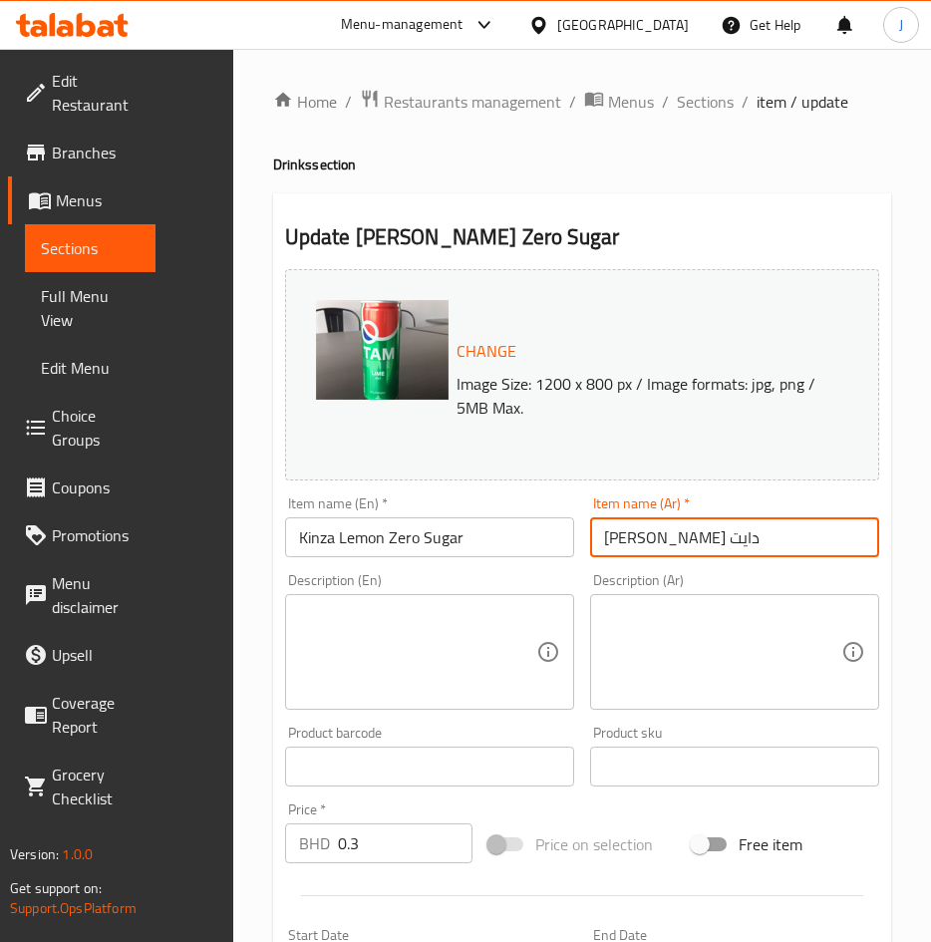
drag, startPoint x: 741, startPoint y: 524, endPoint x: 729, endPoint y: 524, distance: 12.0
click at [738, 524] on input "تام حامض دايت" at bounding box center [734, 537] width 289 height 40
paste input "كينزا ليمون زيرو سكر"
type input "كينزا ليمون زيرو سكر"
drag, startPoint x: 347, startPoint y: 623, endPoint x: 222, endPoint y: 621, distance: 124.6
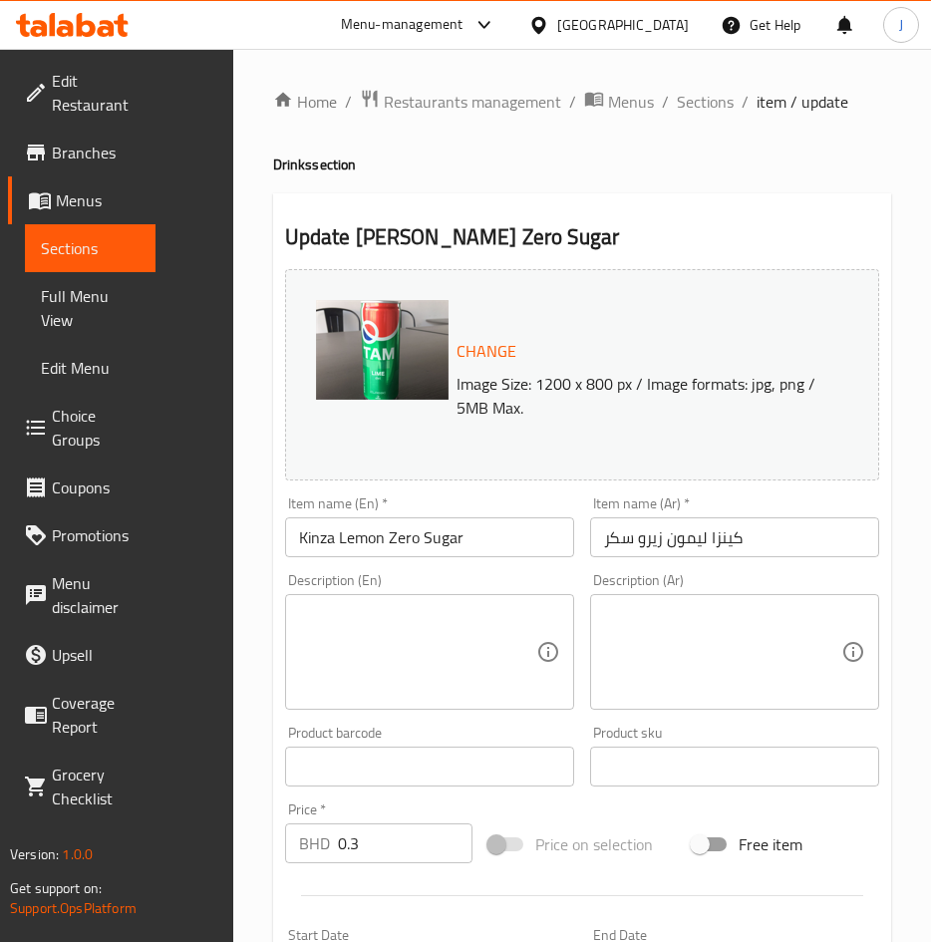
click at [338, 623] on textarea at bounding box center [417, 652] width 237 height 95
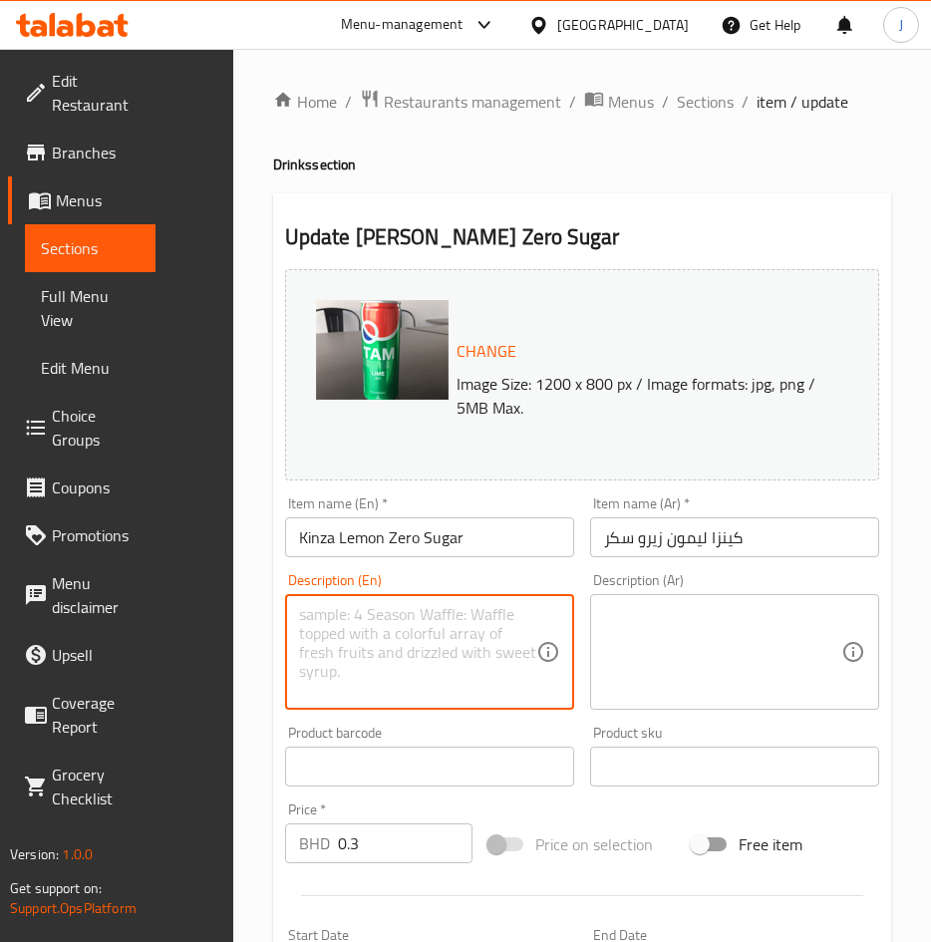
paste textarea "250 ml"
type textarea "250 ml"
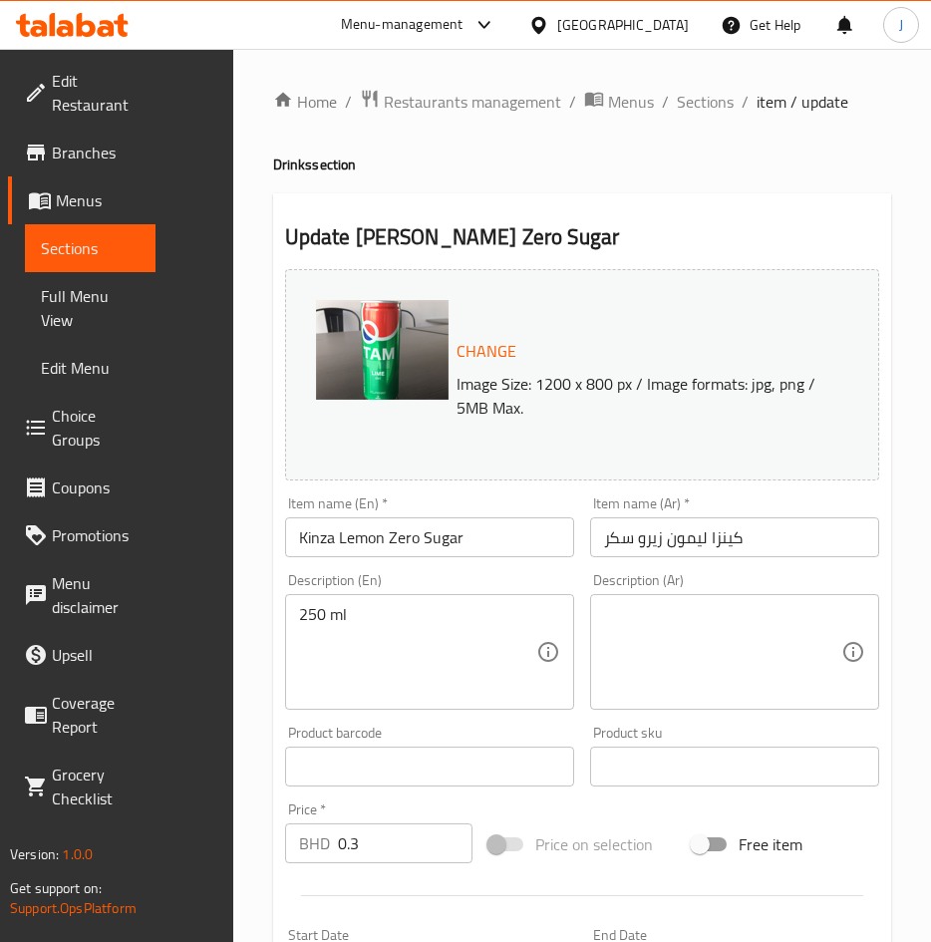
drag, startPoint x: 742, startPoint y: 646, endPoint x: 608, endPoint y: 668, distance: 135.4
click at [735, 647] on textarea at bounding box center [722, 652] width 237 height 95
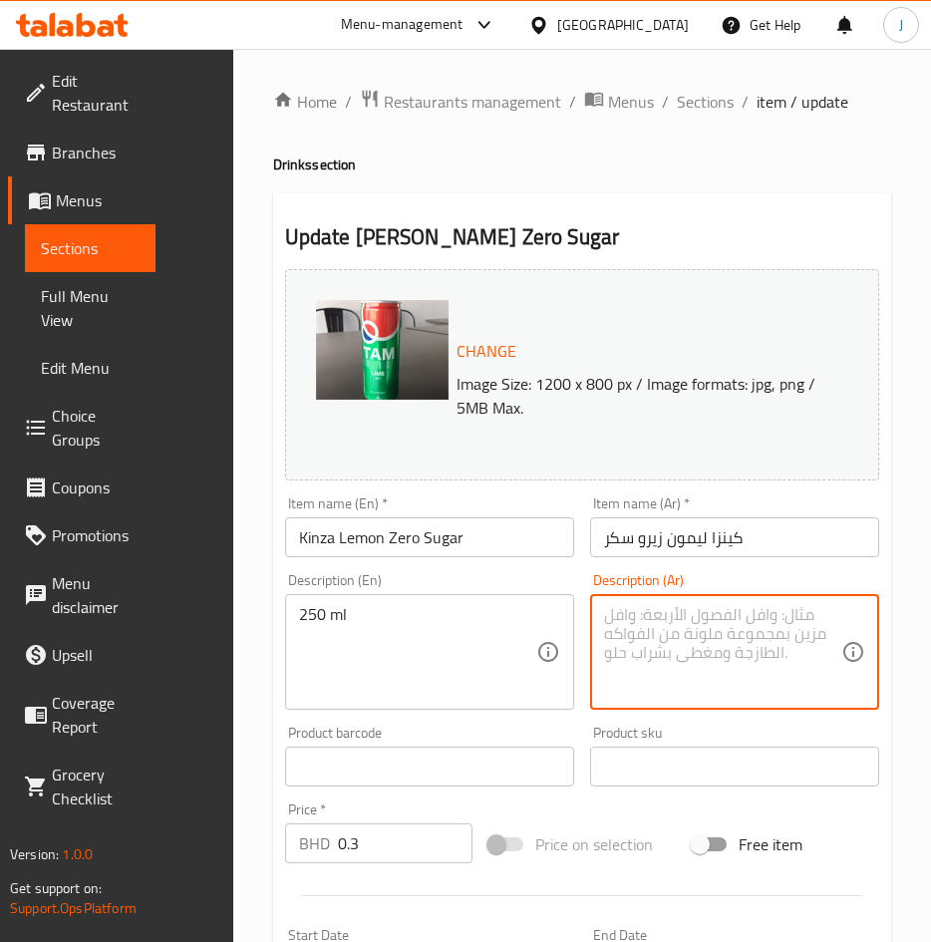
paste textarea "250مل."
type textarea "250مل."
drag, startPoint x: 407, startPoint y: 850, endPoint x: 235, endPoint y: 816, distance: 174.8
click at [235, 816] on div "Home / Restaurants management / Menus / Sections / item / update Drinks section…" at bounding box center [582, 781] width 699 height 1464
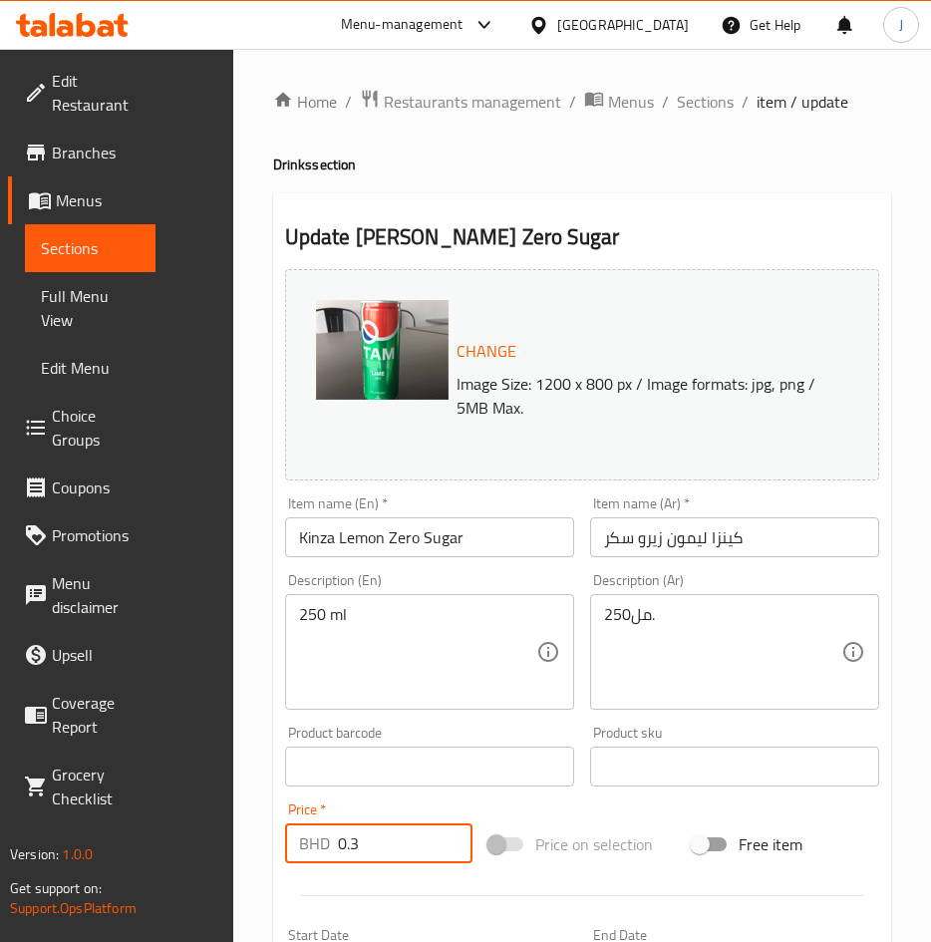
paste input "4"
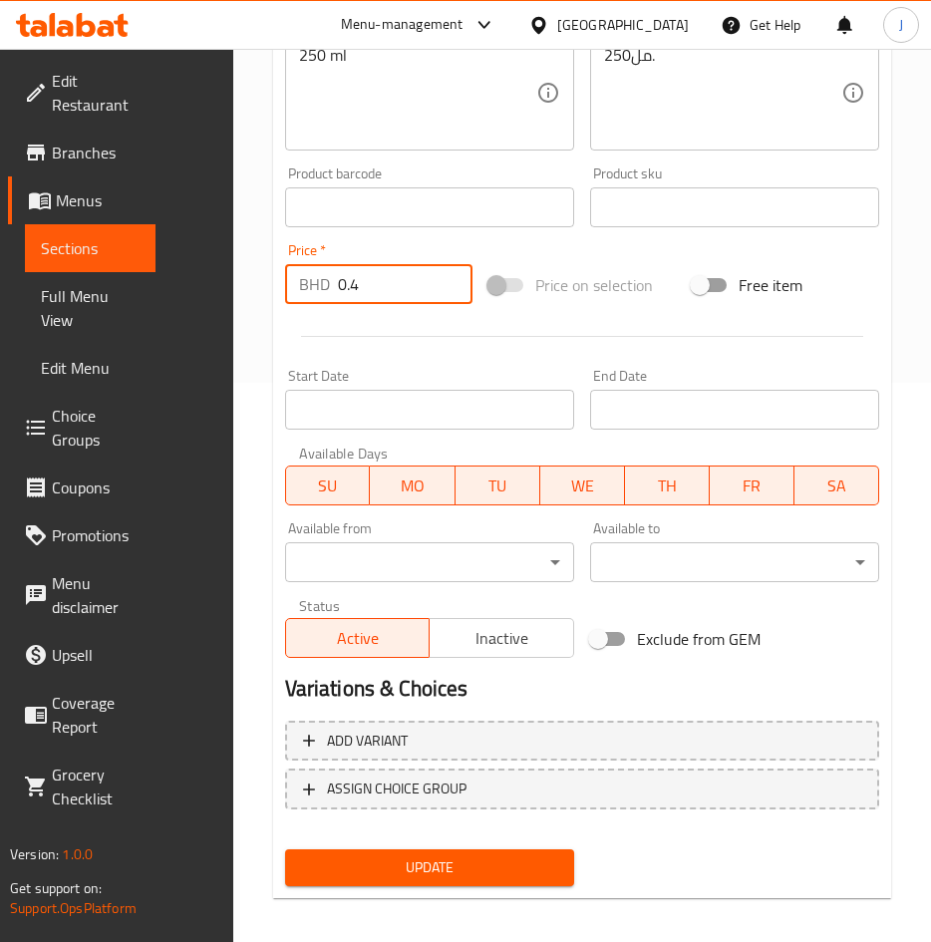
scroll to position [571, 0]
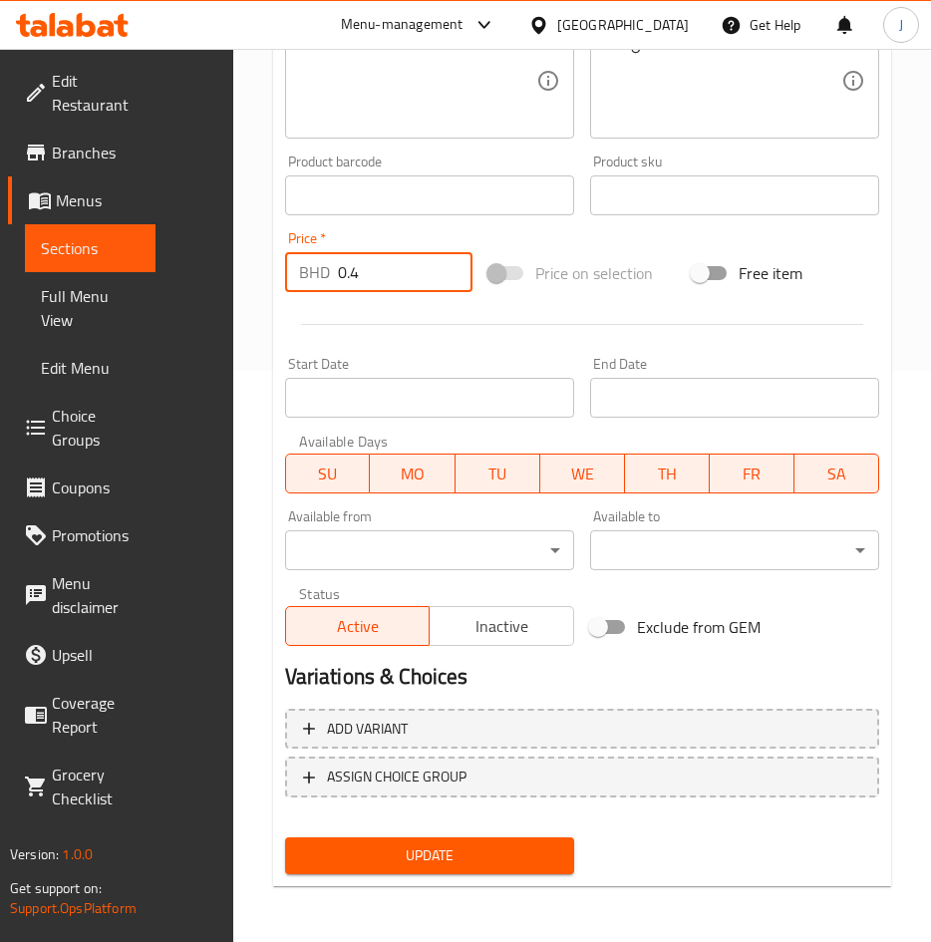
type input "0.4"
click at [431, 844] on span "Update" at bounding box center [429, 855] width 257 height 25
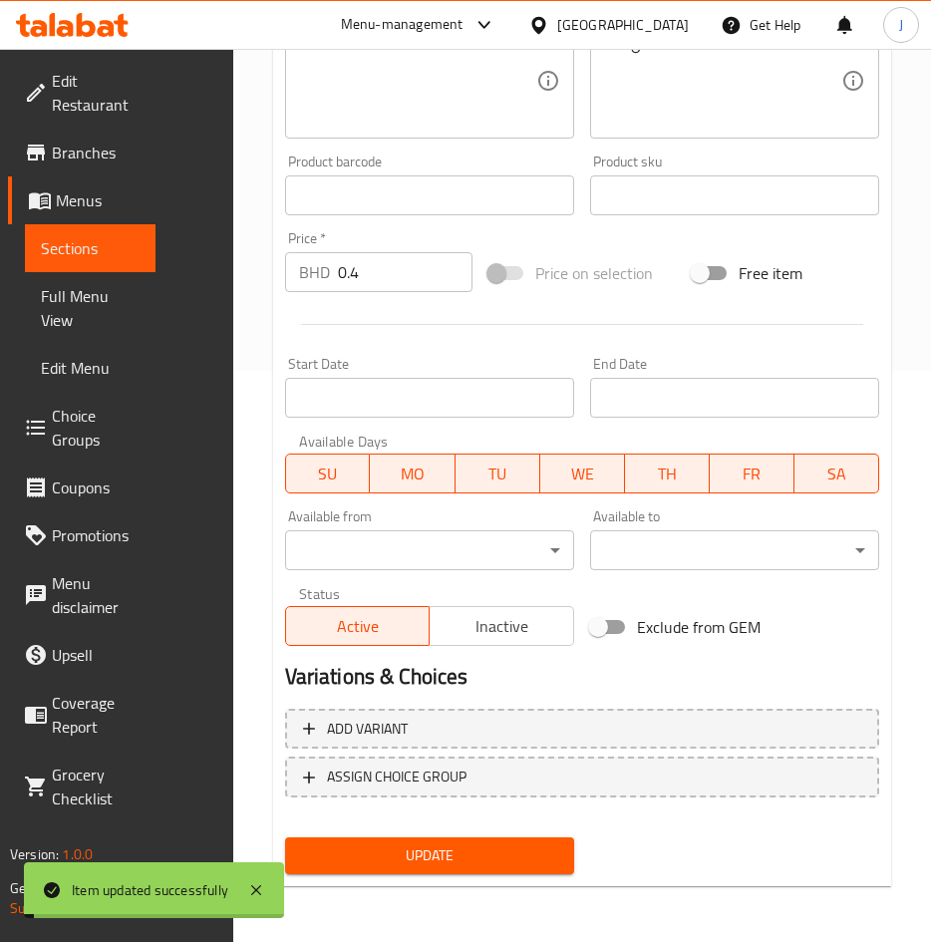
scroll to position [0, 0]
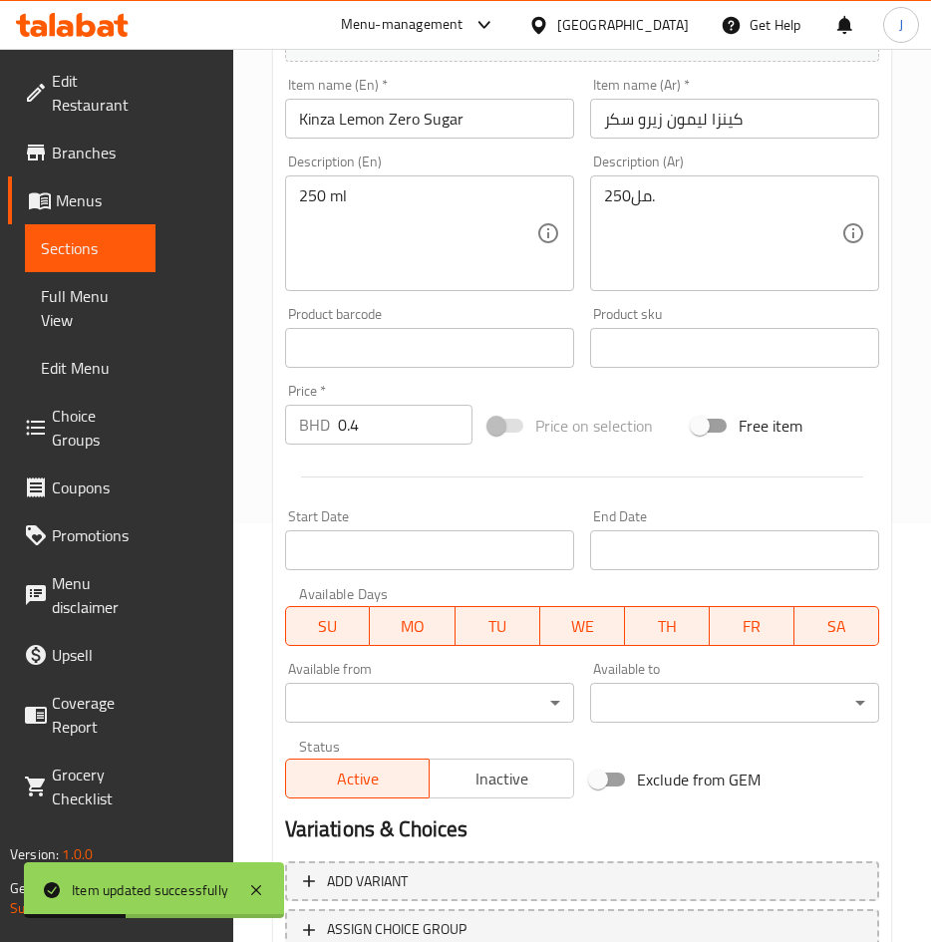
click at [104, 239] on span "Sections" at bounding box center [90, 248] width 99 height 24
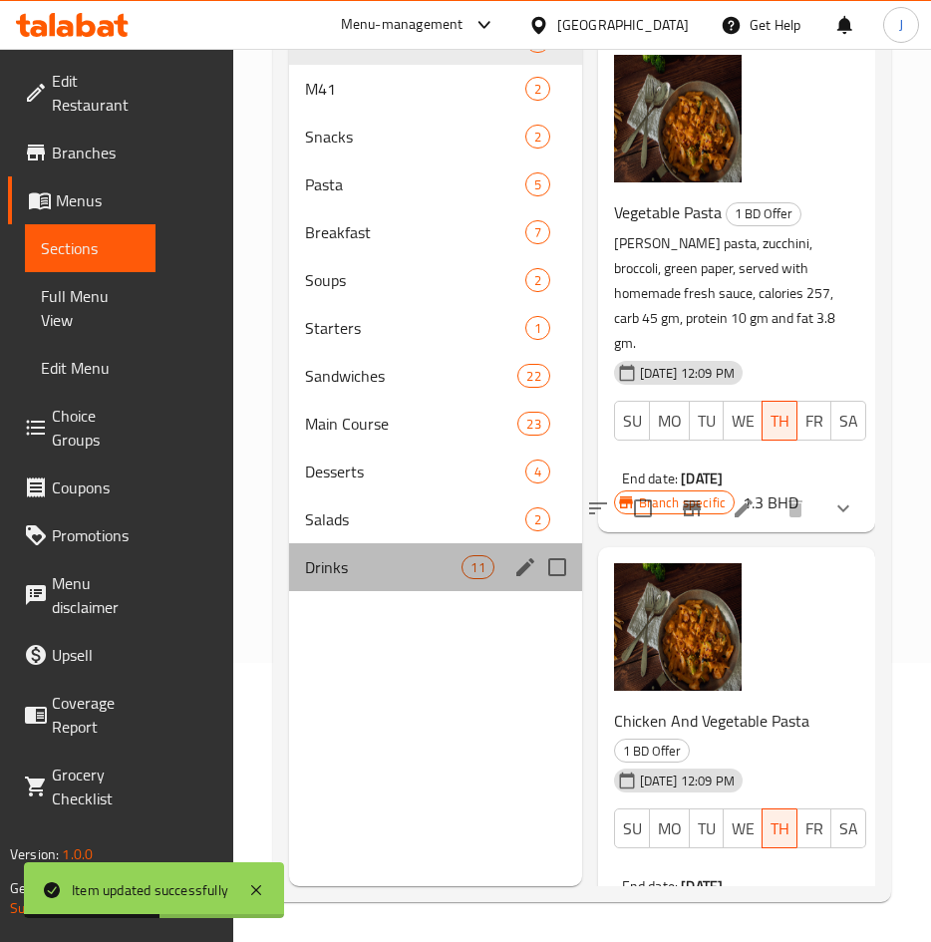
click at [375, 576] on div "Drinks 11" at bounding box center [435, 567] width 293 height 48
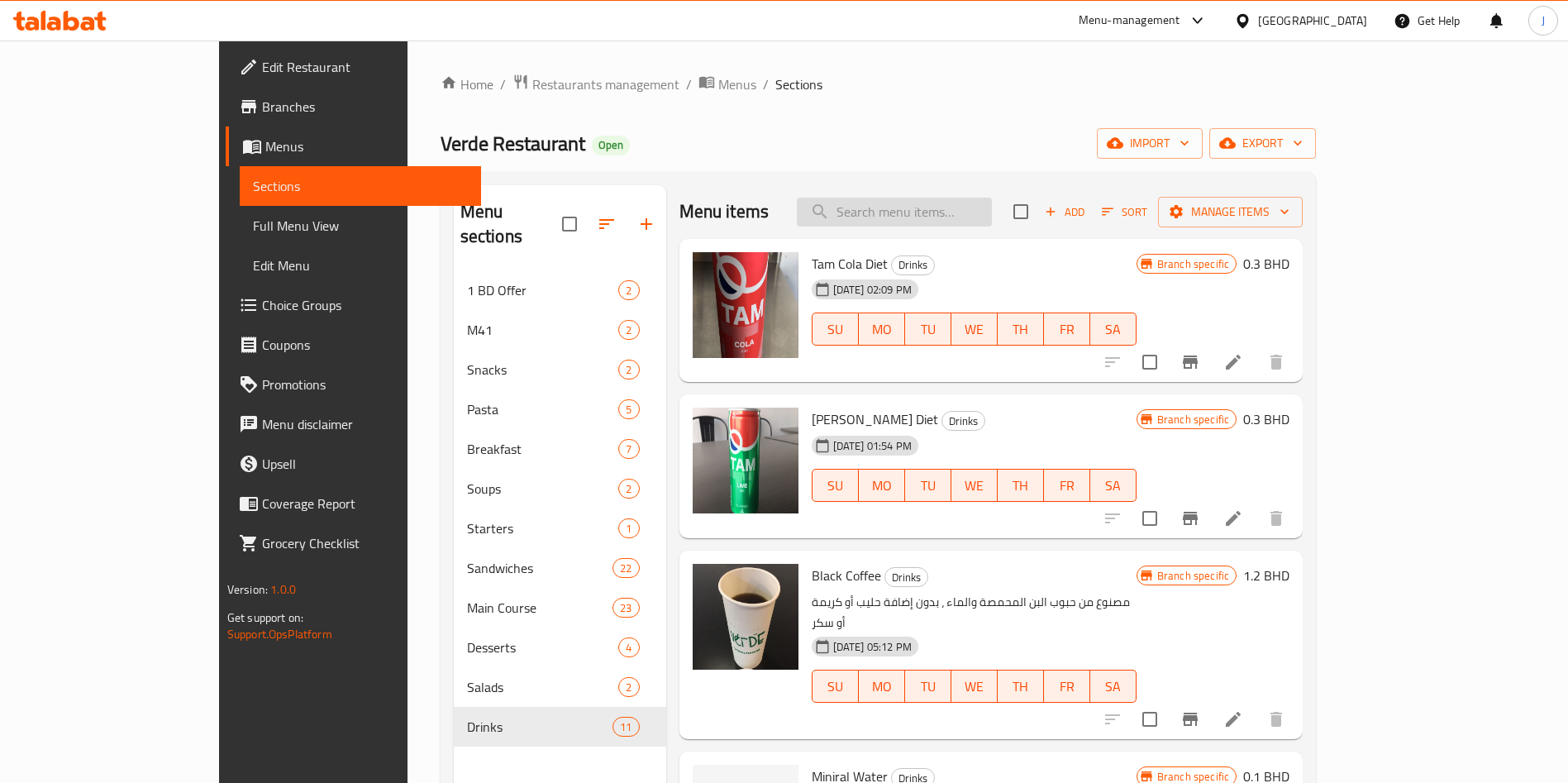
click at [982, 212] on input "search" at bounding box center [894, 212] width 195 height 29
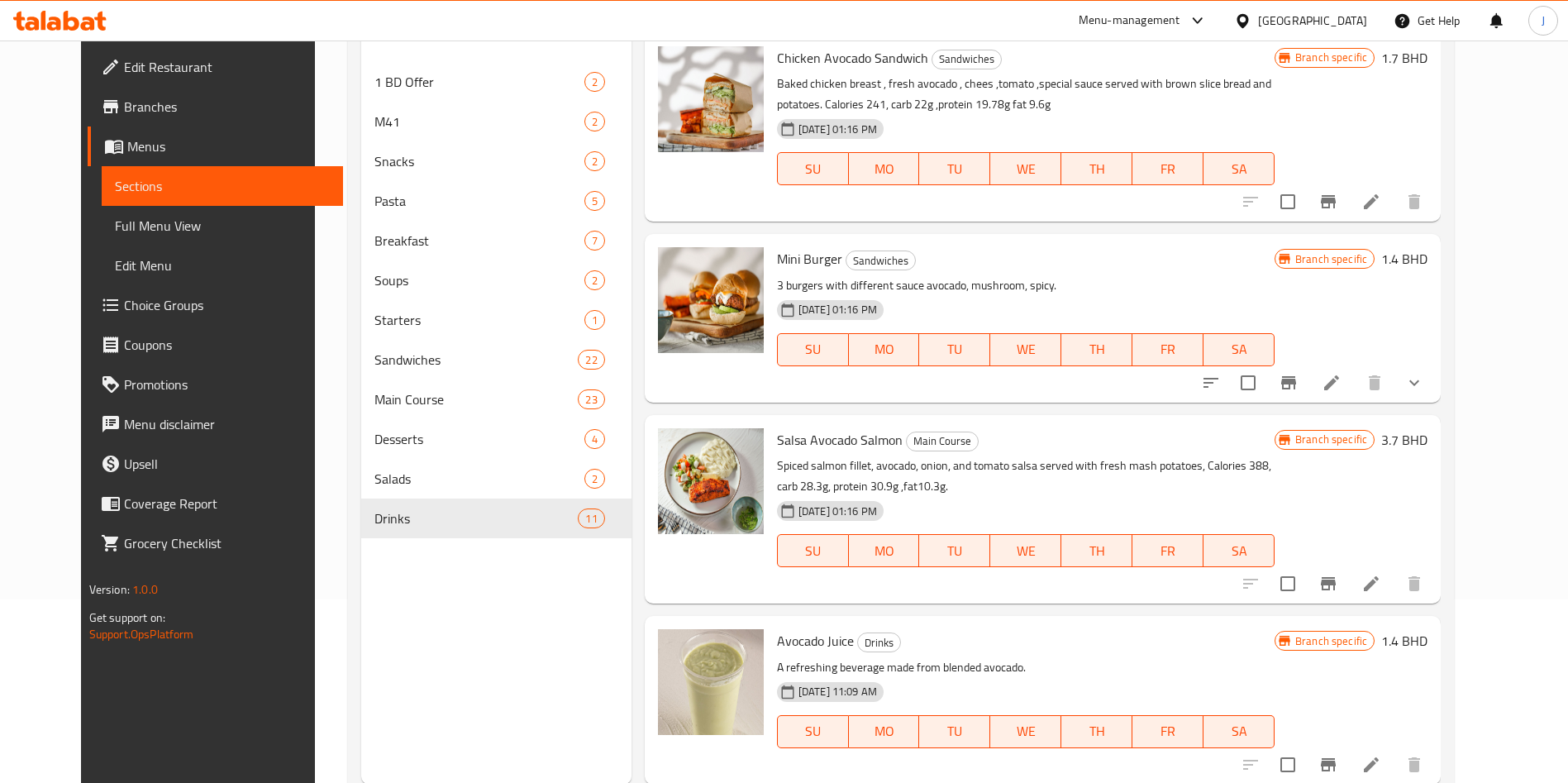
scroll to position [231, 0]
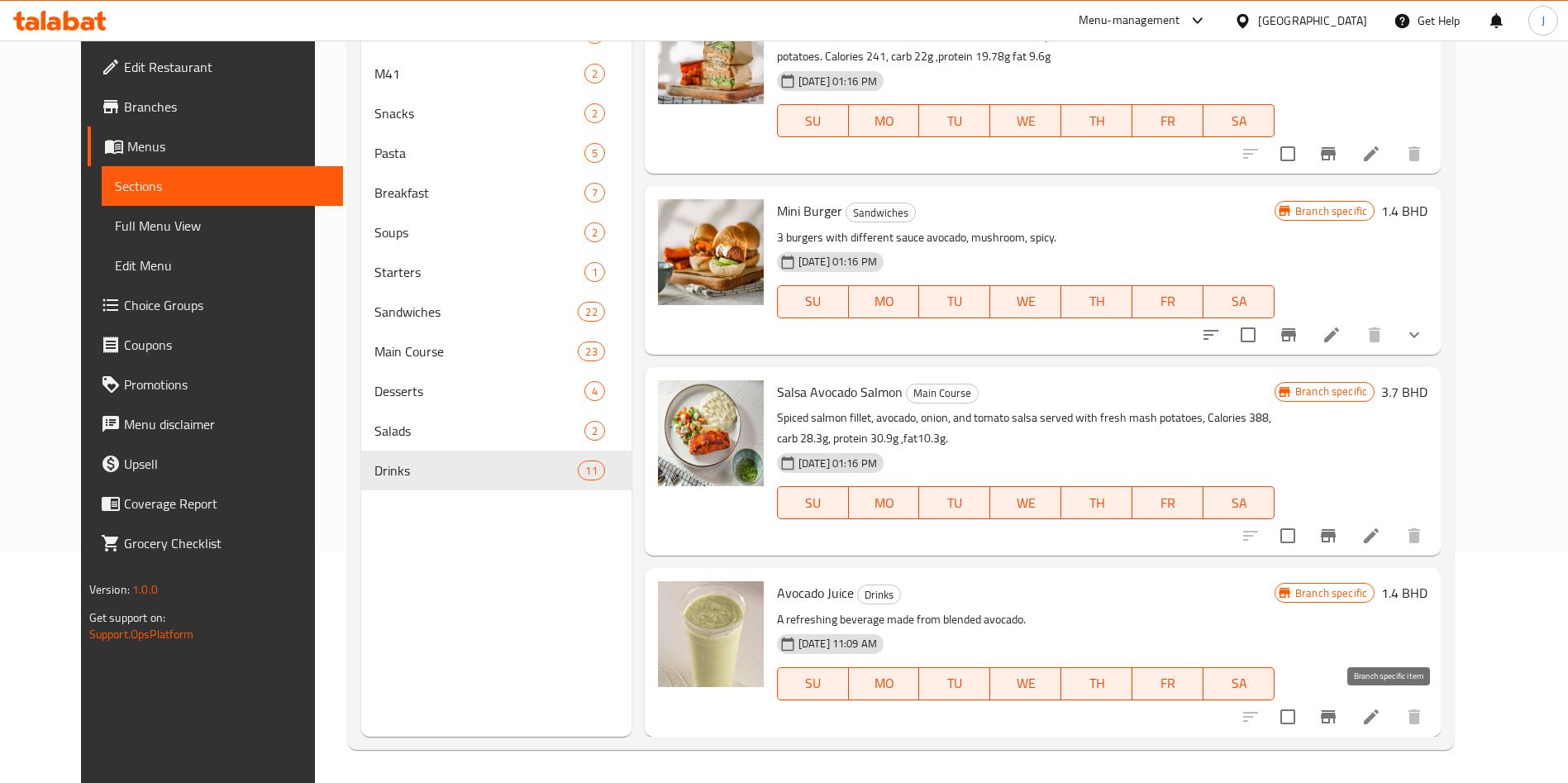
type input "avocado"
click at [1336, 717] on icon "Branch-specific-item" at bounding box center [1328, 717] width 15 height 13
click at [1336, 716] on icon "Branch-specific-item" at bounding box center [1328, 717] width 15 height 13
click at [1381, 722] on icon at bounding box center [1371, 717] width 20 height 20
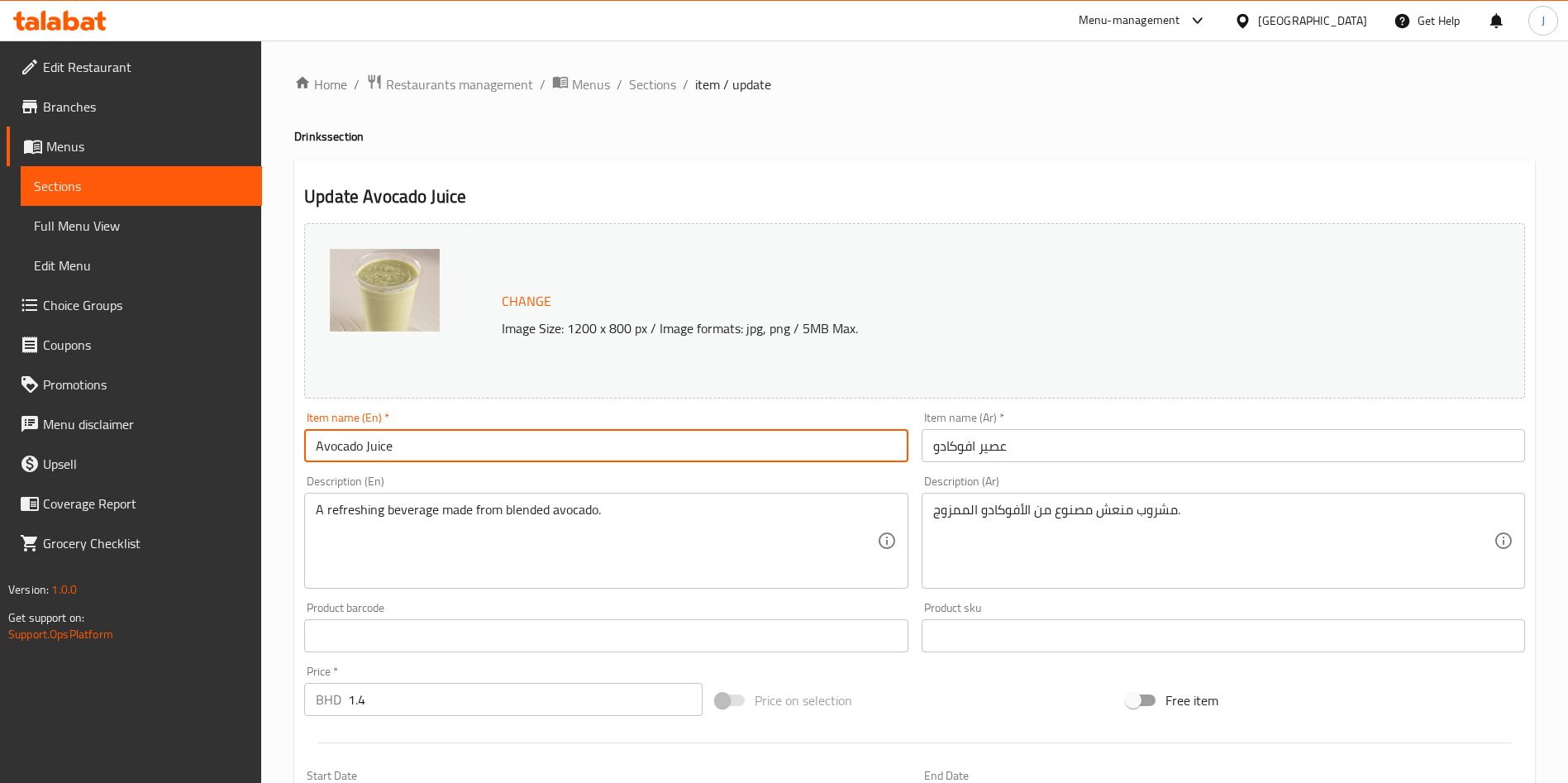
click at [600, 447] on input "Avocado Juice" at bounding box center [606, 445] width 604 height 33
type input "Avocado Protein Shake"
click at [1038, 440] on input "عصير افوكادو" at bounding box center [1224, 445] width 604 height 33
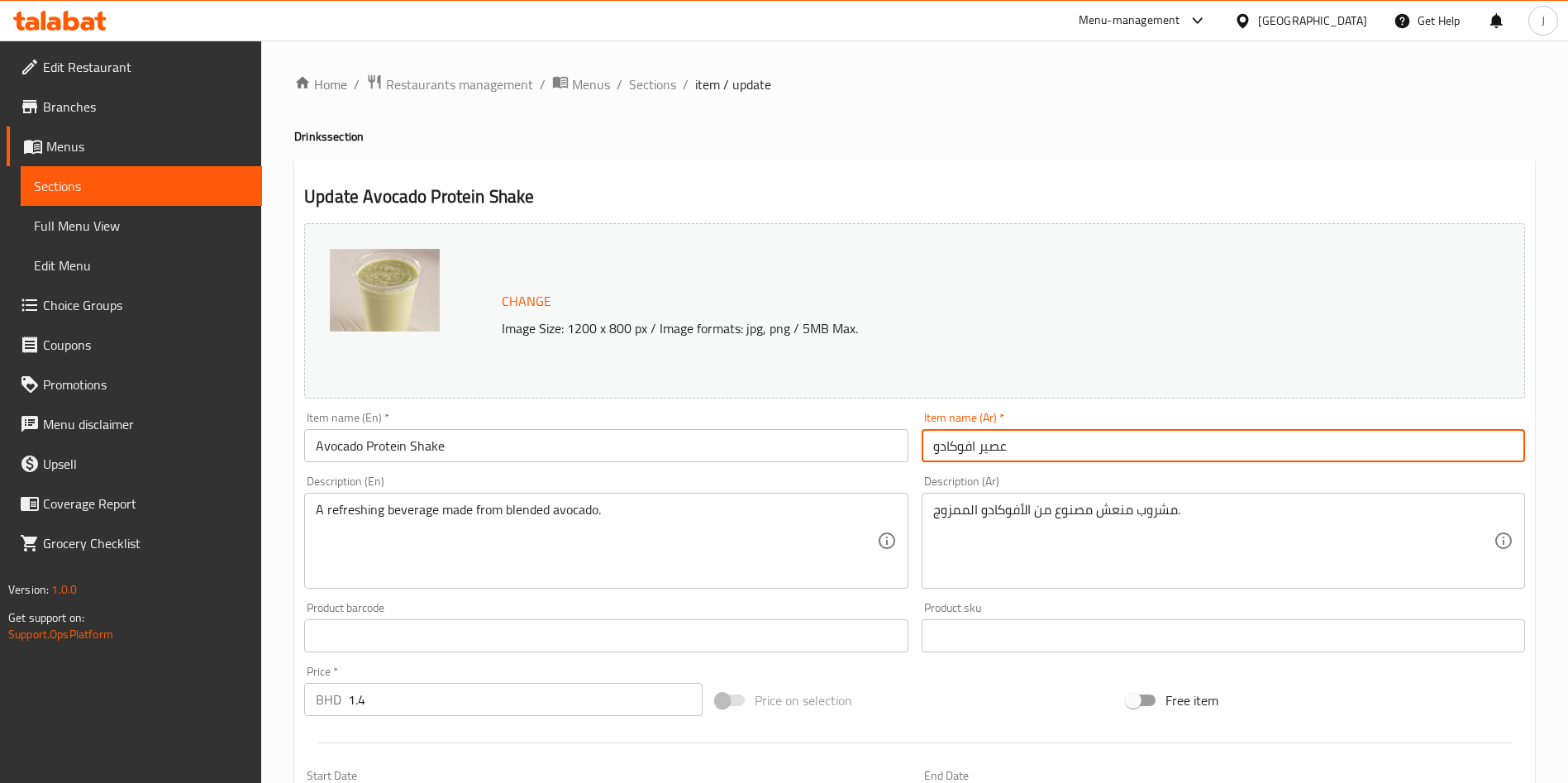
paste input "ميلك شيك بروتين الأ"
type input "ميلك شيك بروتين الأفوكادو"
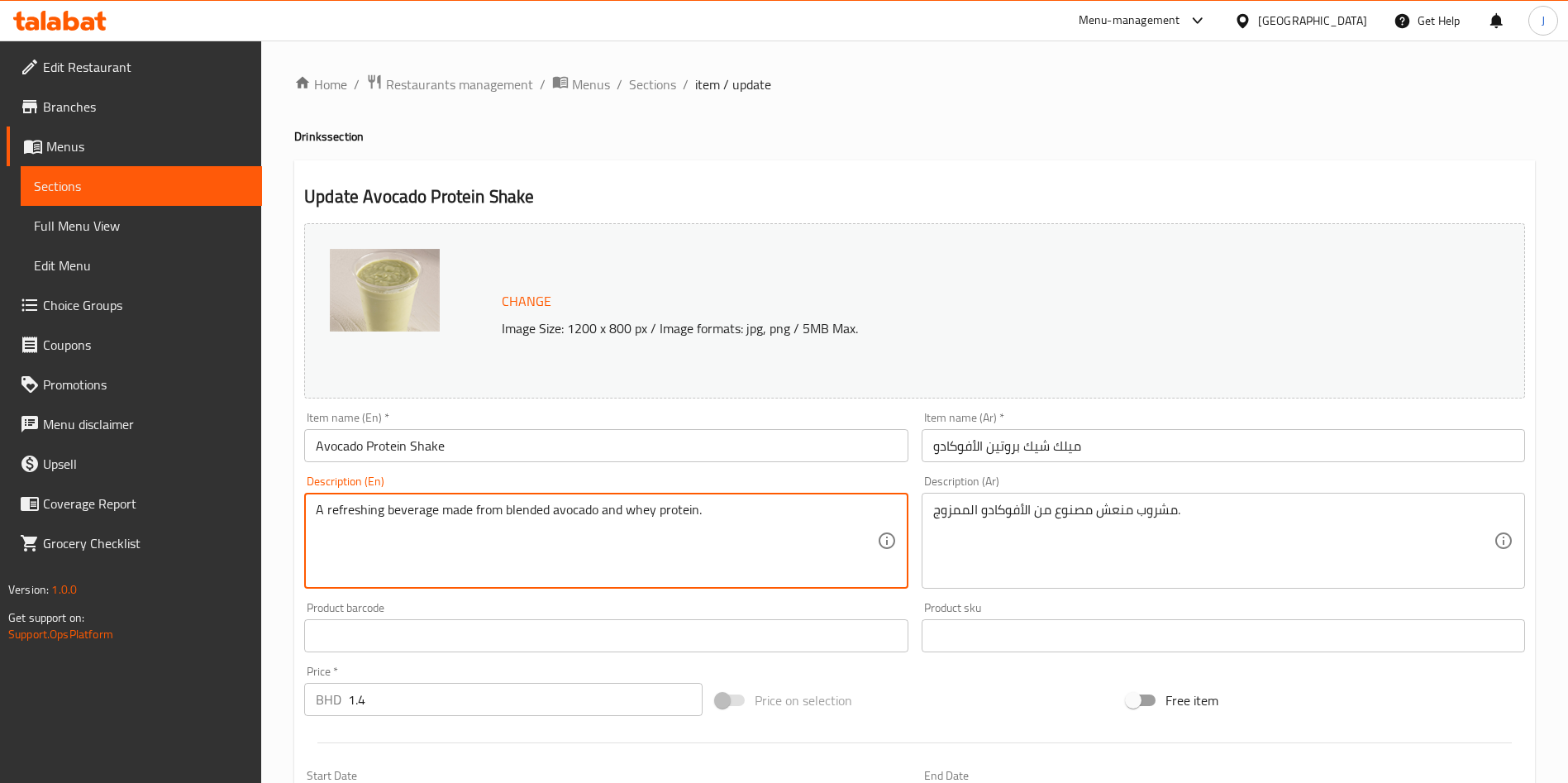
type textarea "A refreshing beverage made from blended avocado and whey protein."
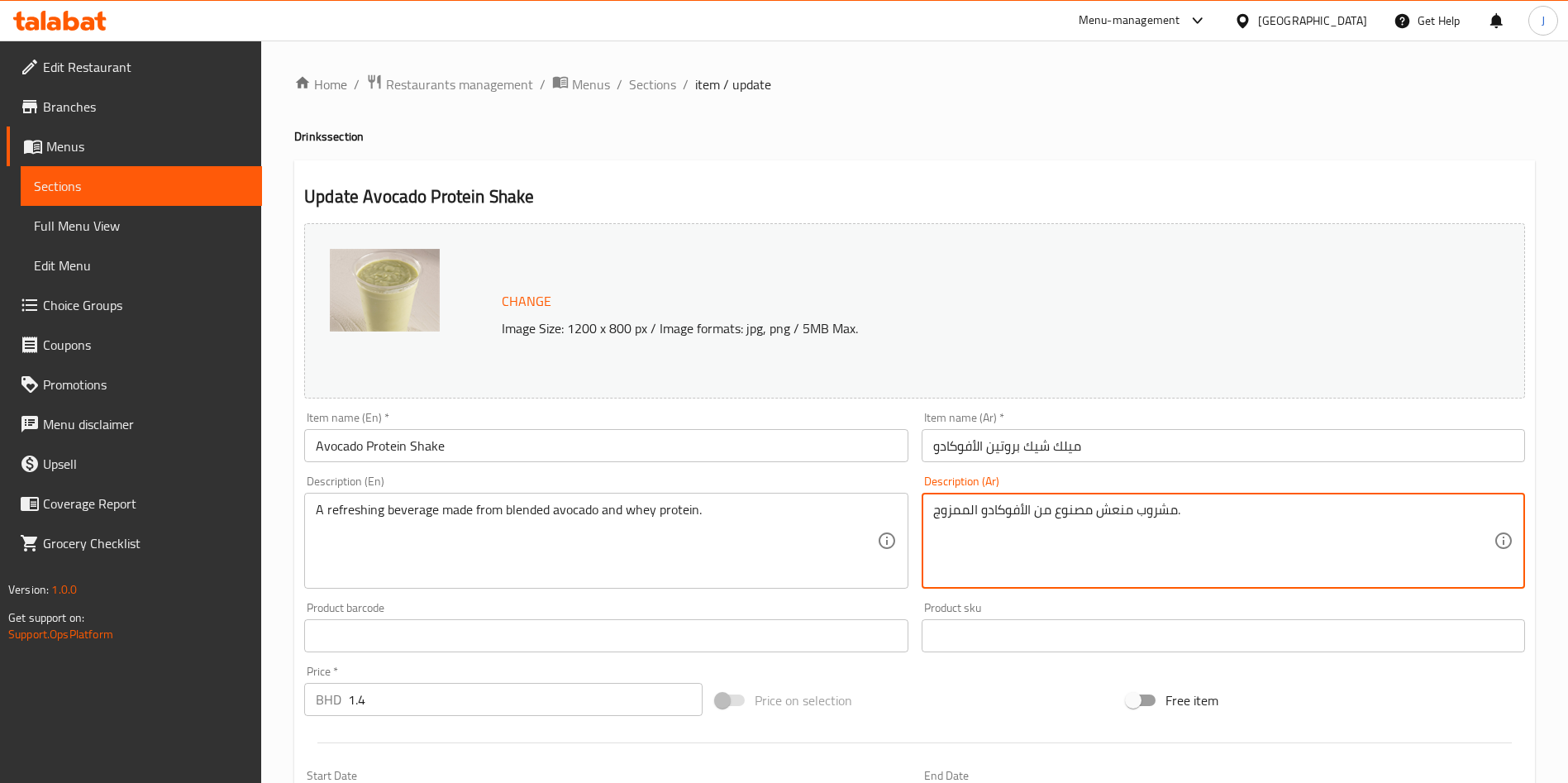
paste textarea "مزيج الأفوكادو وبروتين مصل اللبن"
type textarea "مشروب منعش مصنوع من مزيج الأفوكادو وبروتين مصل اللبن."
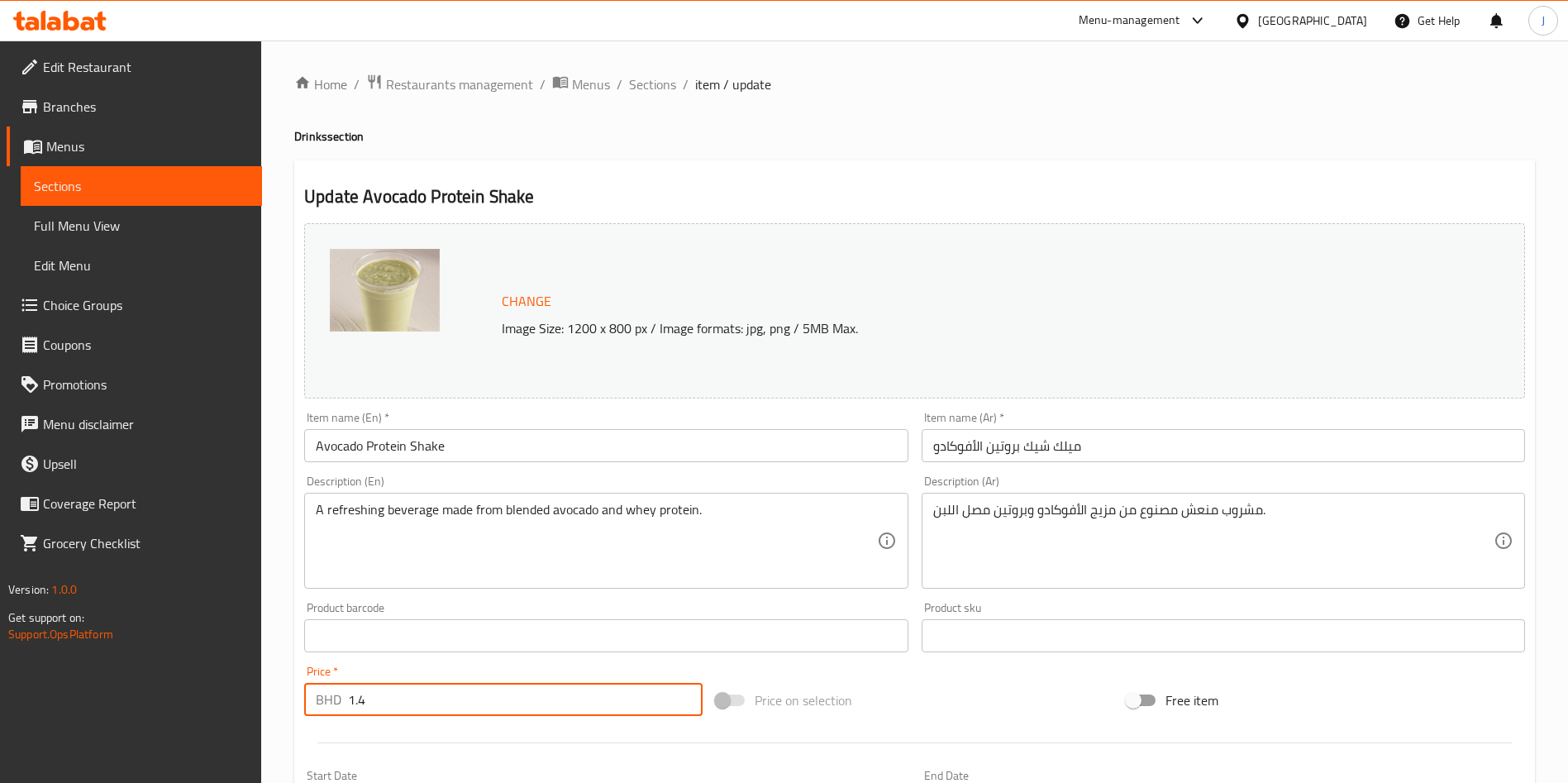
drag, startPoint x: 405, startPoint y: 688, endPoint x: 307, endPoint y: 684, distance: 98.1
click at [309, 686] on div "BHD 1.4 Price *" at bounding box center [503, 699] width 398 height 33
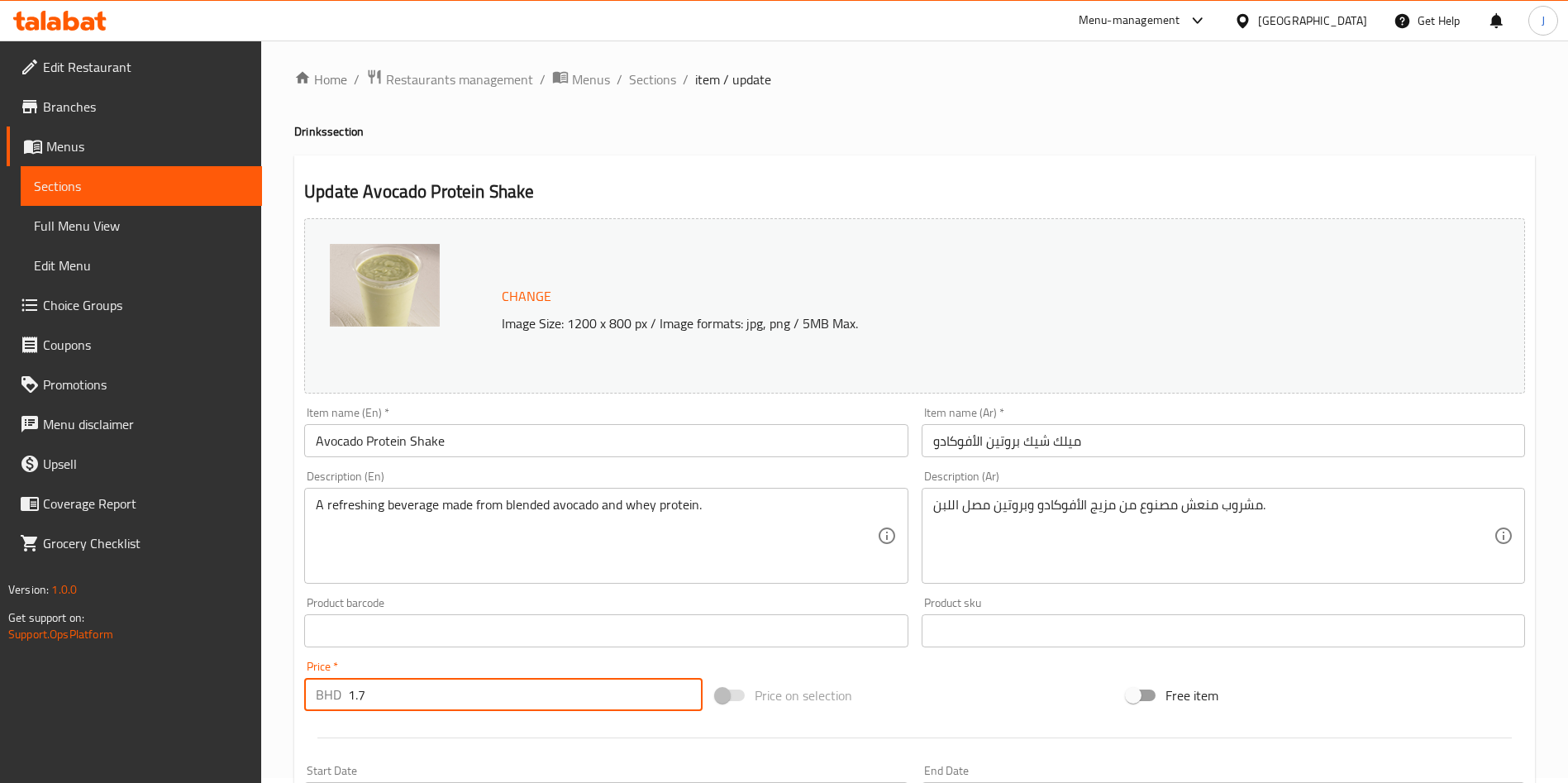
scroll to position [409, 0]
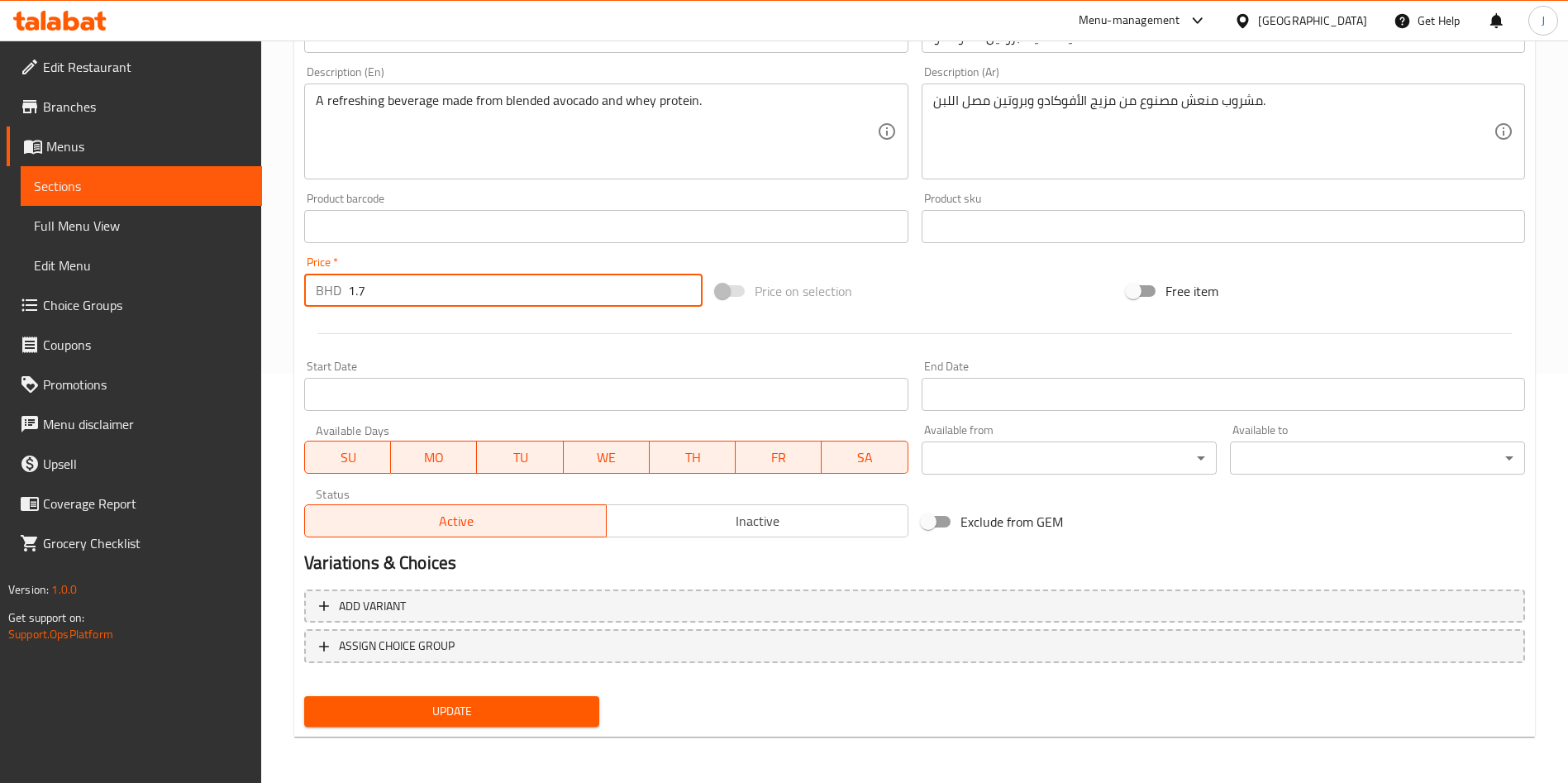
type input "1.7"
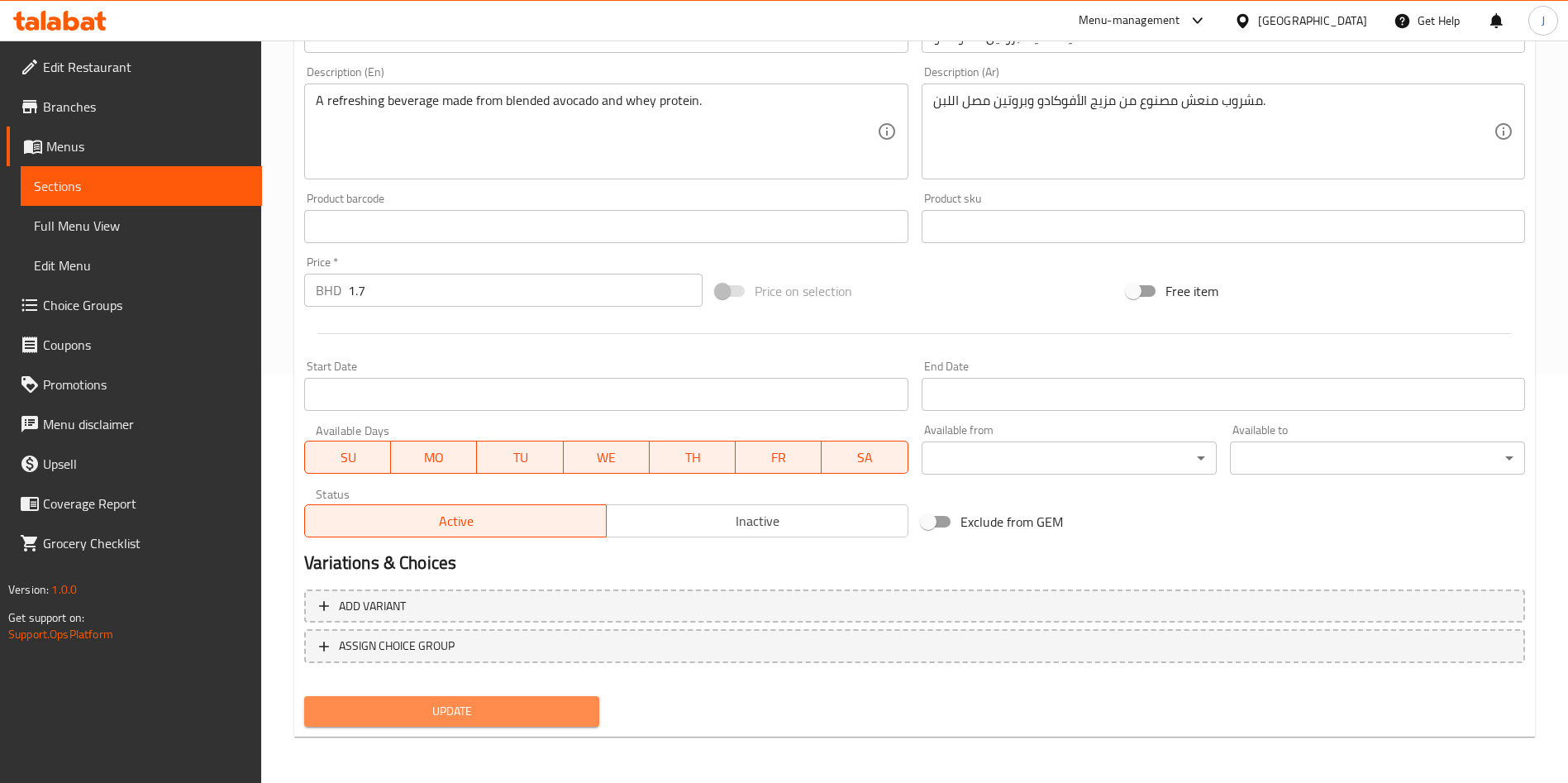
click at [509, 712] on span "Update" at bounding box center [452, 711] width 269 height 21
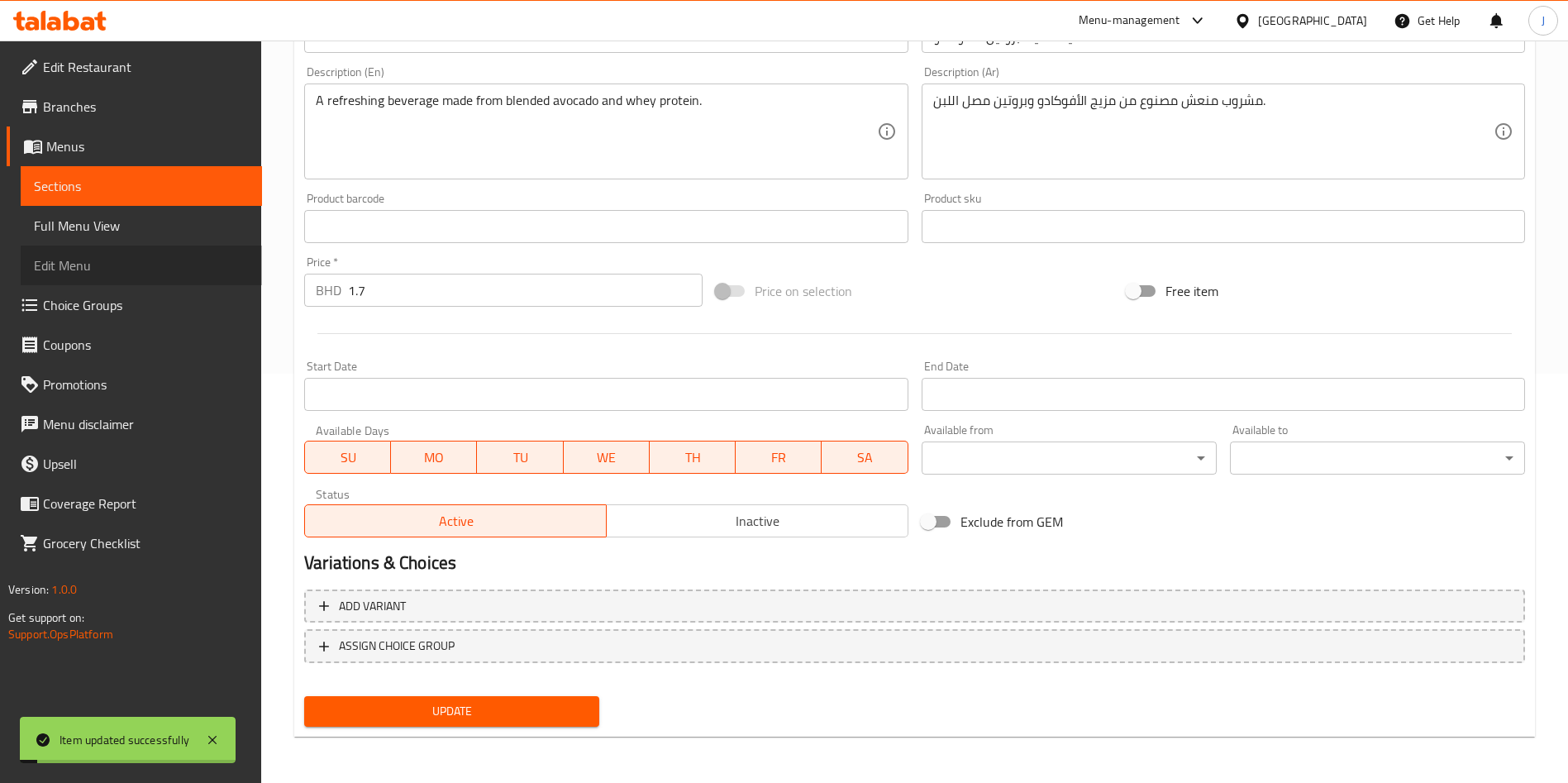
click at [148, 271] on span "Edit Menu" at bounding box center [141, 265] width 215 height 20
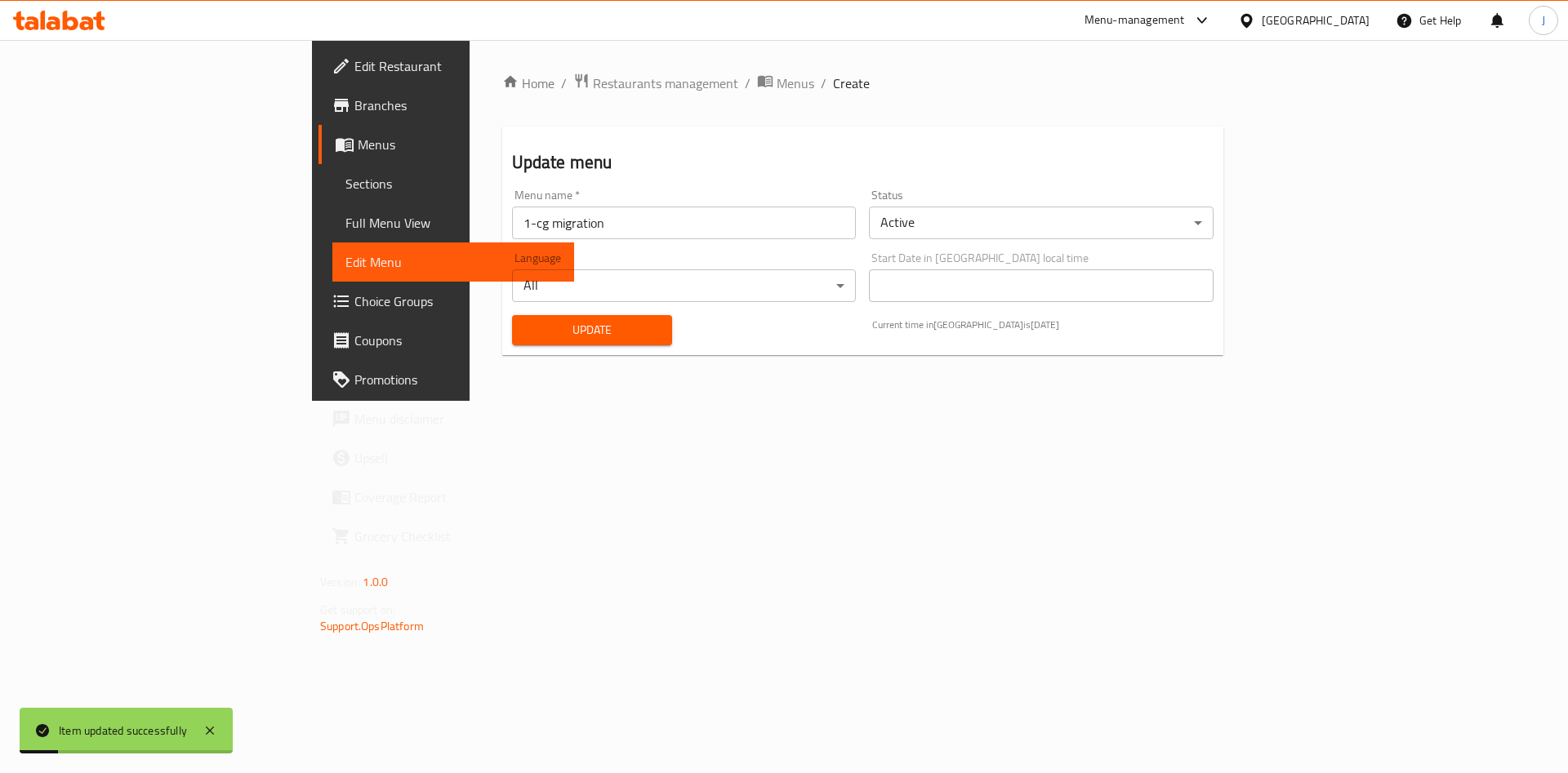
click at [525, 333] on span "Update" at bounding box center [592, 330] width 134 height 20
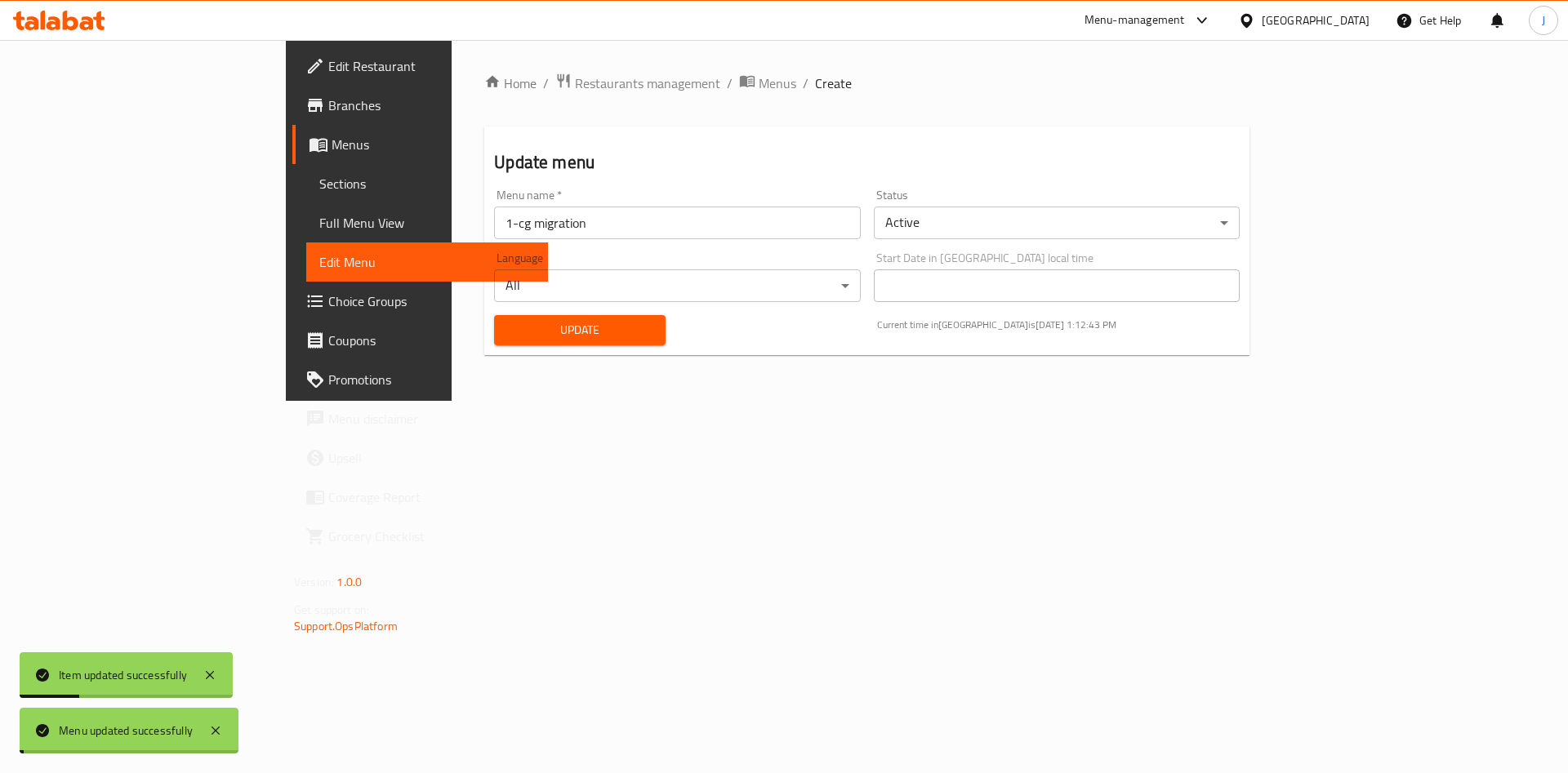
click at [507, 335] on span "Update" at bounding box center [579, 330] width 145 height 20
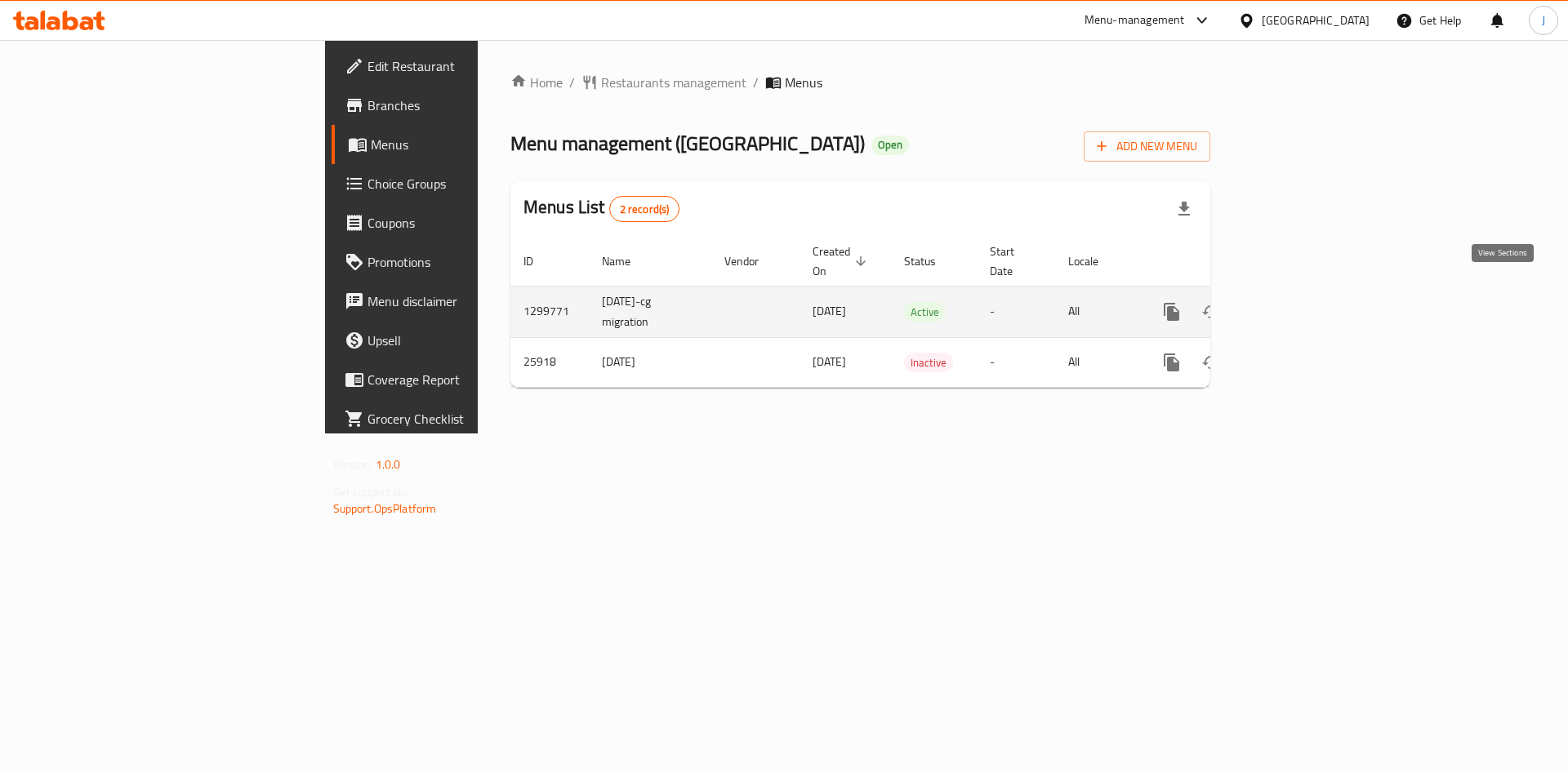
click at [1309, 292] on link "enhanced table" at bounding box center [1289, 312] width 39 height 39
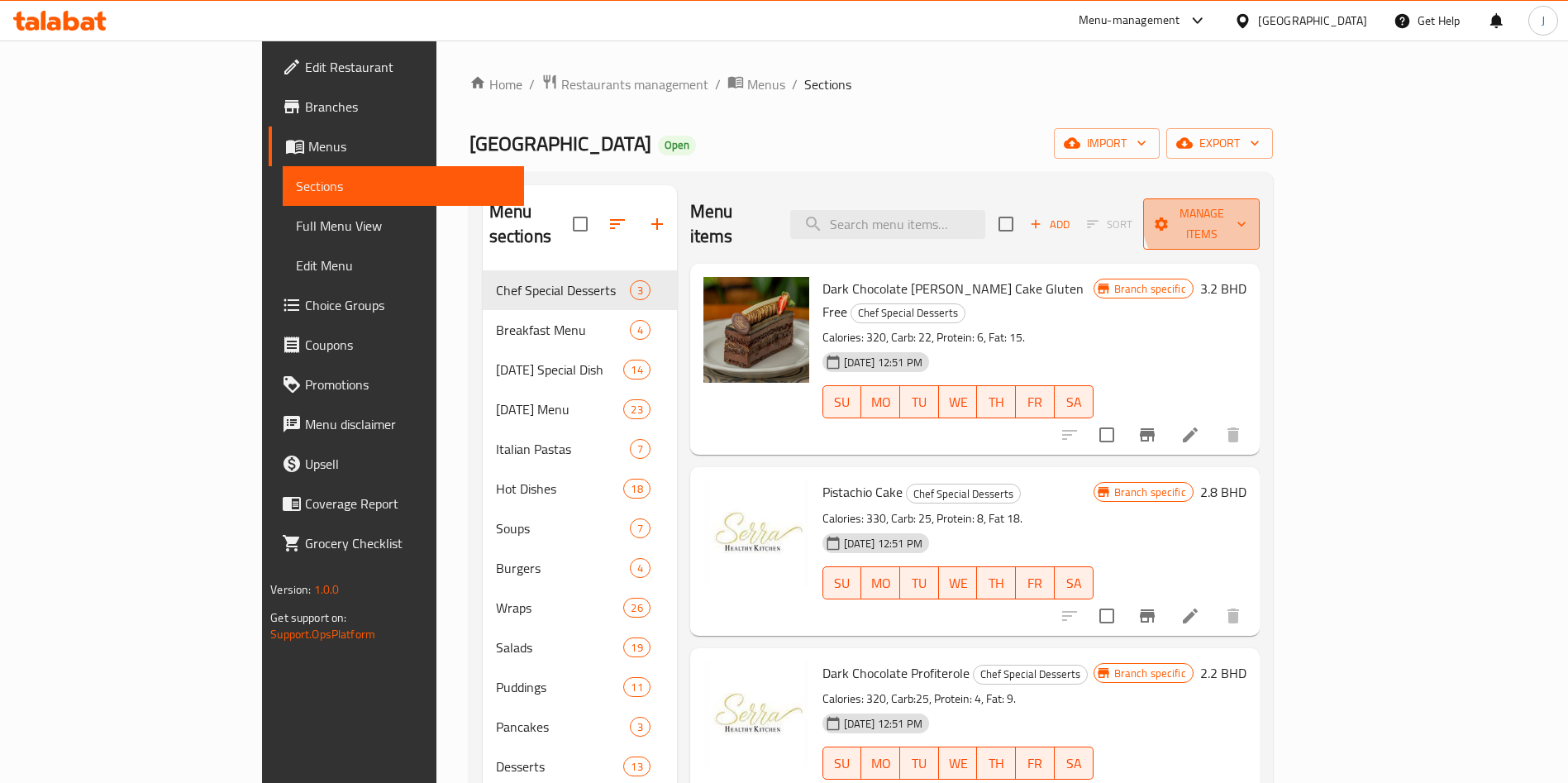
click at [1245, 214] on span "Manage items" at bounding box center [1201, 224] width 90 height 41
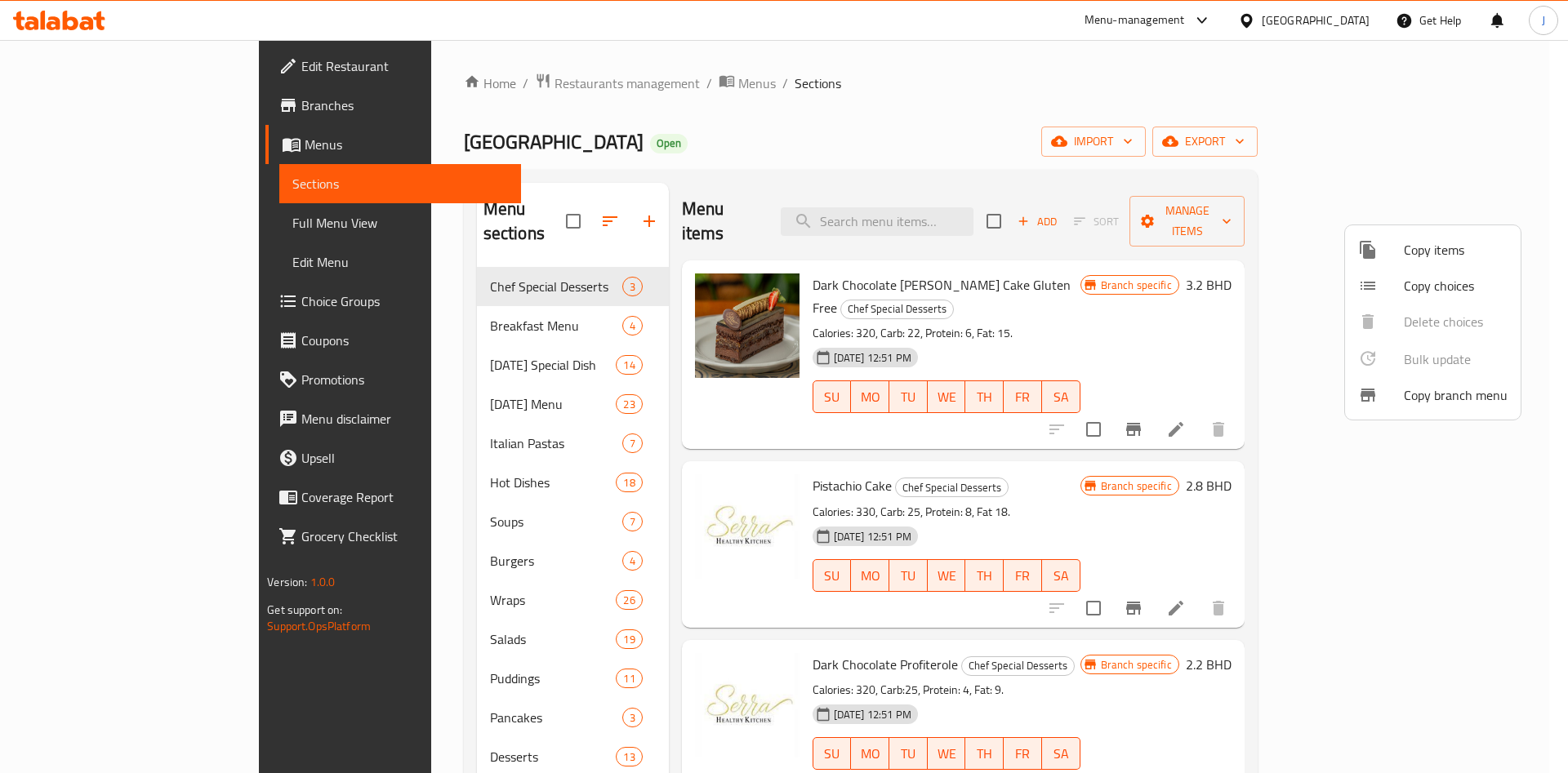
click at [1454, 145] on div at bounding box center [784, 386] width 1568 height 773
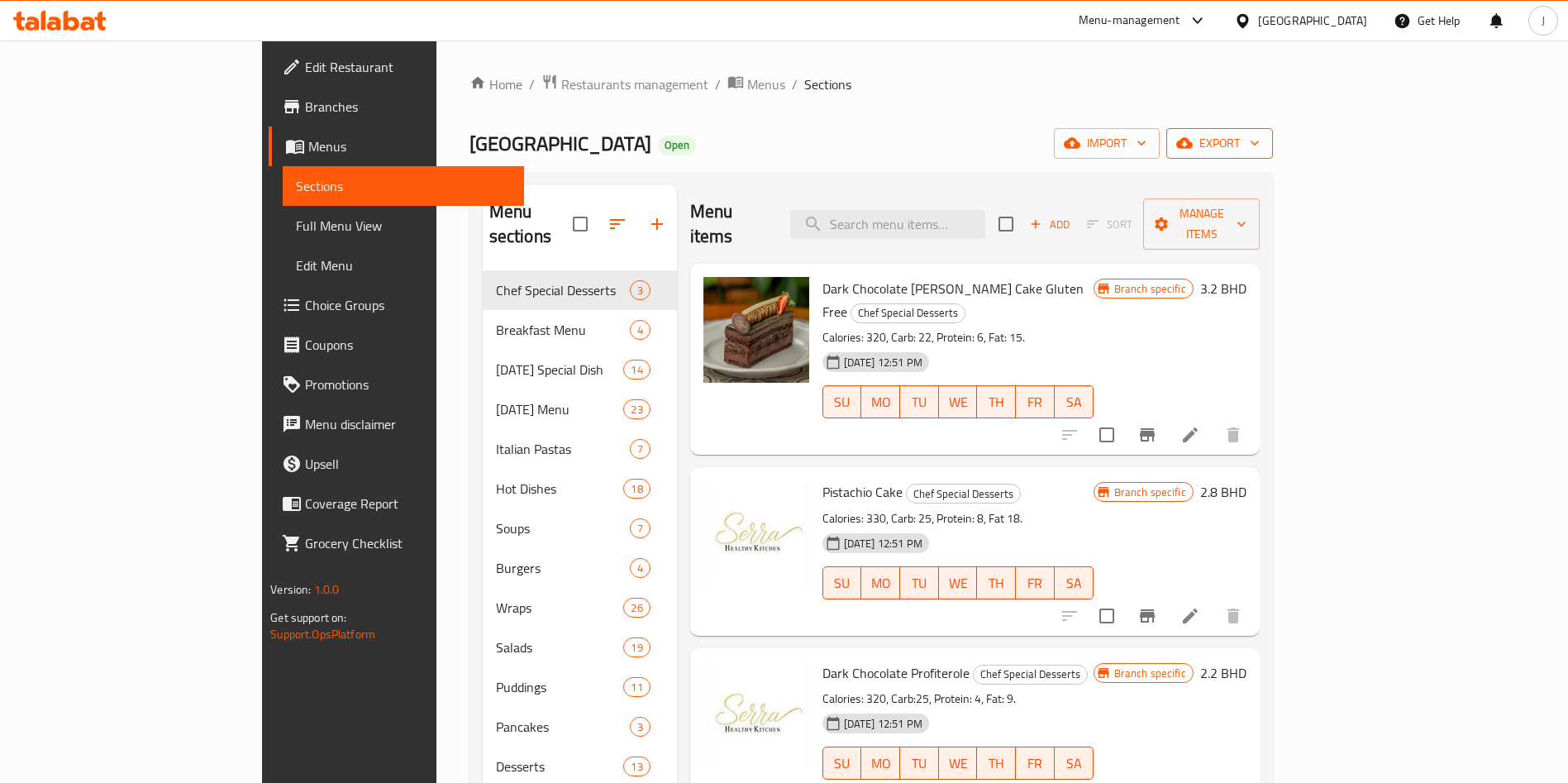
click at [1273, 155] on button "export" at bounding box center [1220, 143] width 107 height 31
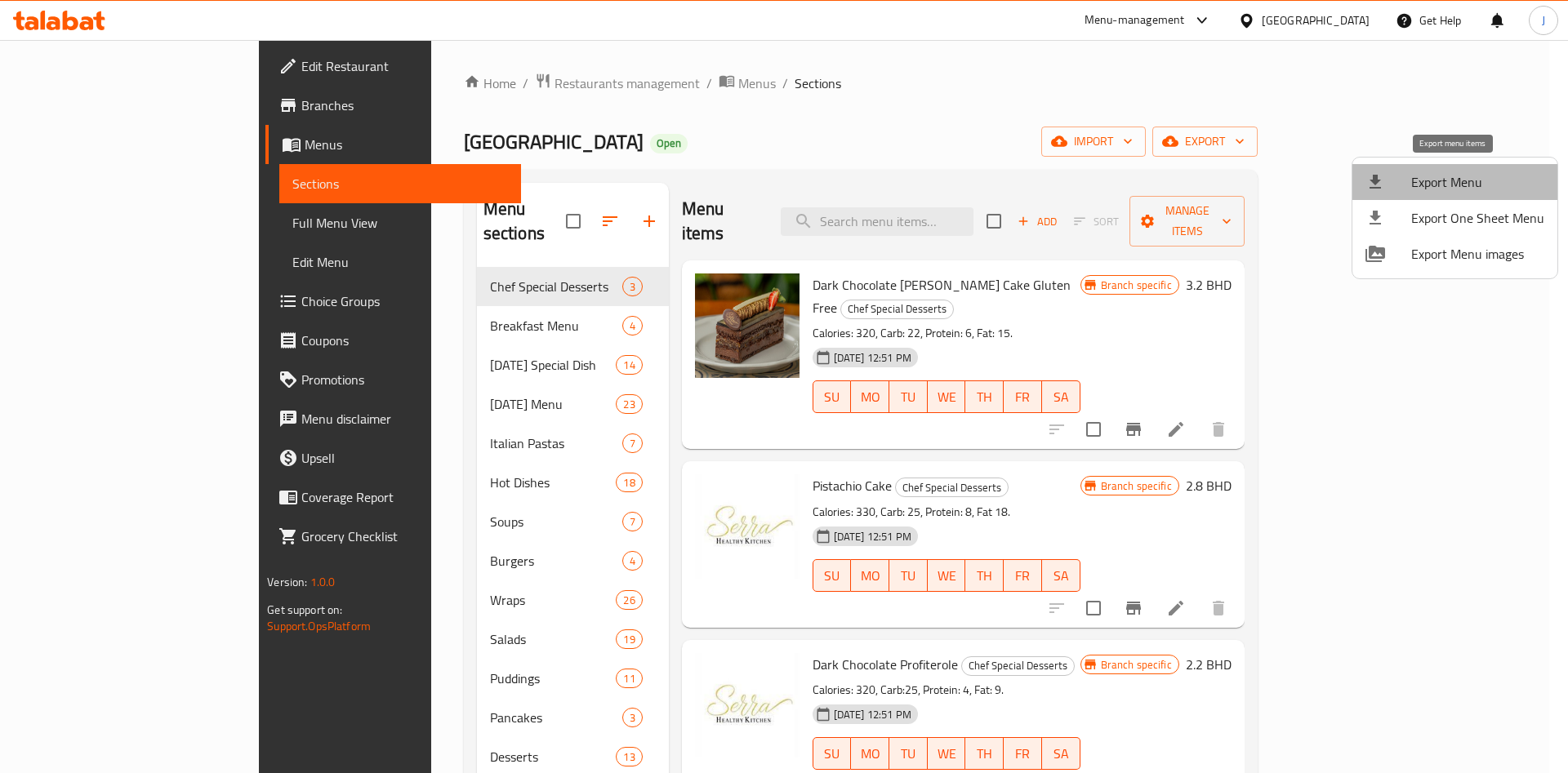
click at [1500, 191] on span "Export Menu" at bounding box center [1478, 182] width 133 height 20
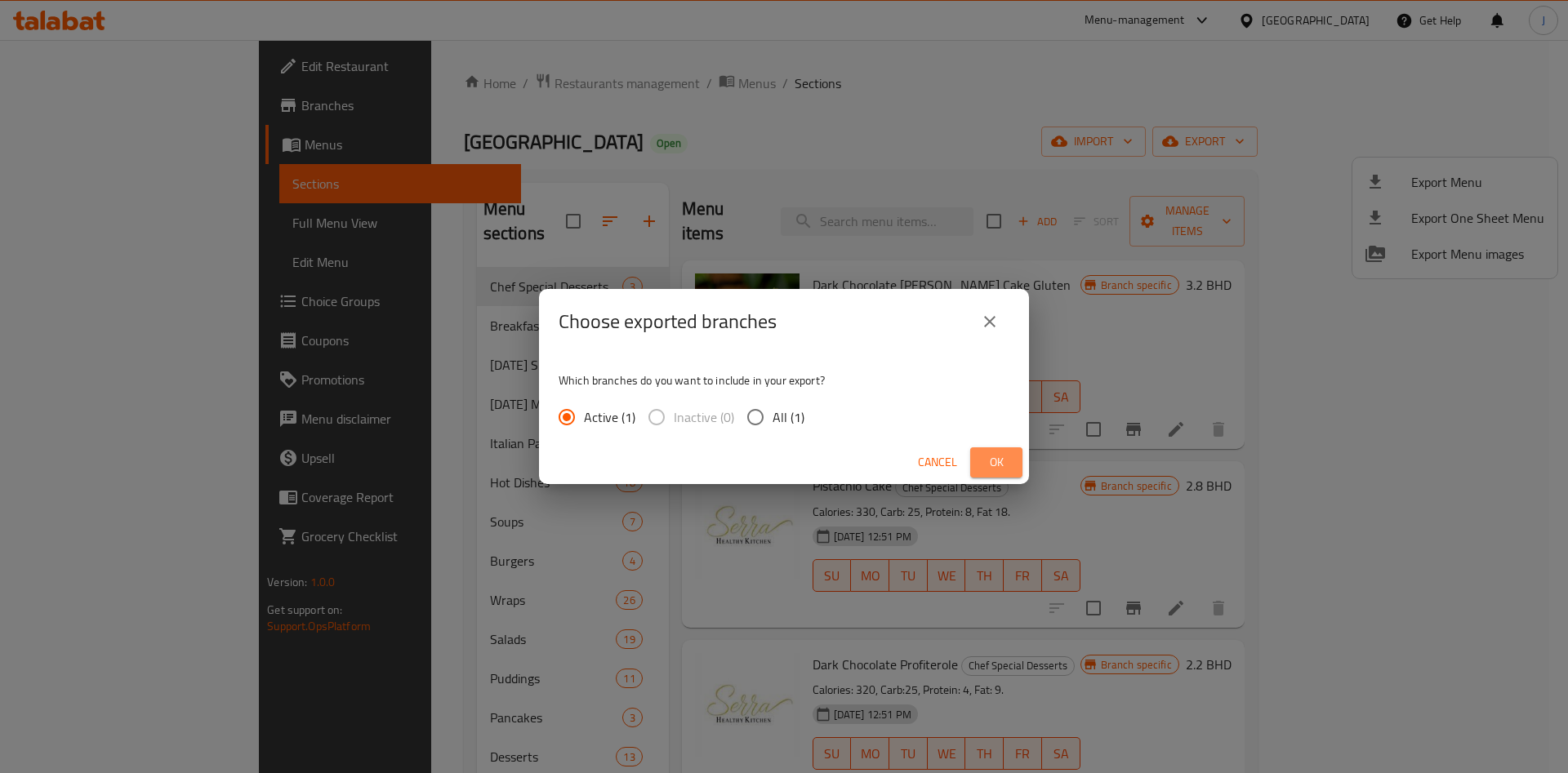
click at [998, 459] on span "Ok" at bounding box center [996, 462] width 26 height 20
